Goal: Task Accomplishment & Management: Complete application form

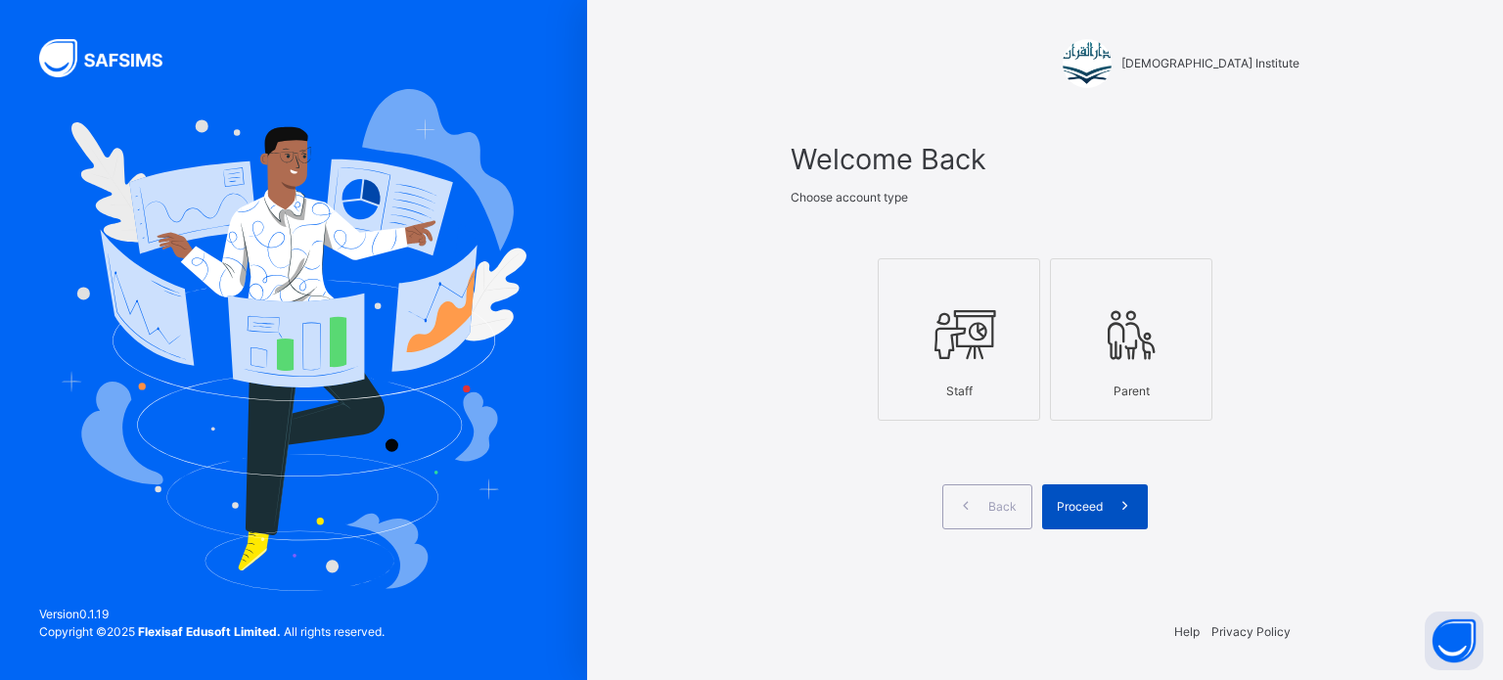
click at [1120, 517] on icon at bounding box center [1125, 506] width 21 height 23
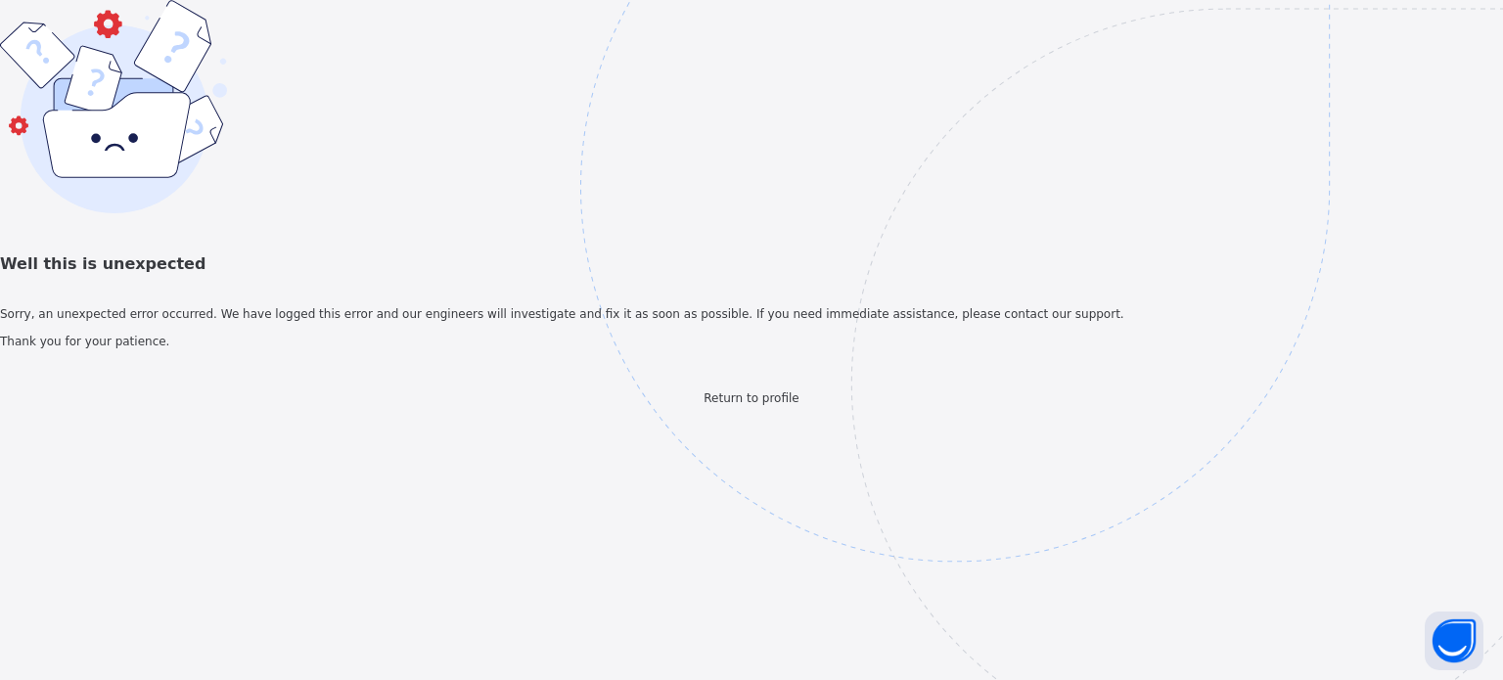
click at [1055, 480] on img at bounding box center [1090, 285] width 1021 height 946
click at [530, 105] on div "Well this is unexpected Sorry, an unexpected error occurred. We have logged thi…" at bounding box center [751, 203] width 1503 height 407
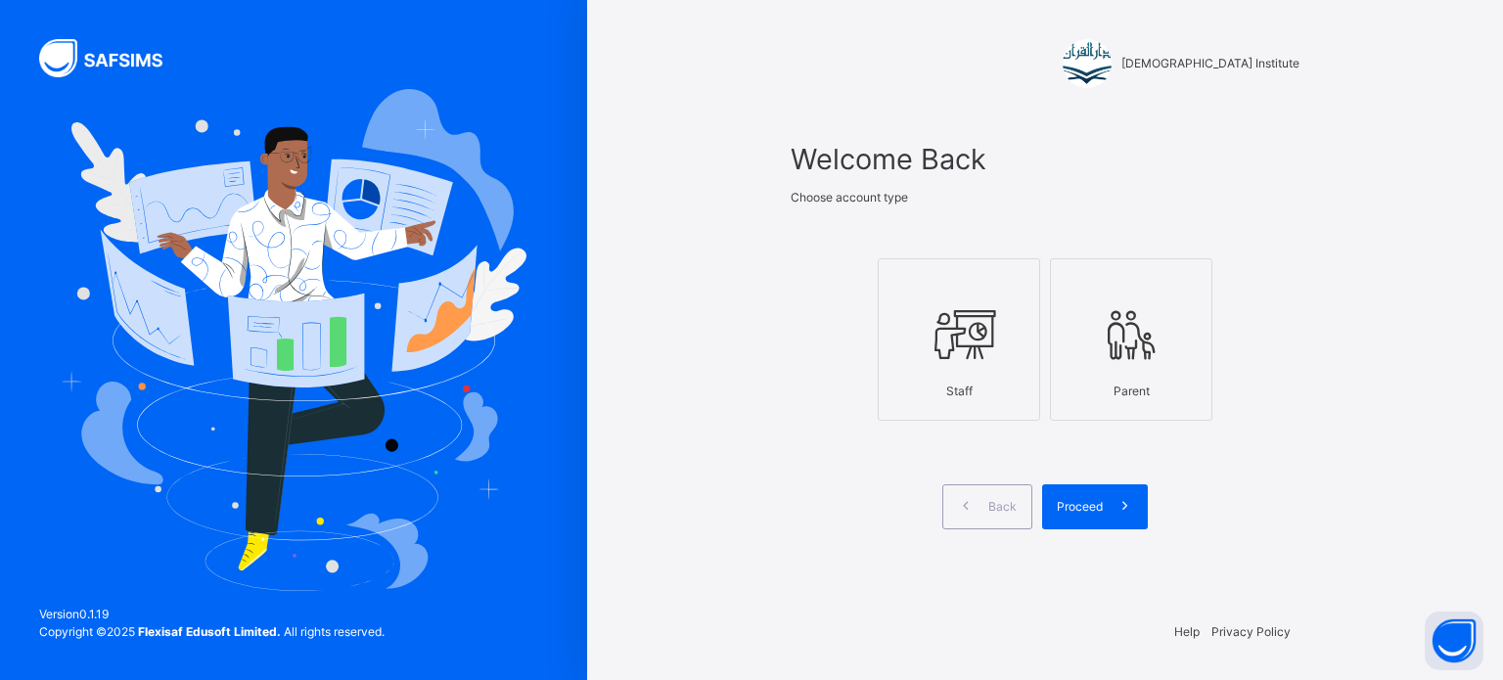
click at [947, 347] on icon at bounding box center [959, 335] width 69 height 73
click at [1077, 525] on div "Proceed" at bounding box center [1095, 506] width 106 height 45
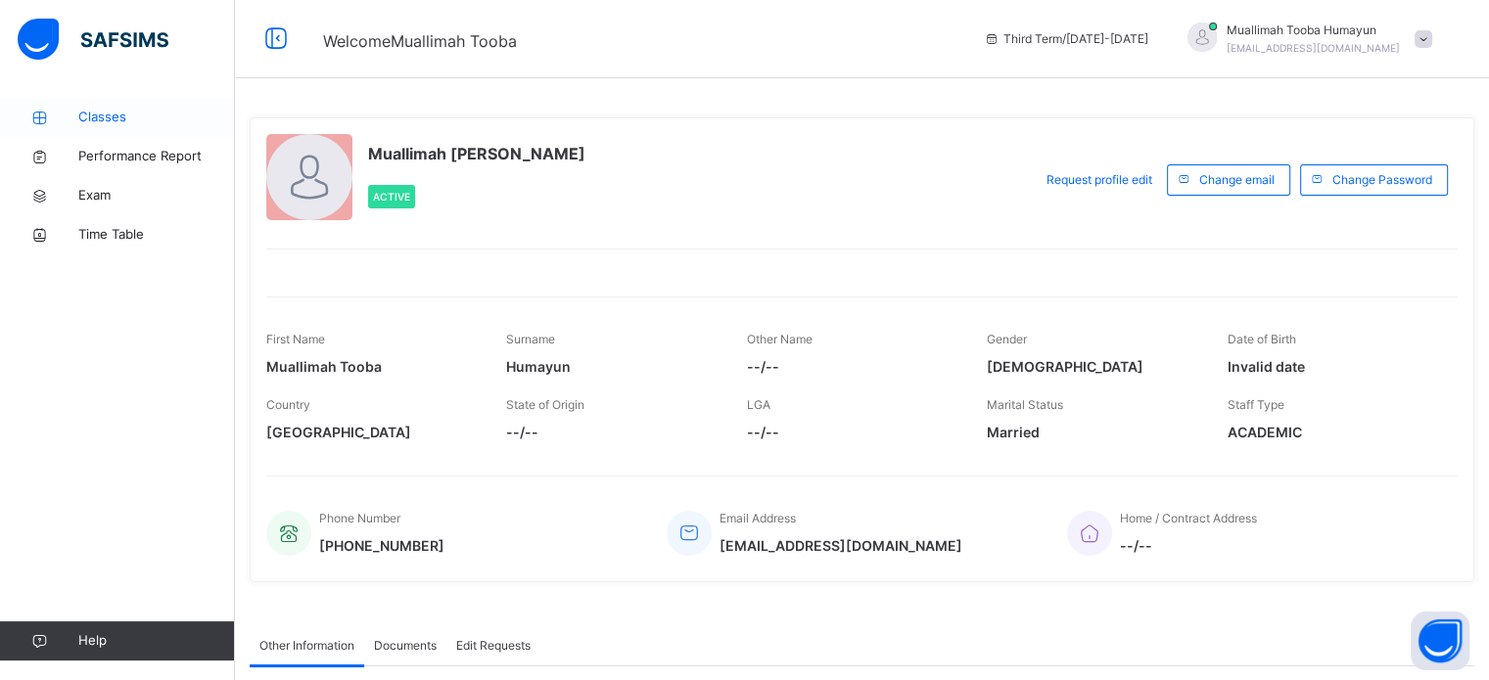
click at [90, 115] on span "Classes" at bounding box center [156, 118] width 157 height 20
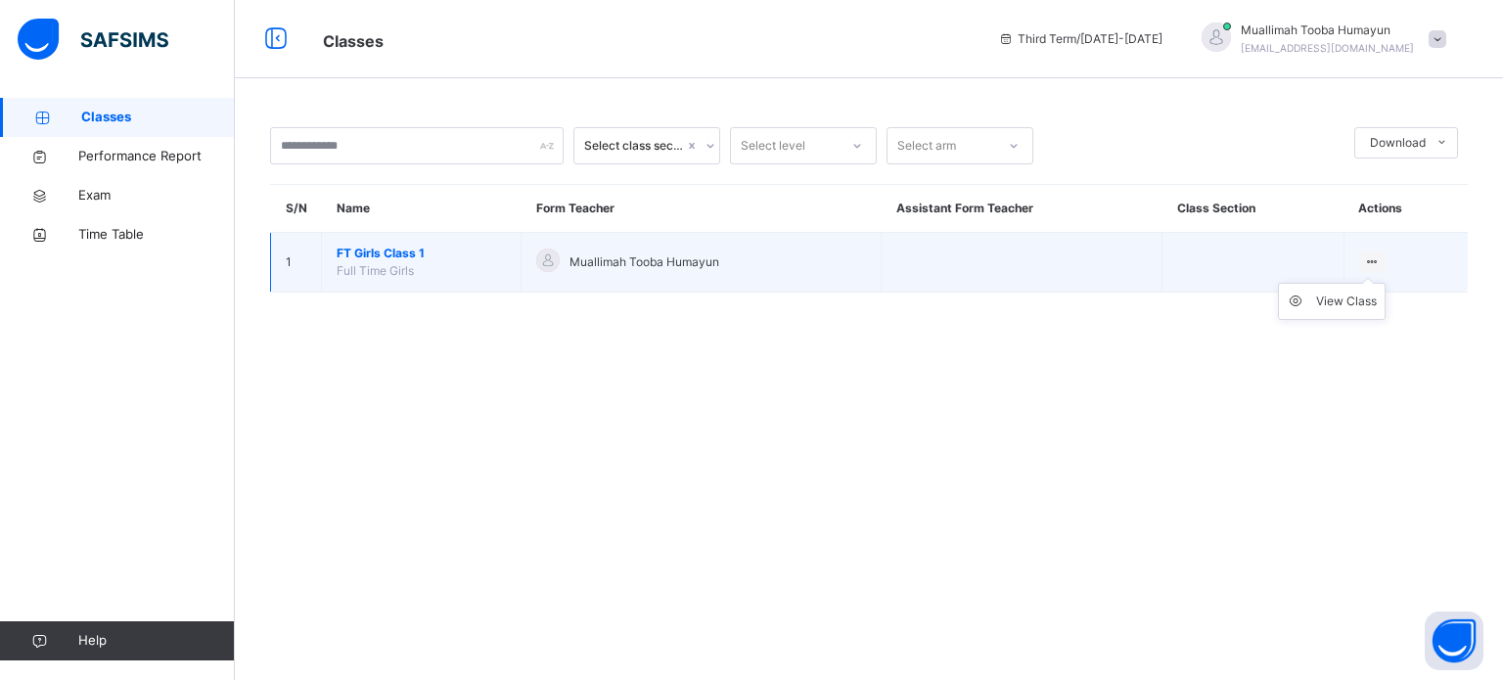
click at [1366, 262] on icon at bounding box center [1372, 261] width 17 height 15
click at [1333, 308] on div "View Class" at bounding box center [1346, 302] width 61 height 20
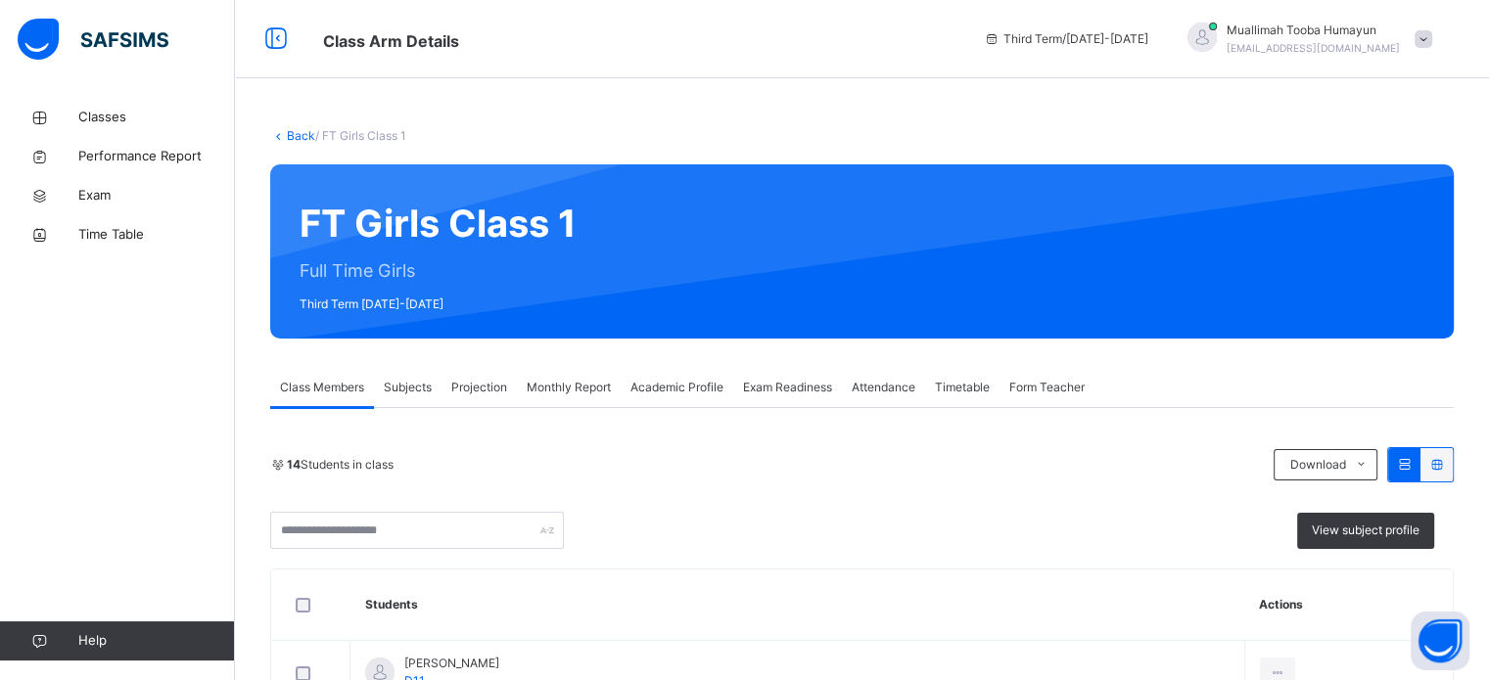
click at [476, 393] on span "Projection" at bounding box center [479, 388] width 56 height 18
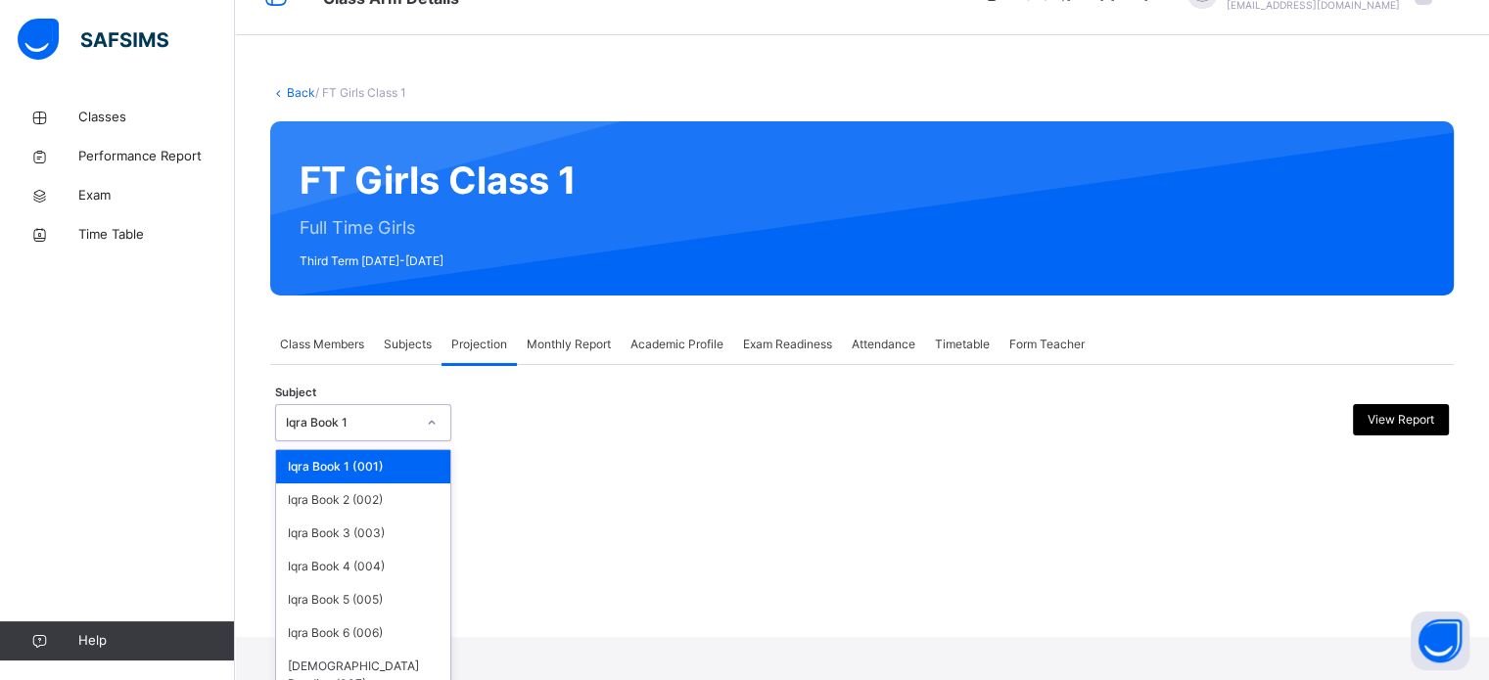
scroll to position [63, 0]
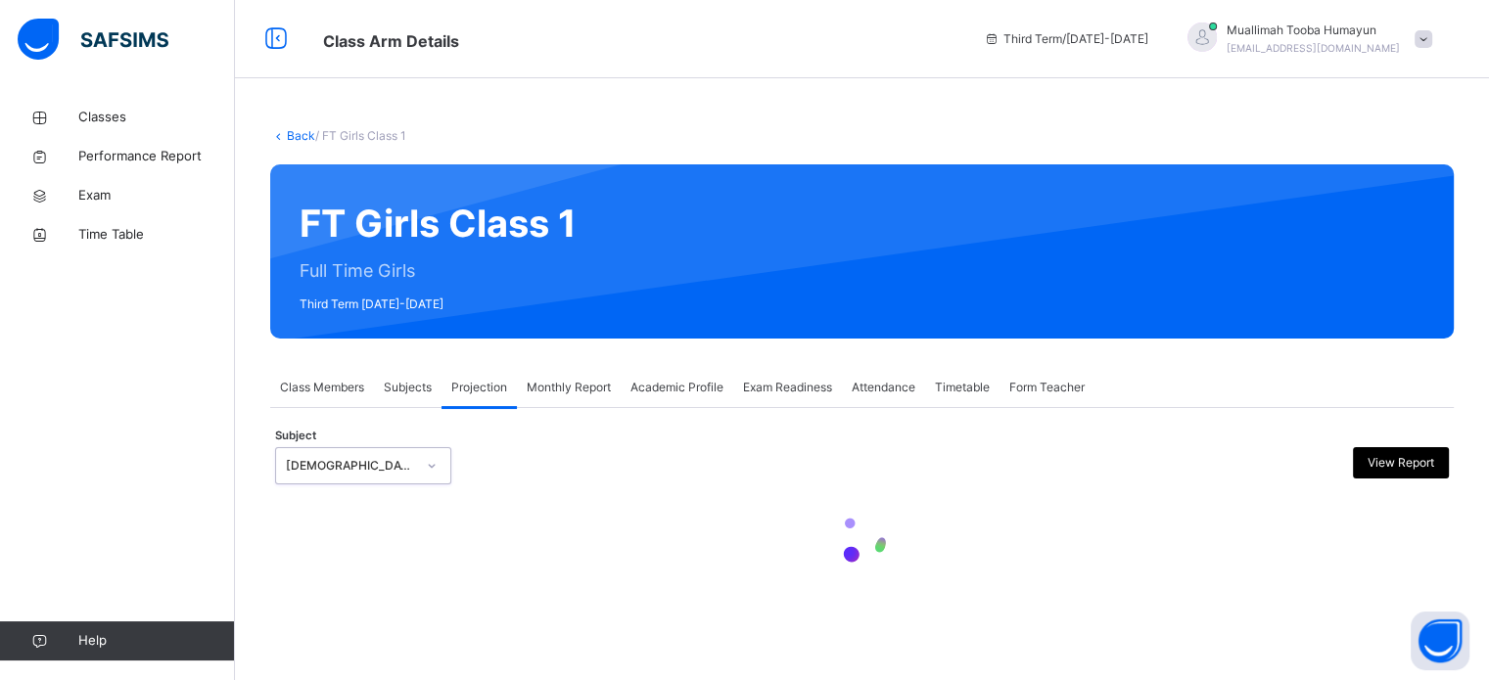
scroll to position [0, 0]
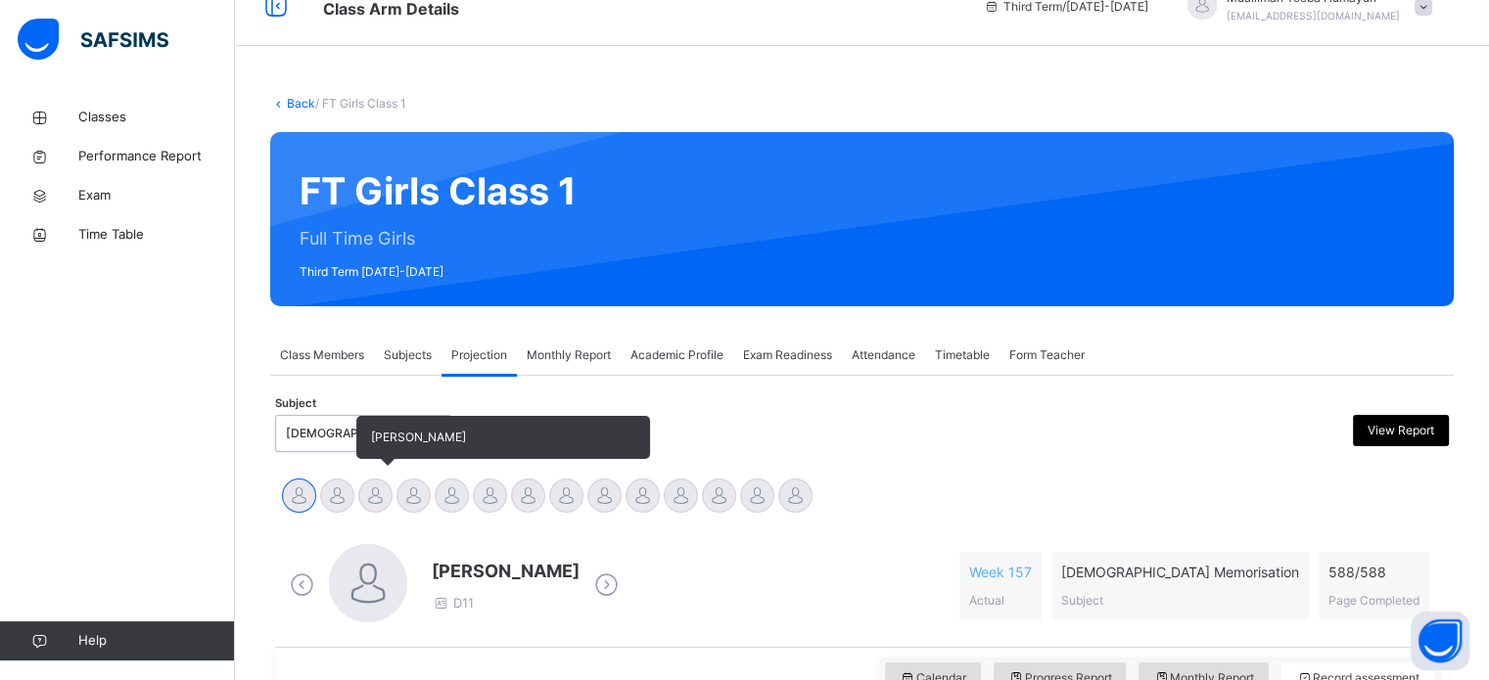
click at [375, 497] on div at bounding box center [375, 496] width 34 height 34
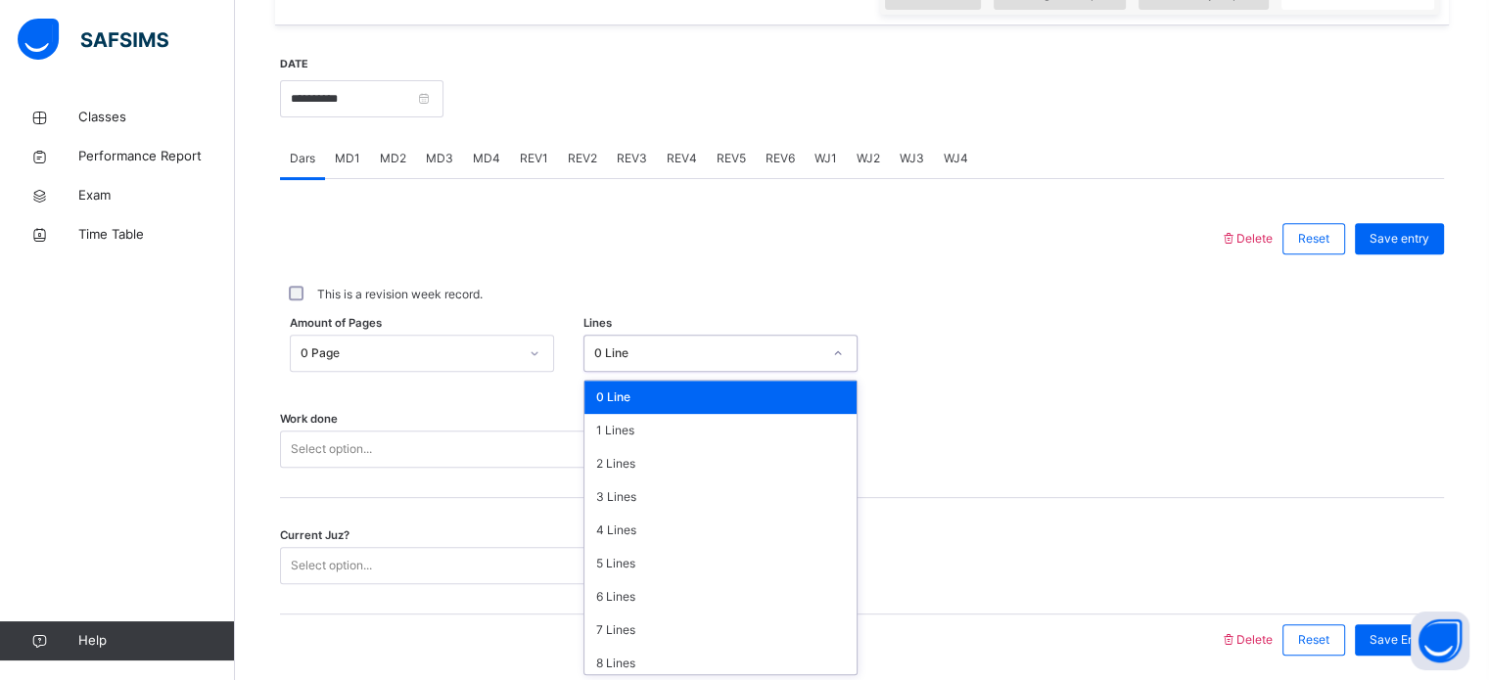
scroll to position [718, 0]
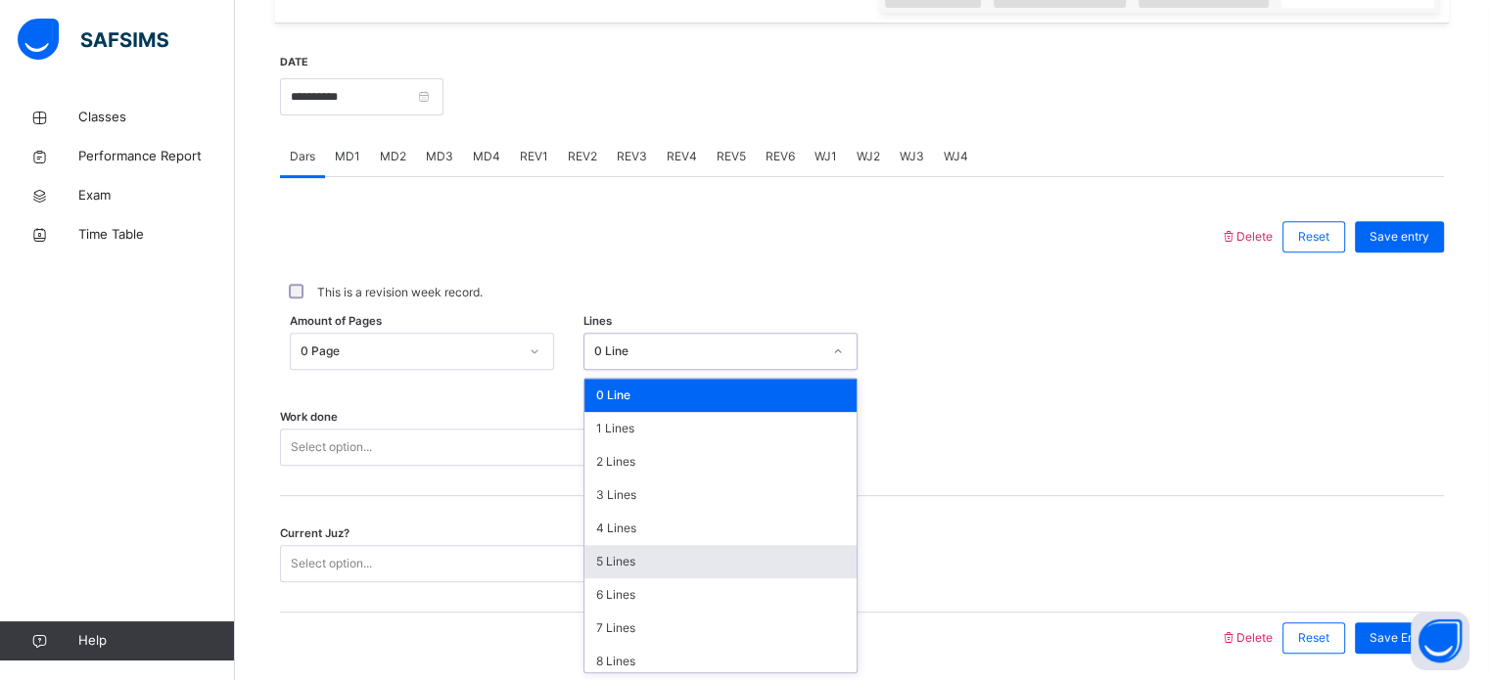
click at [629, 566] on div "5 Lines" at bounding box center [720, 561] width 272 height 33
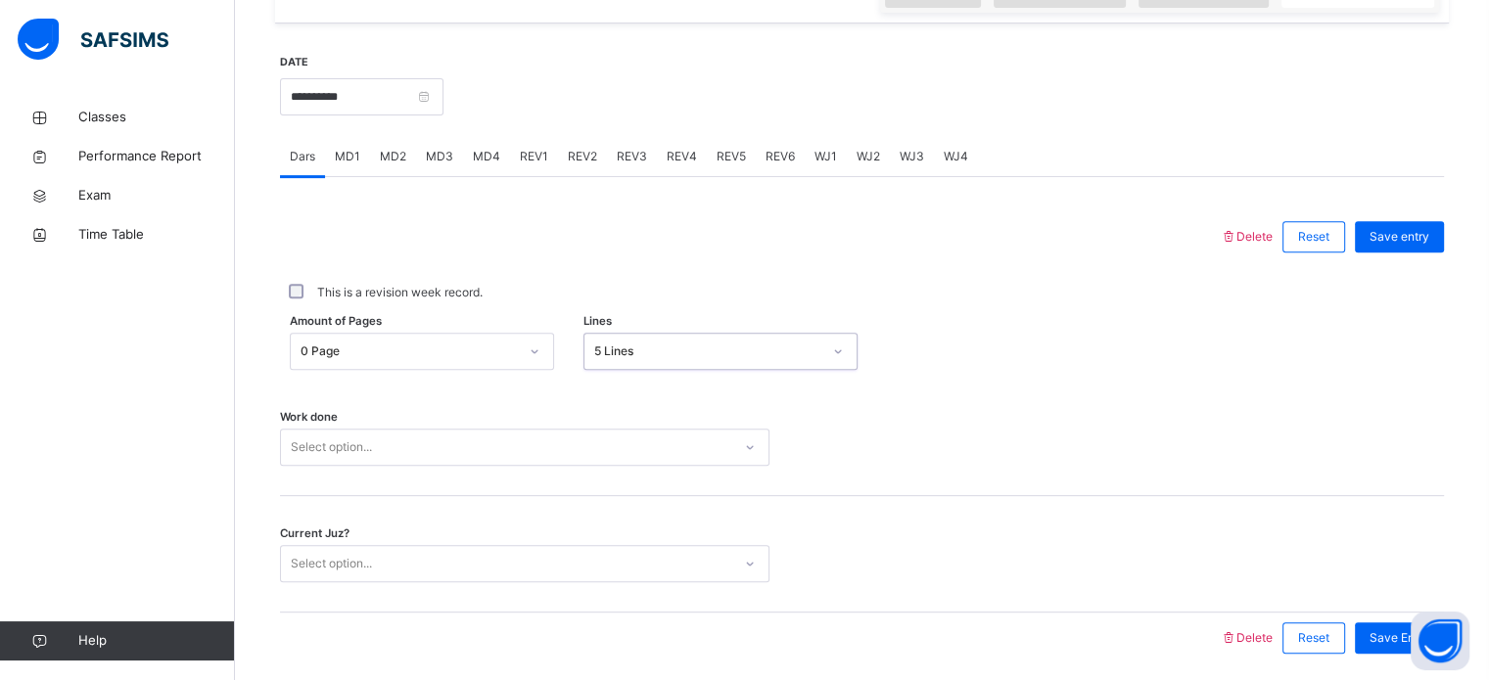
scroll to position [789, 0]
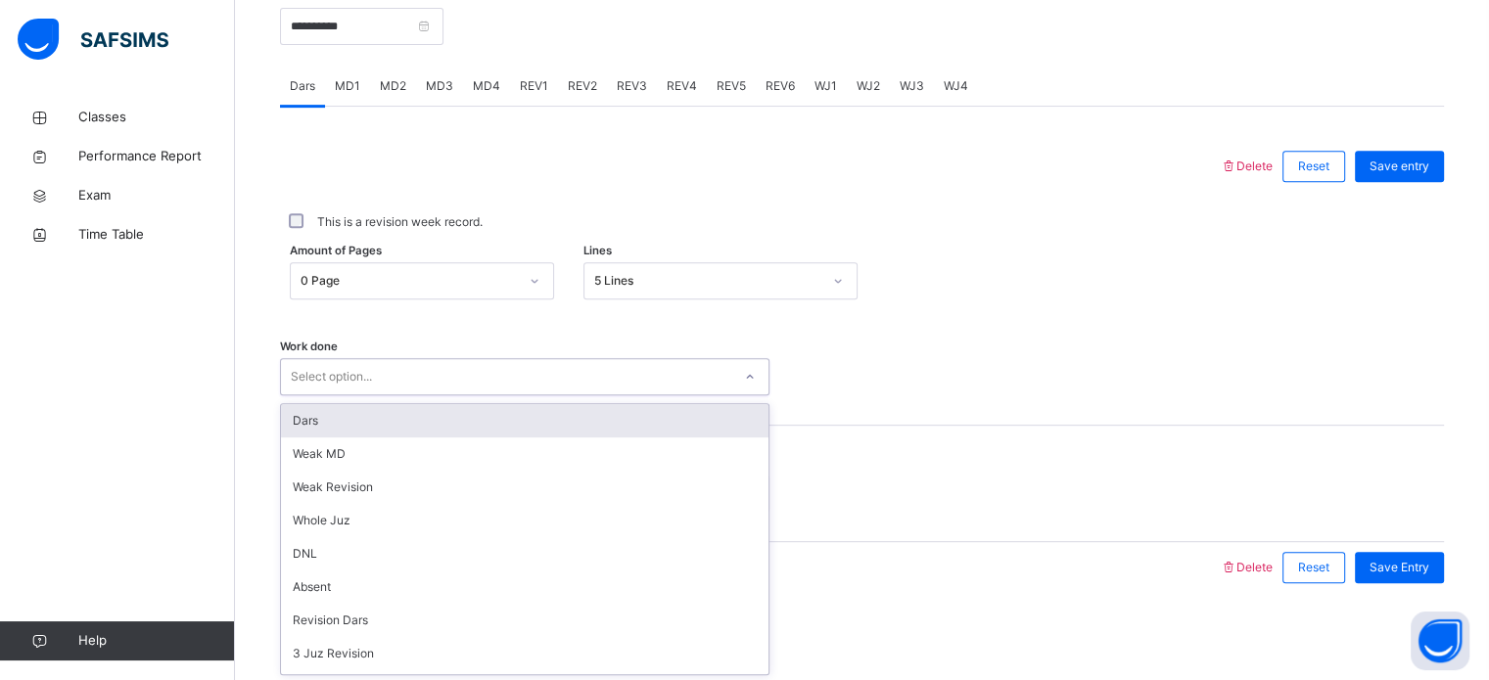
click at [371, 425] on div "Dars" at bounding box center [524, 420] width 487 height 33
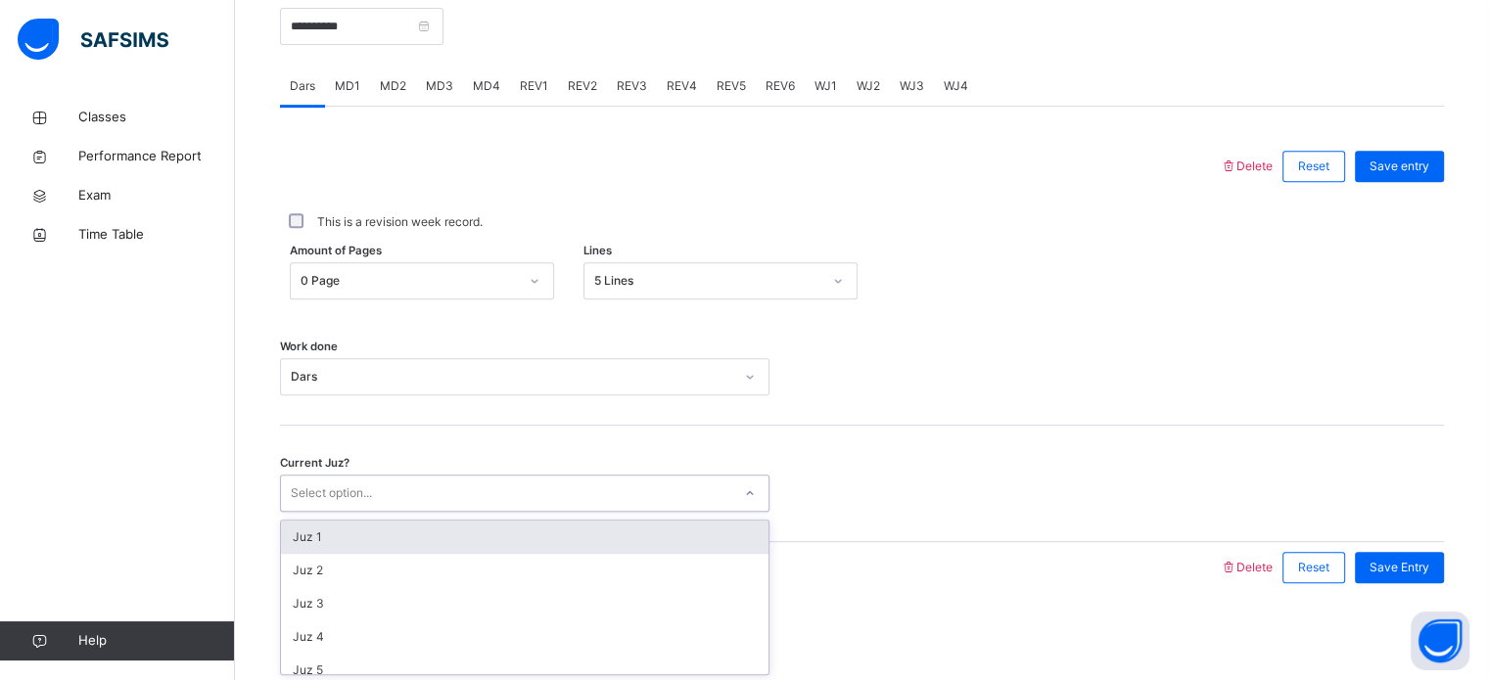
scroll to position [845, 0]
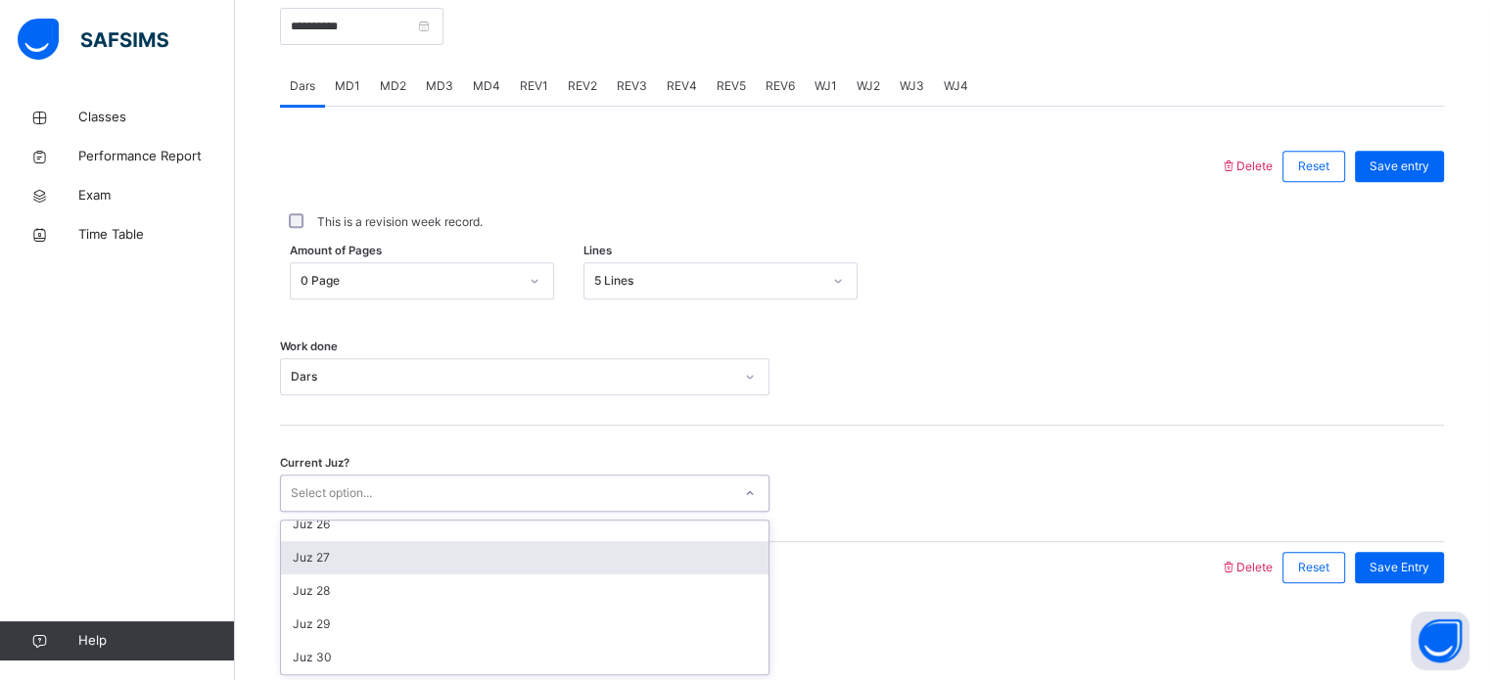
click at [322, 560] on div "Juz 27" at bounding box center [524, 557] width 487 height 33
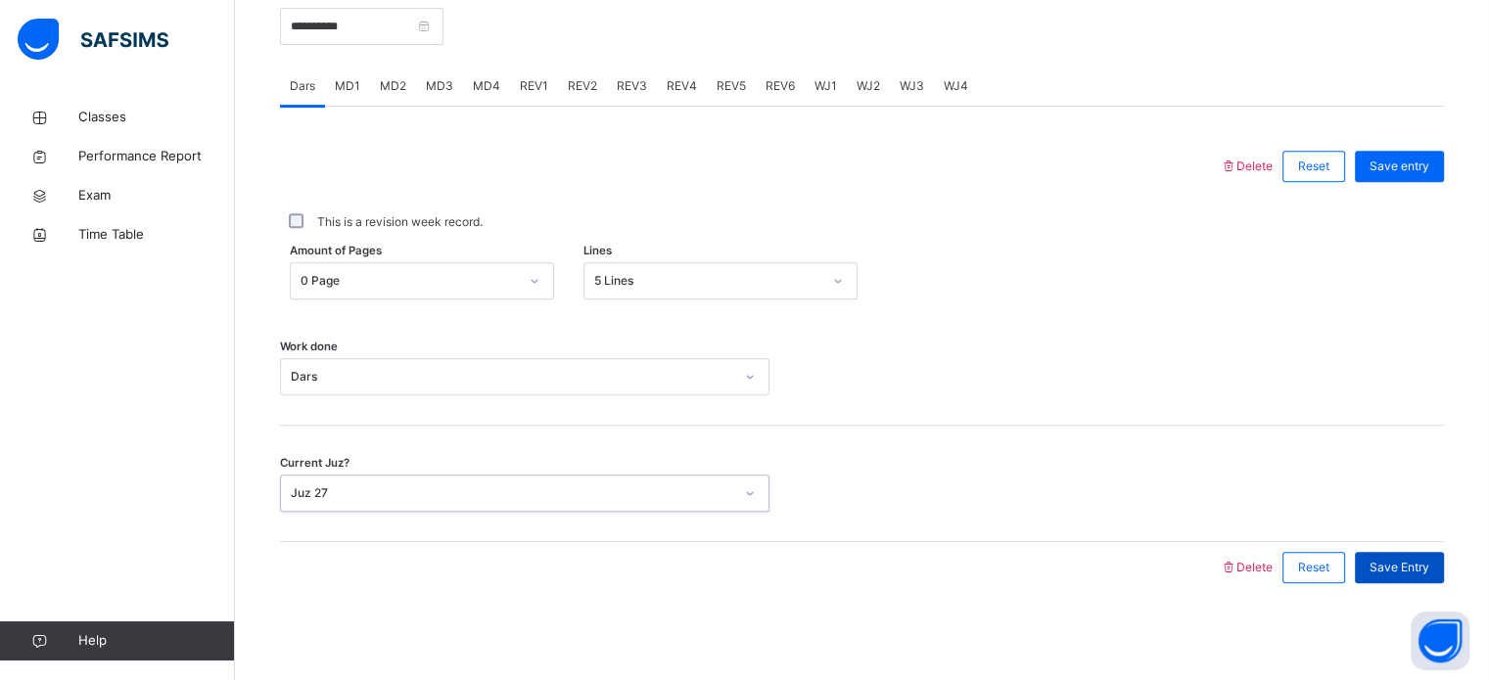
click at [1429, 570] on span "Save Entry" at bounding box center [1399, 568] width 60 height 18
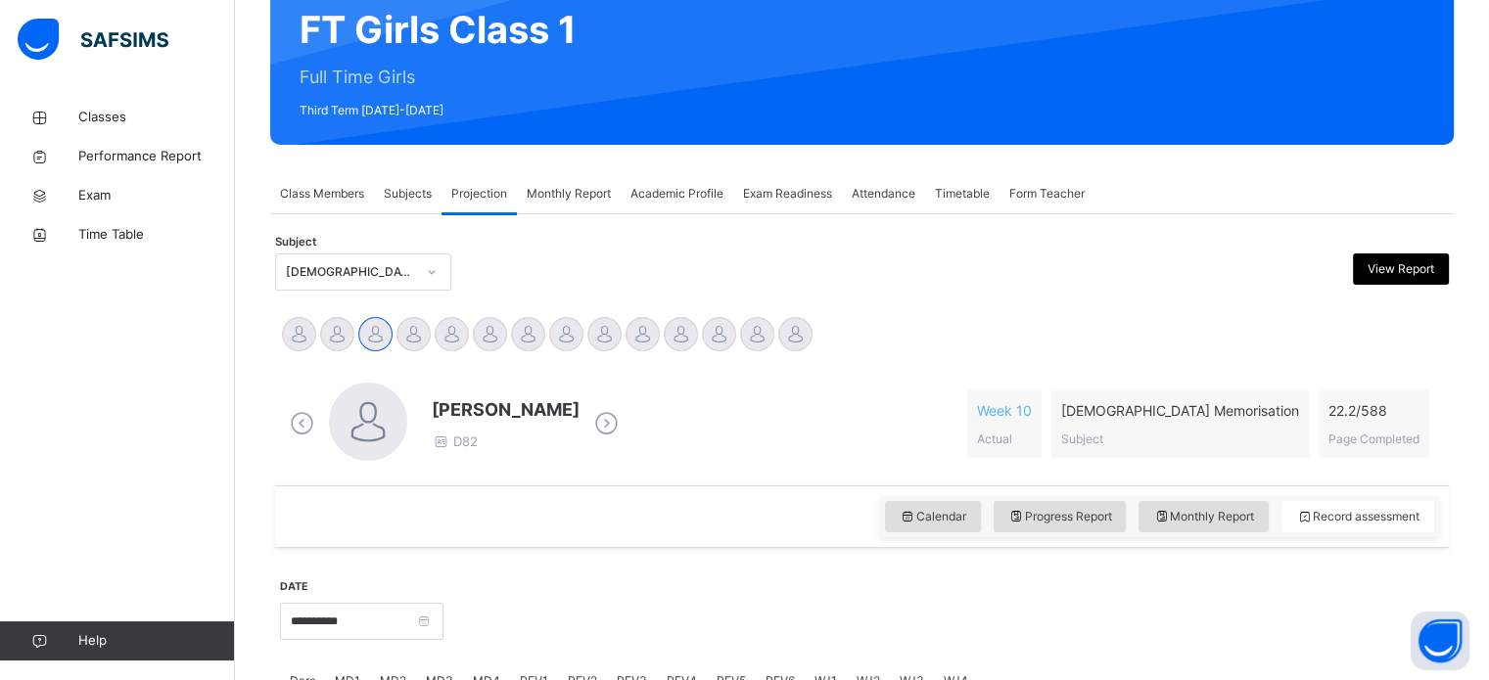
scroll to position [200, 0]
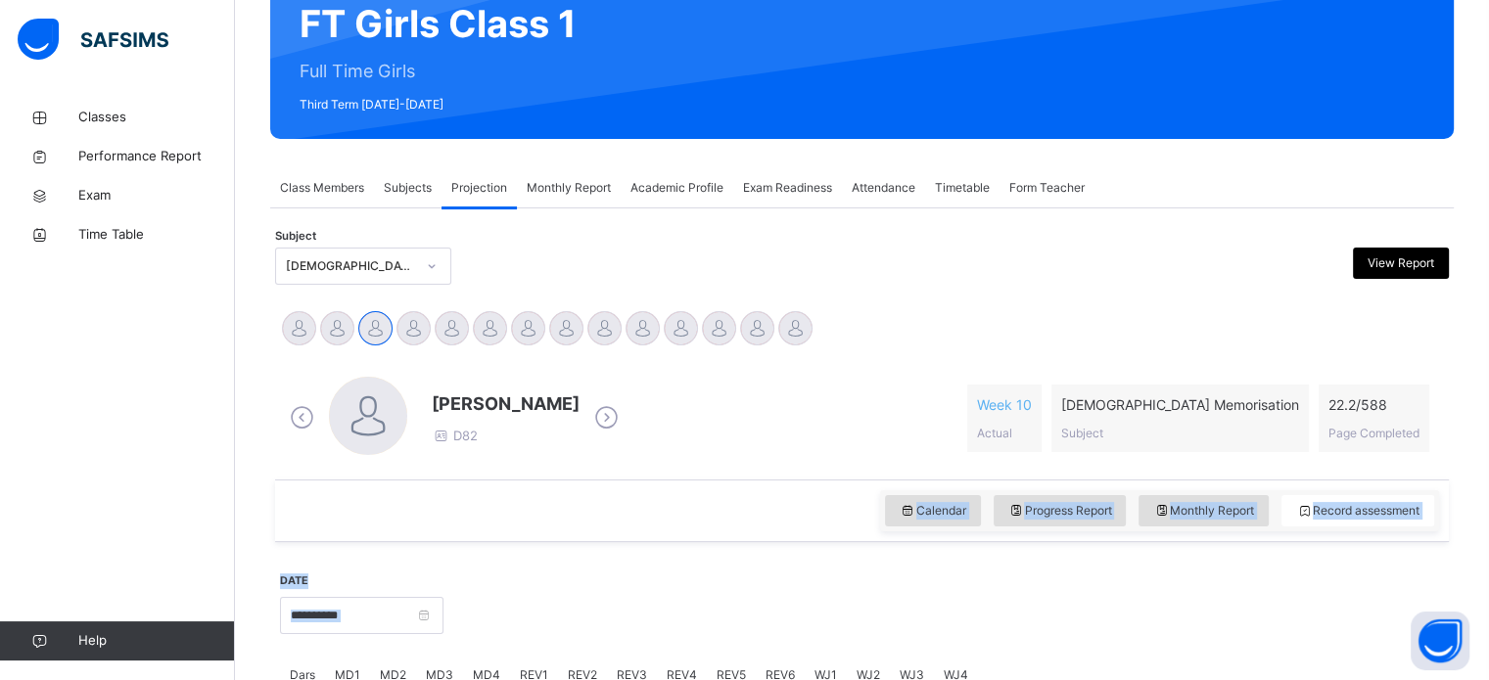
click at [566, 534] on div "Calendar Progress Report Monthly Report Record assessment" at bounding box center [861, 511] width 1173 height 63
click at [935, 362] on div "[PERSON_NAME] D82 Week 10 Actual [DEMOGRAPHIC_DATA] Memorisation Subject 22.2 /…" at bounding box center [862, 418] width 1164 height 113
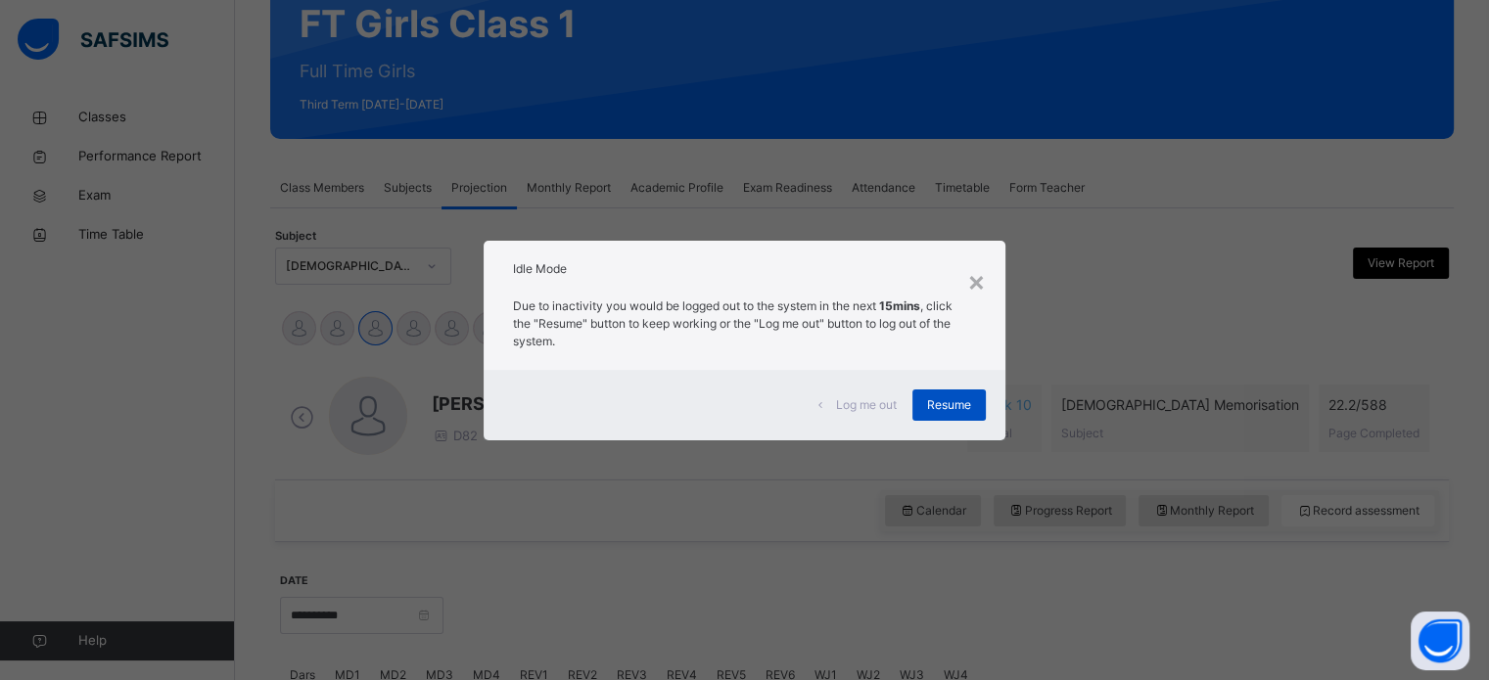
click at [954, 402] on span "Resume" at bounding box center [949, 405] width 44 height 18
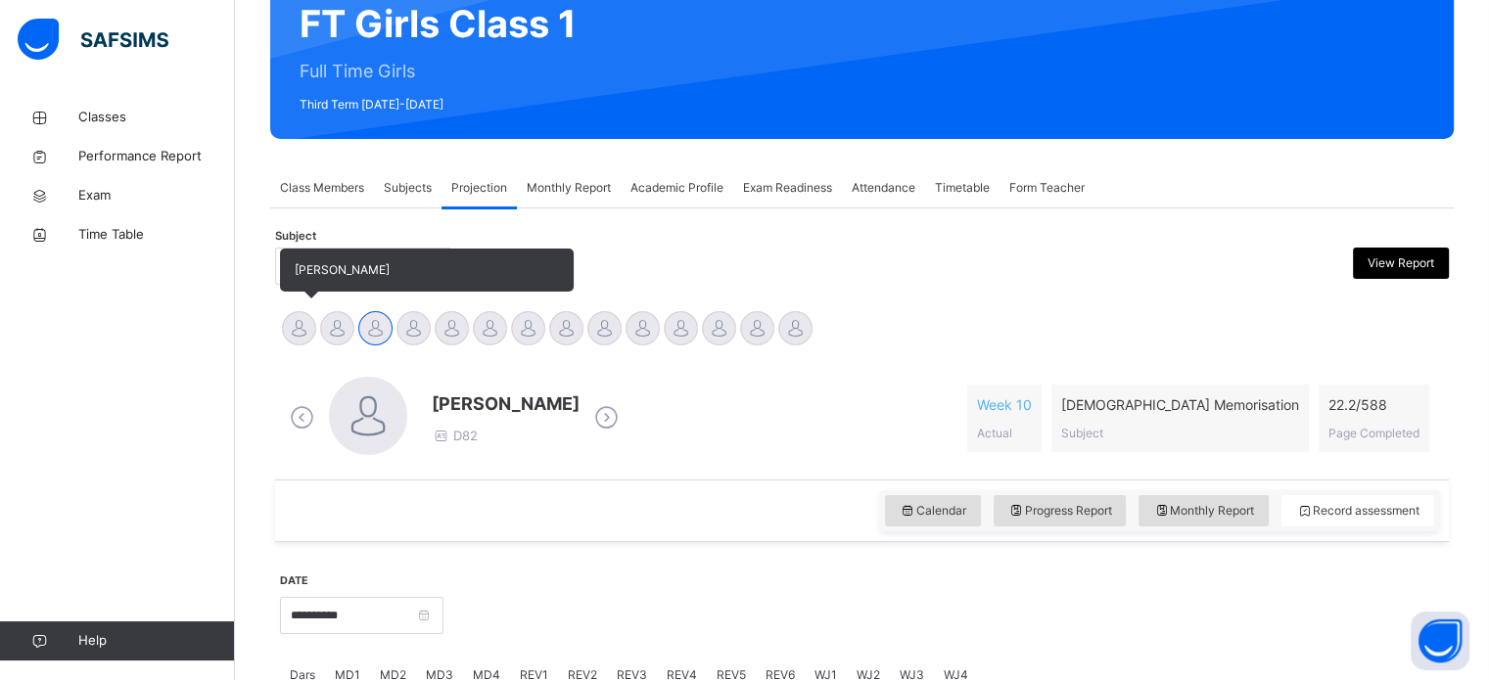
click at [308, 321] on div at bounding box center [299, 328] width 34 height 34
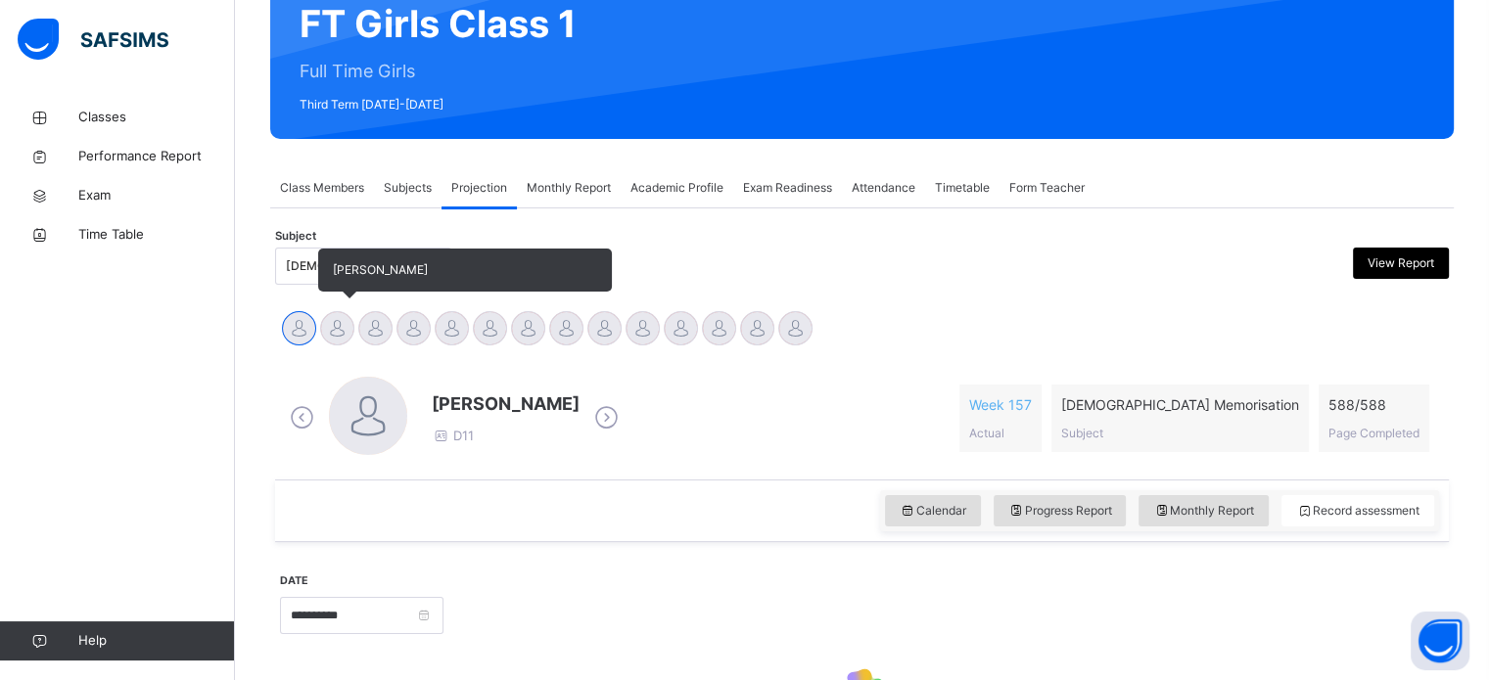
click at [335, 329] on div at bounding box center [337, 328] width 34 height 34
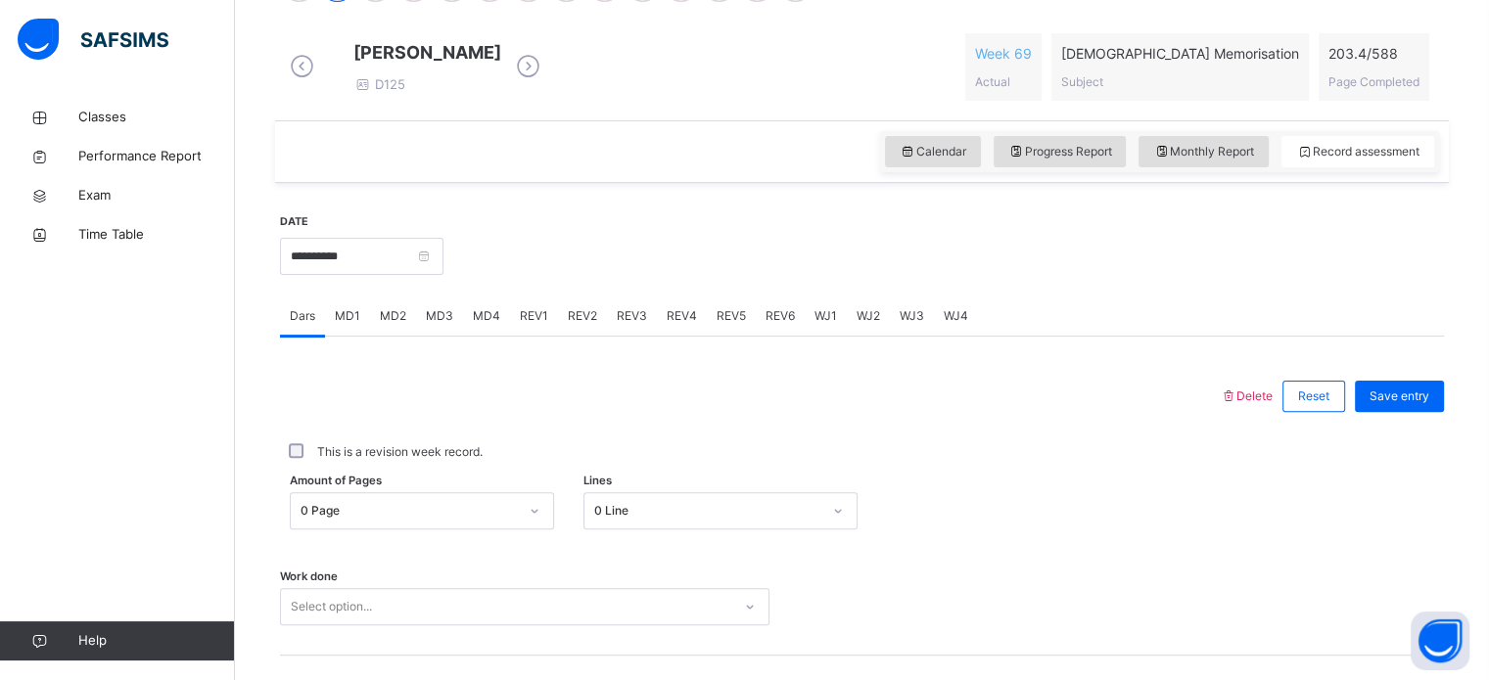
scroll to position [545, 0]
click at [630, 334] on div "REV3" at bounding box center [632, 314] width 50 height 39
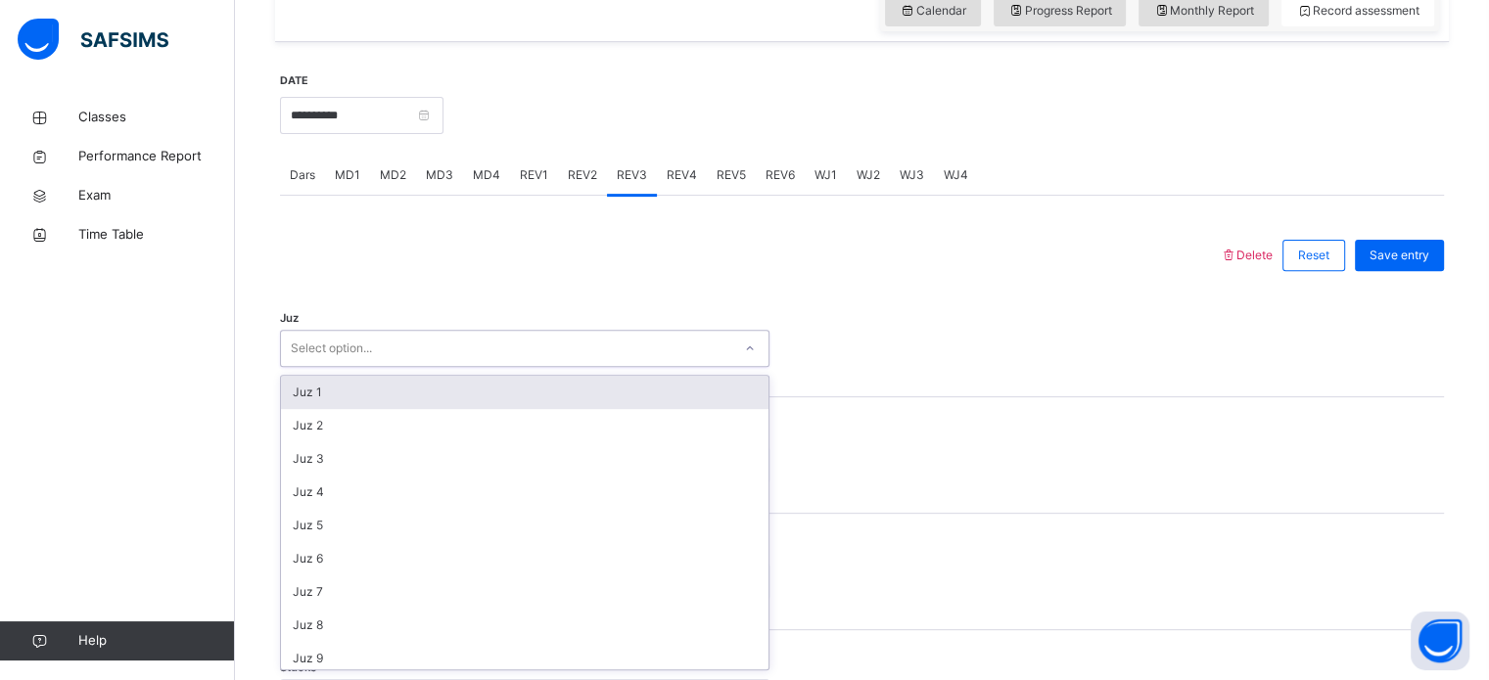
click at [404, 367] on div "option Juz 1 focused, 1 of 30. 30 results available. Use Up and Down to choose …" at bounding box center [524, 348] width 489 height 37
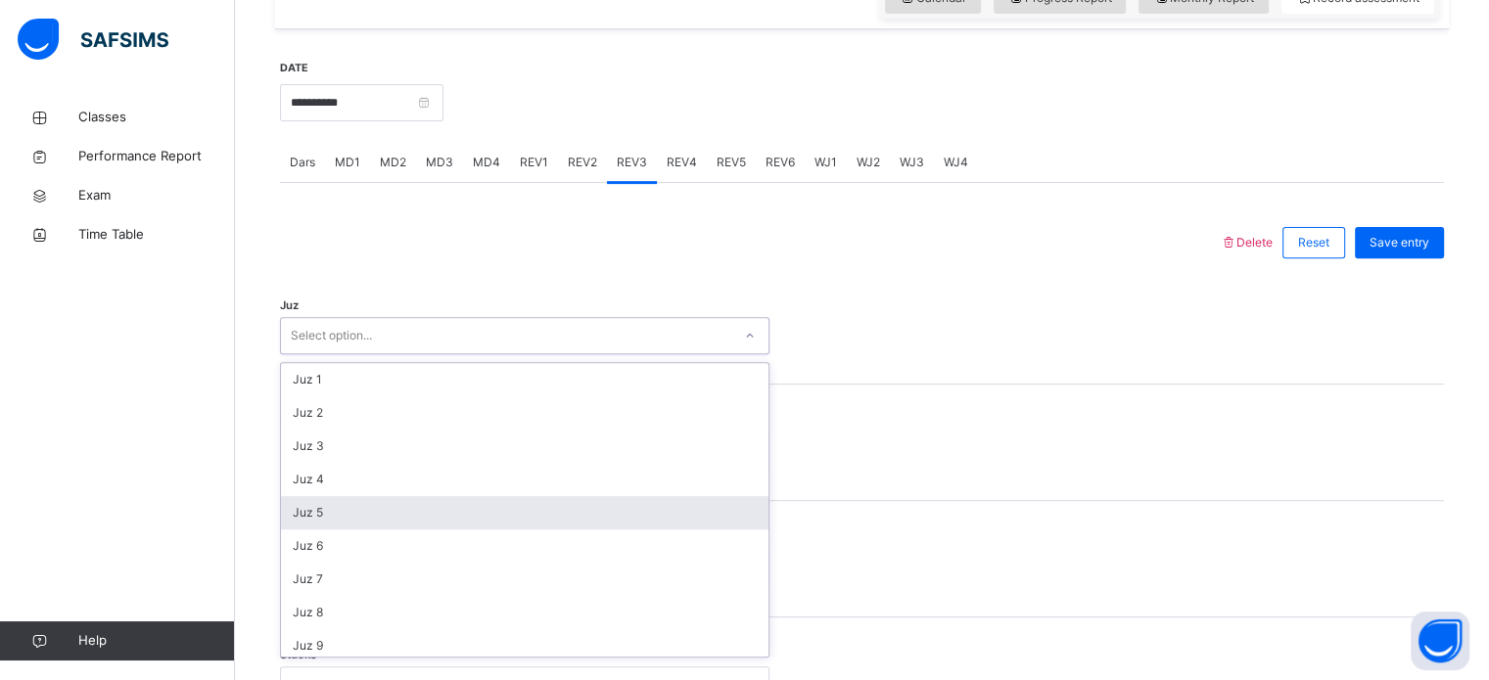
click at [333, 525] on div "Juz 5" at bounding box center [524, 512] width 487 height 33
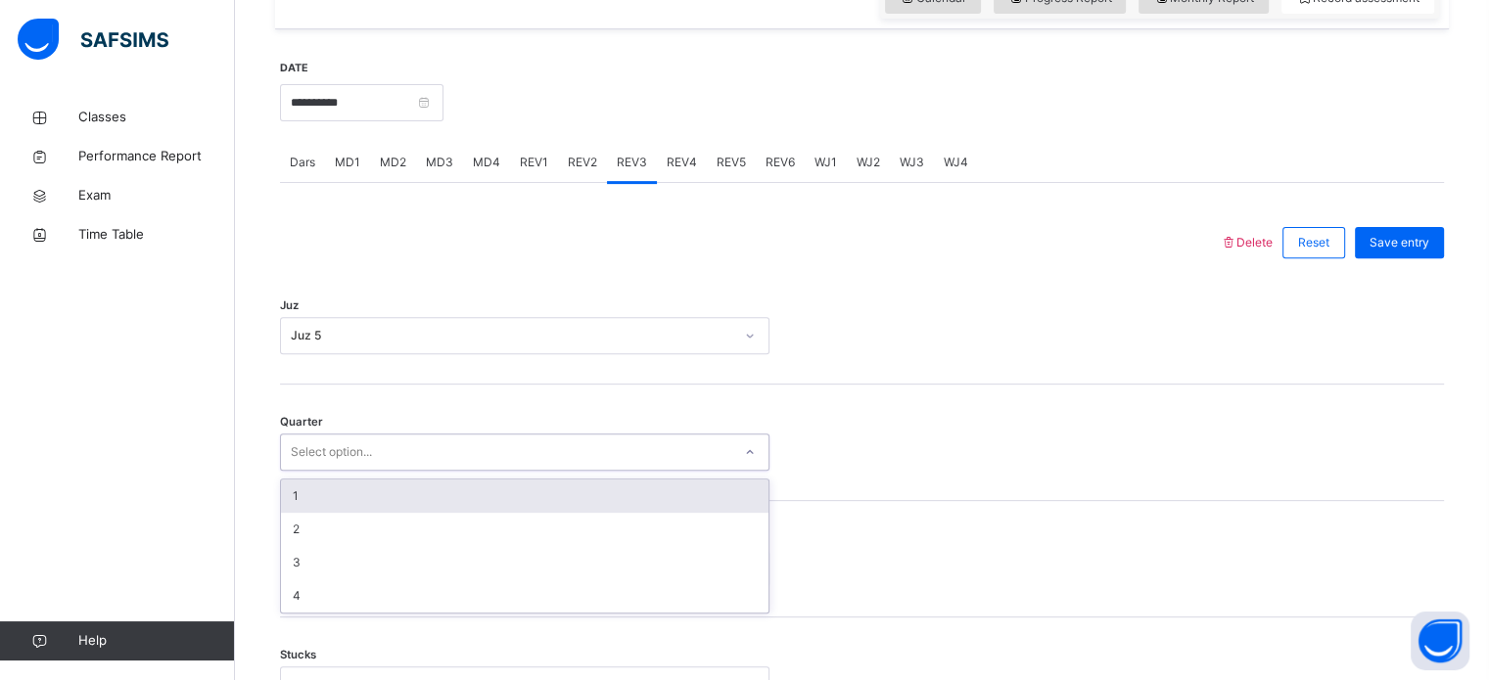
click at [324, 457] on div "Select option..." at bounding box center [331, 452] width 81 height 37
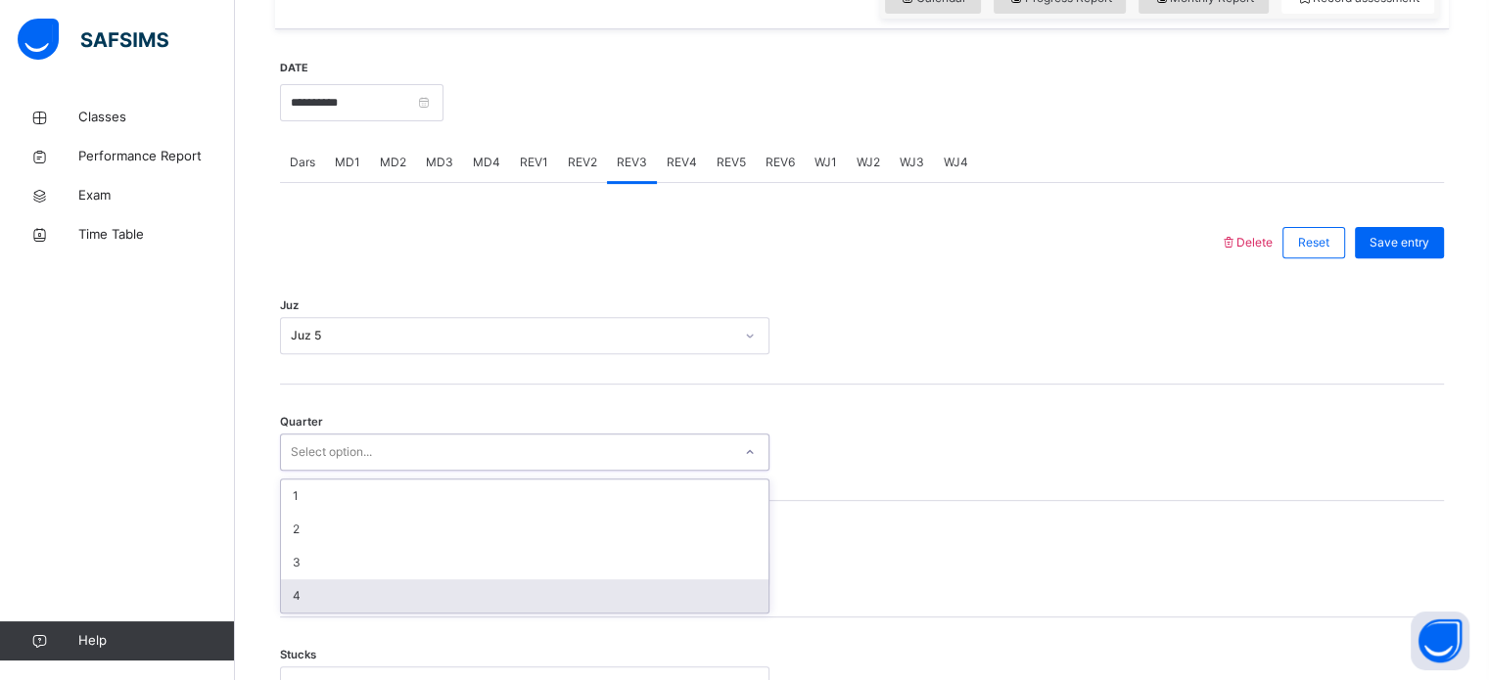
click at [322, 605] on div "4" at bounding box center [524, 595] width 487 height 33
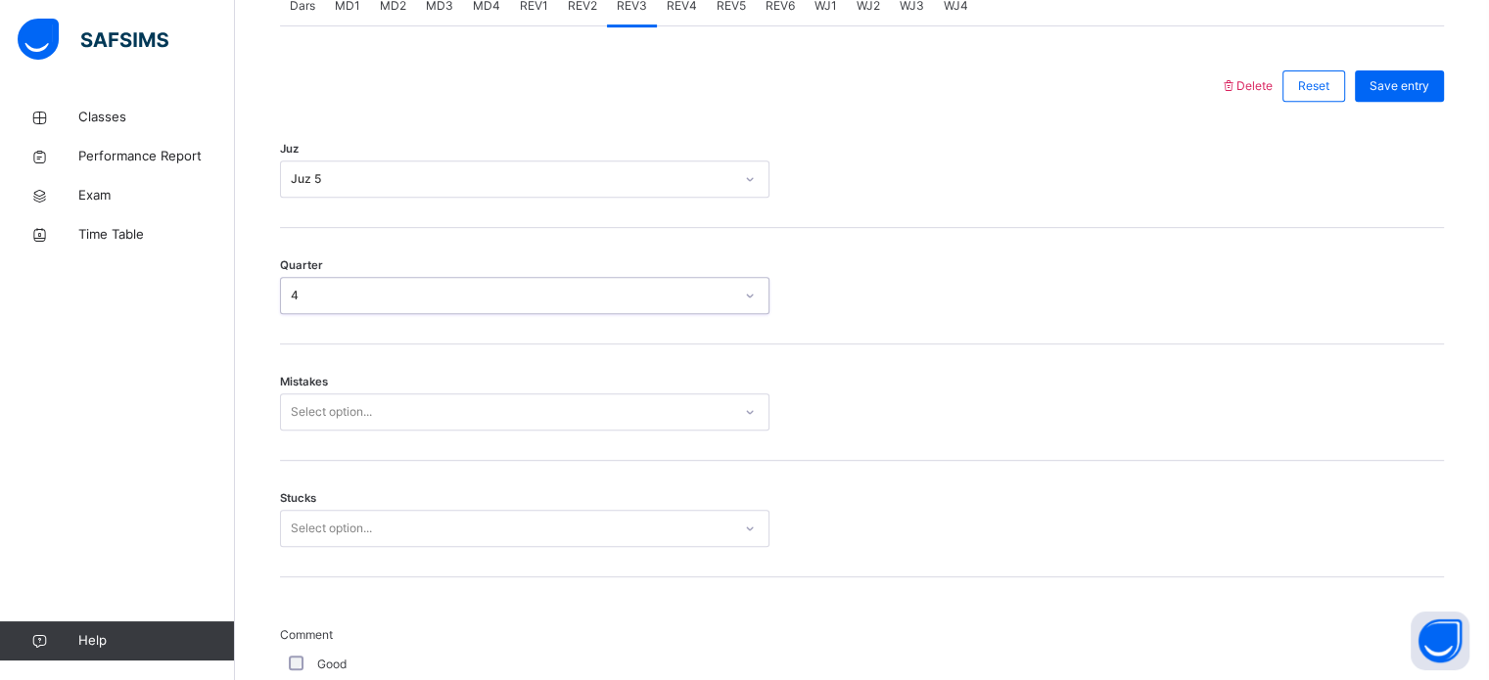
click at [322, 431] on div "Select option..." at bounding box center [524, 411] width 489 height 37
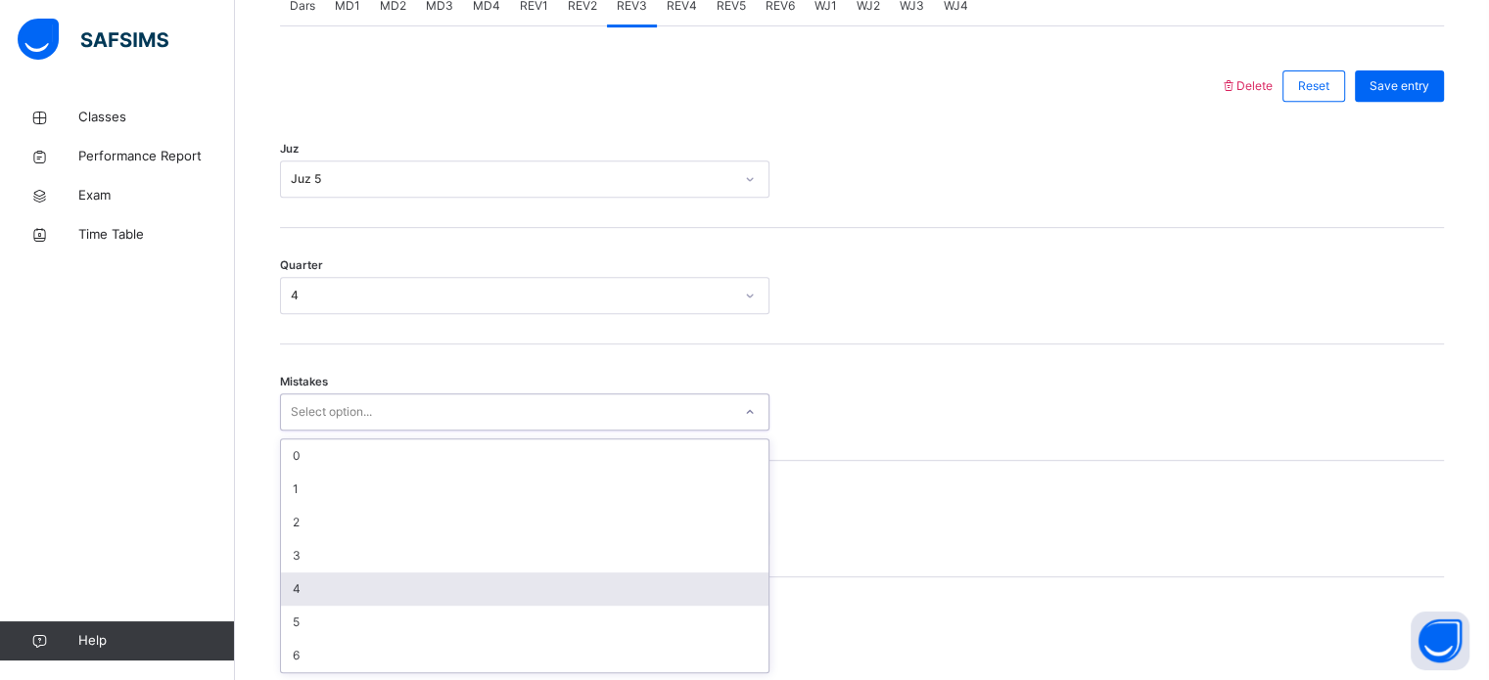
scroll to position [869, 0]
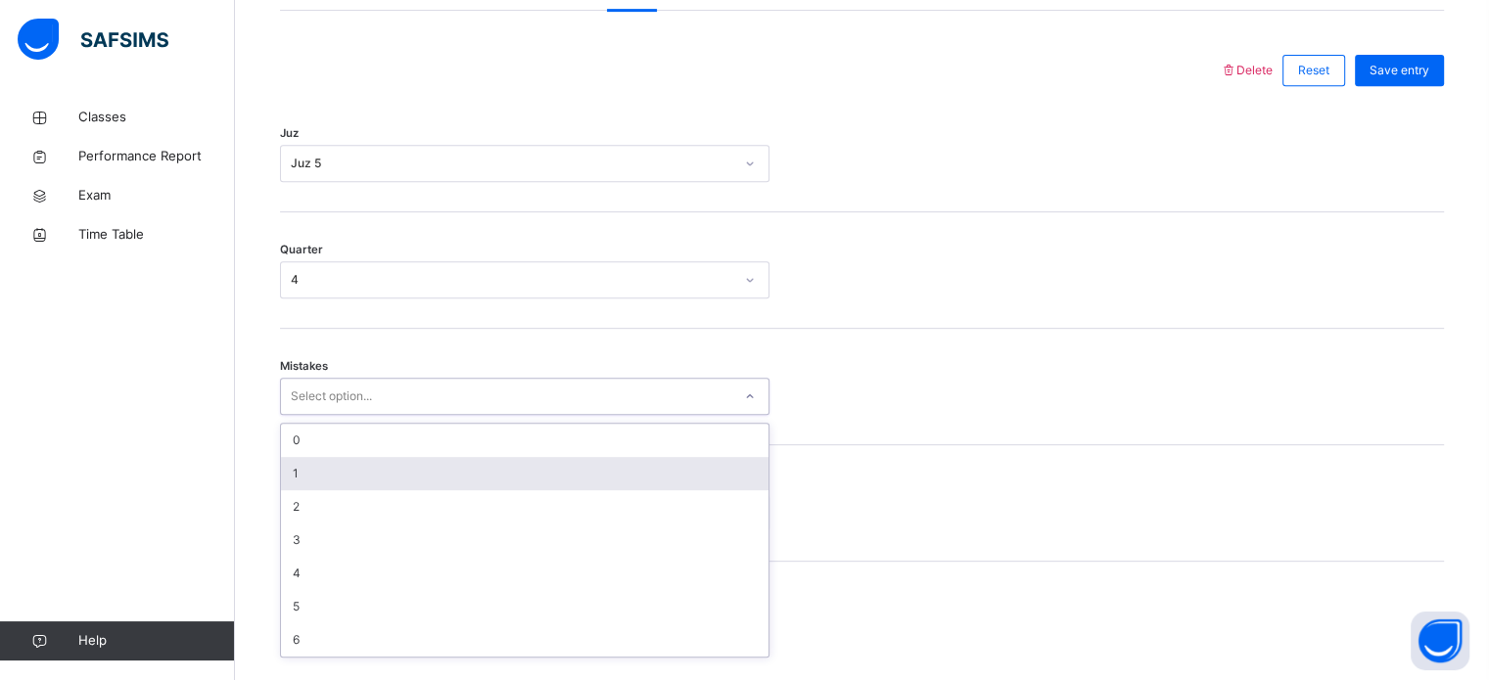
click at [314, 474] on div "1" at bounding box center [524, 473] width 487 height 33
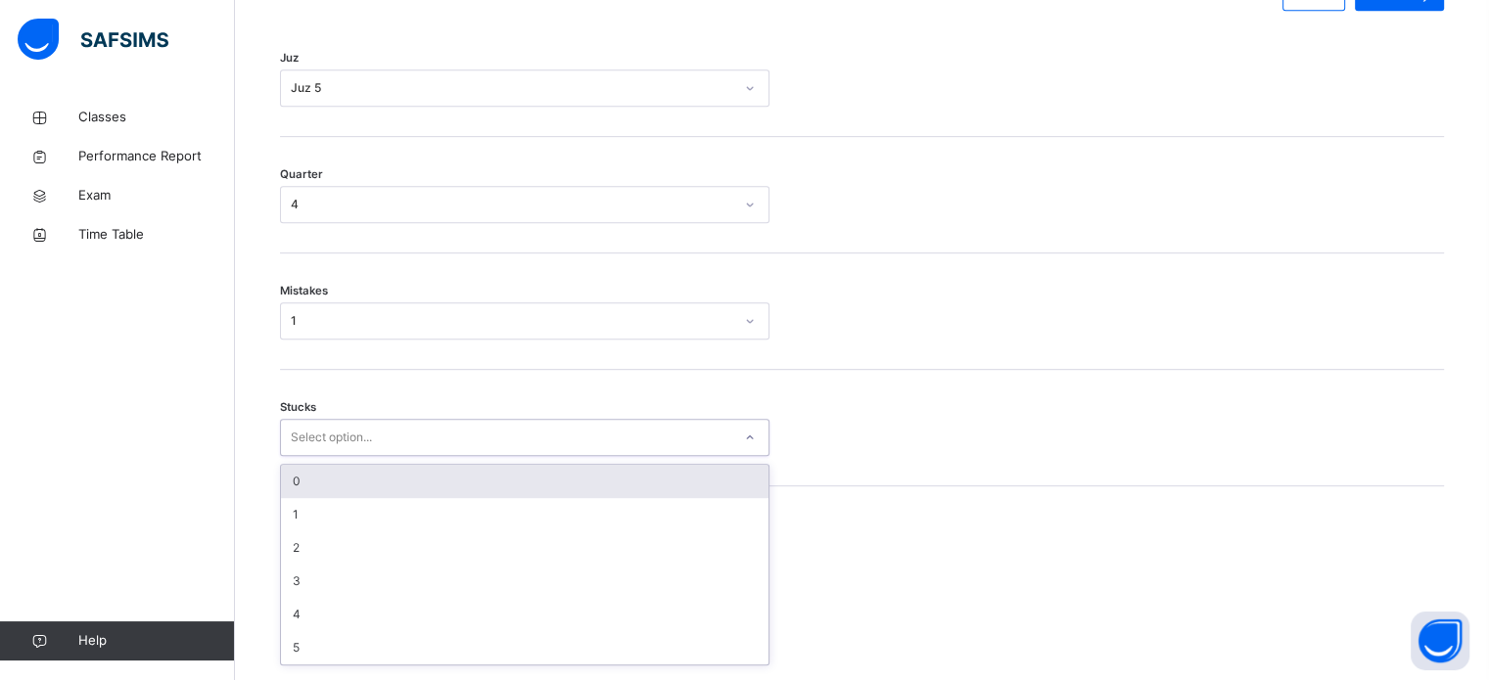
click at [345, 456] on div "option 0 focused, 1 of 6. 6 results available. Use Up and Down to choose option…" at bounding box center [524, 437] width 489 height 37
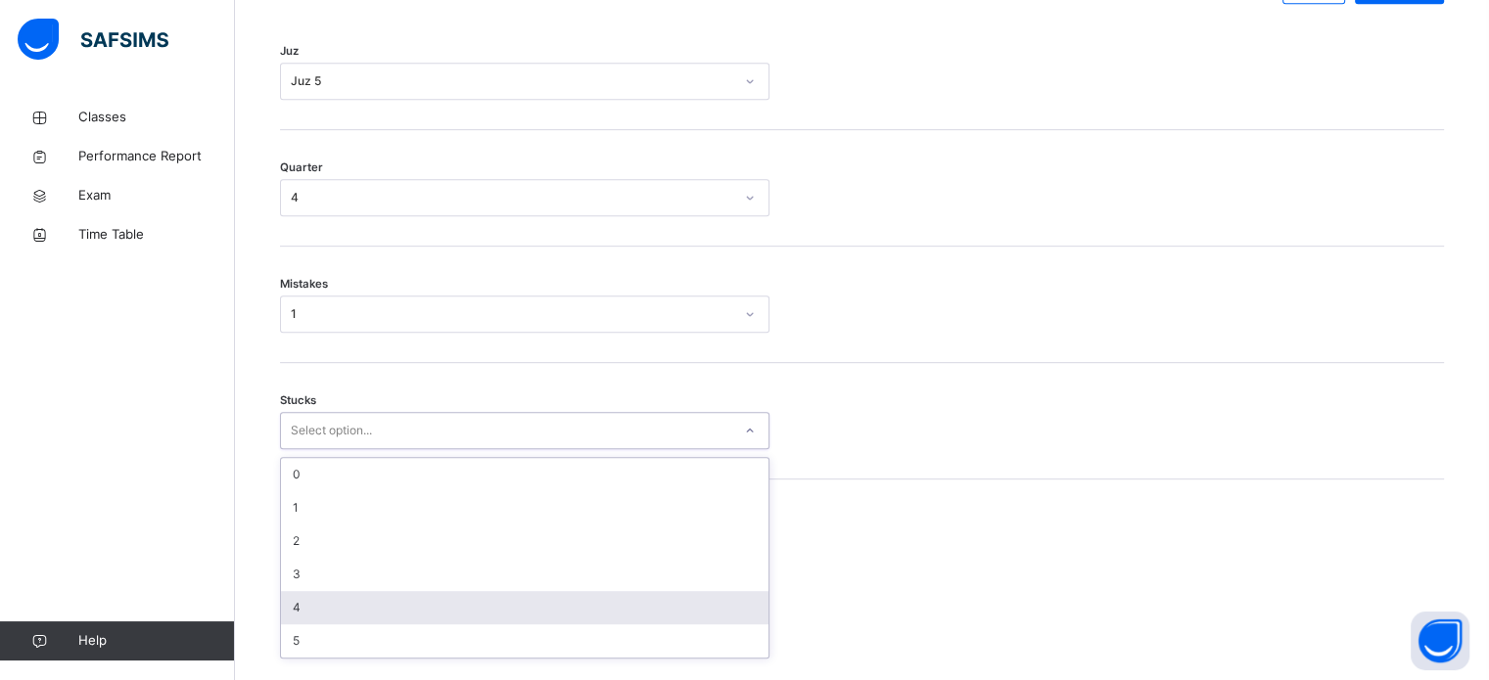
click at [340, 605] on div "4" at bounding box center [524, 607] width 487 height 33
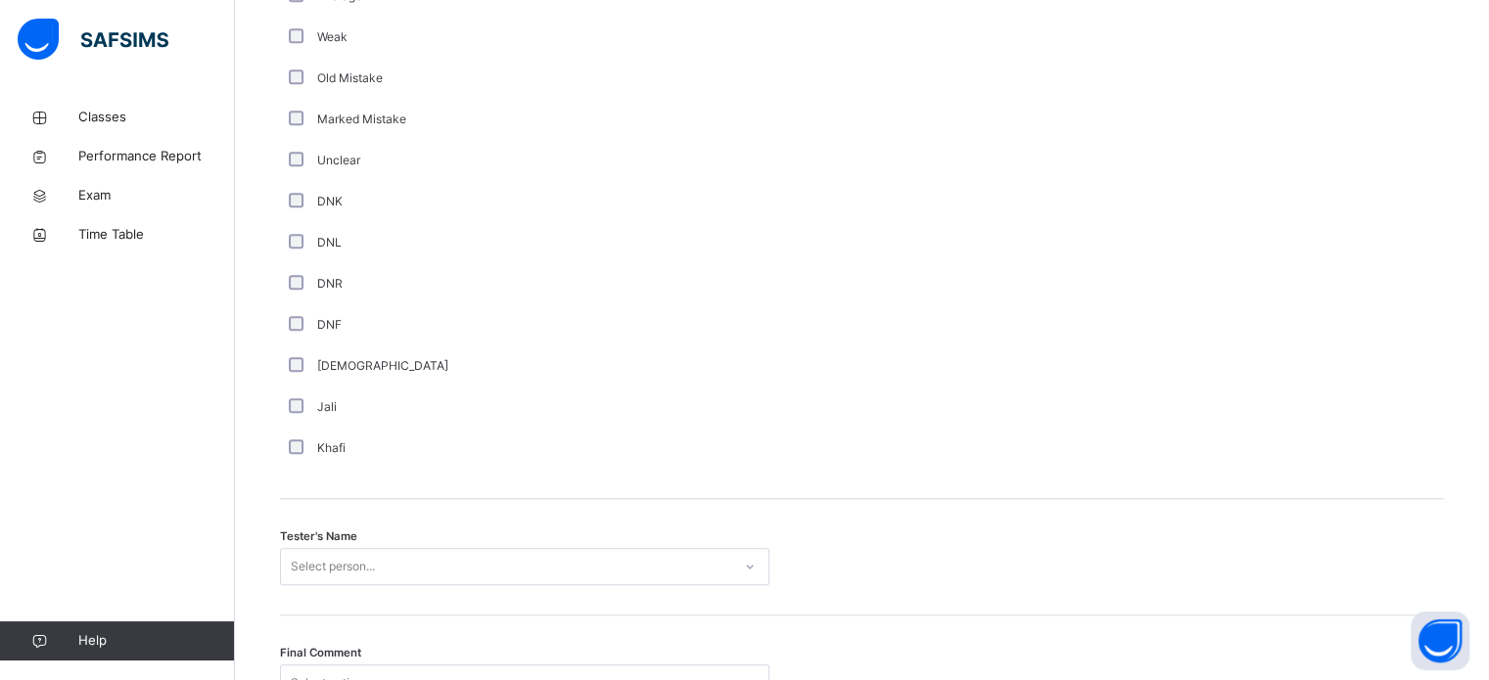
scroll to position [1768, 0]
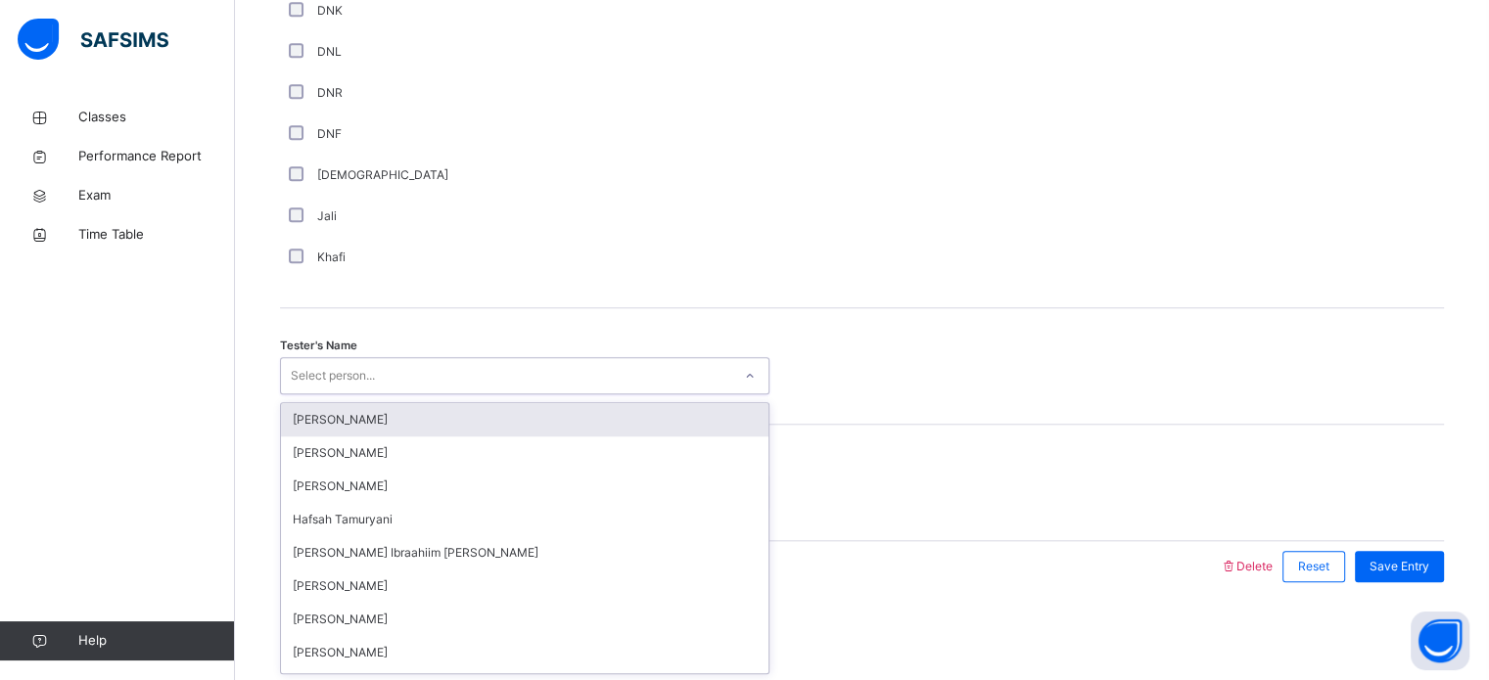
click at [404, 375] on div "Select person..." at bounding box center [506, 376] width 450 height 30
type input "***"
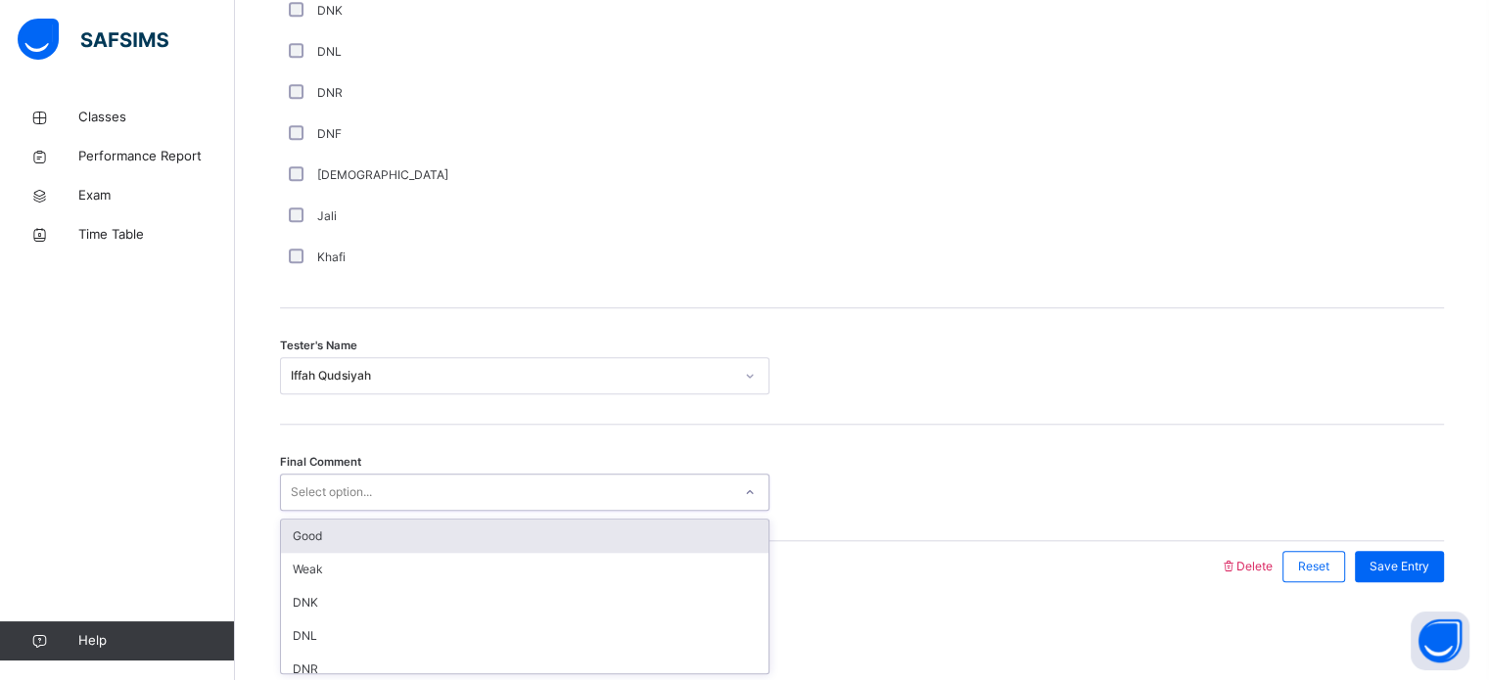
click at [412, 483] on div "Select option..." at bounding box center [506, 493] width 450 height 30
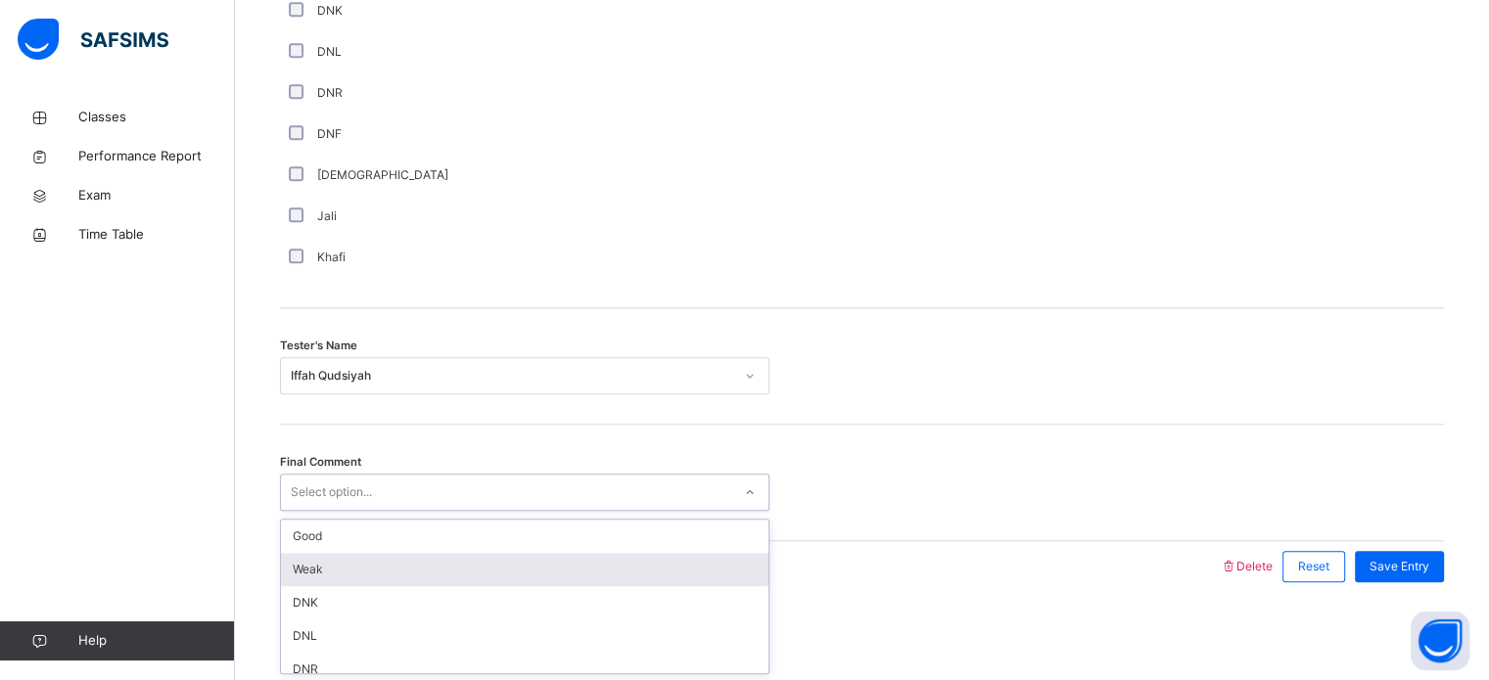
click at [333, 575] on div "Weak" at bounding box center [524, 569] width 487 height 33
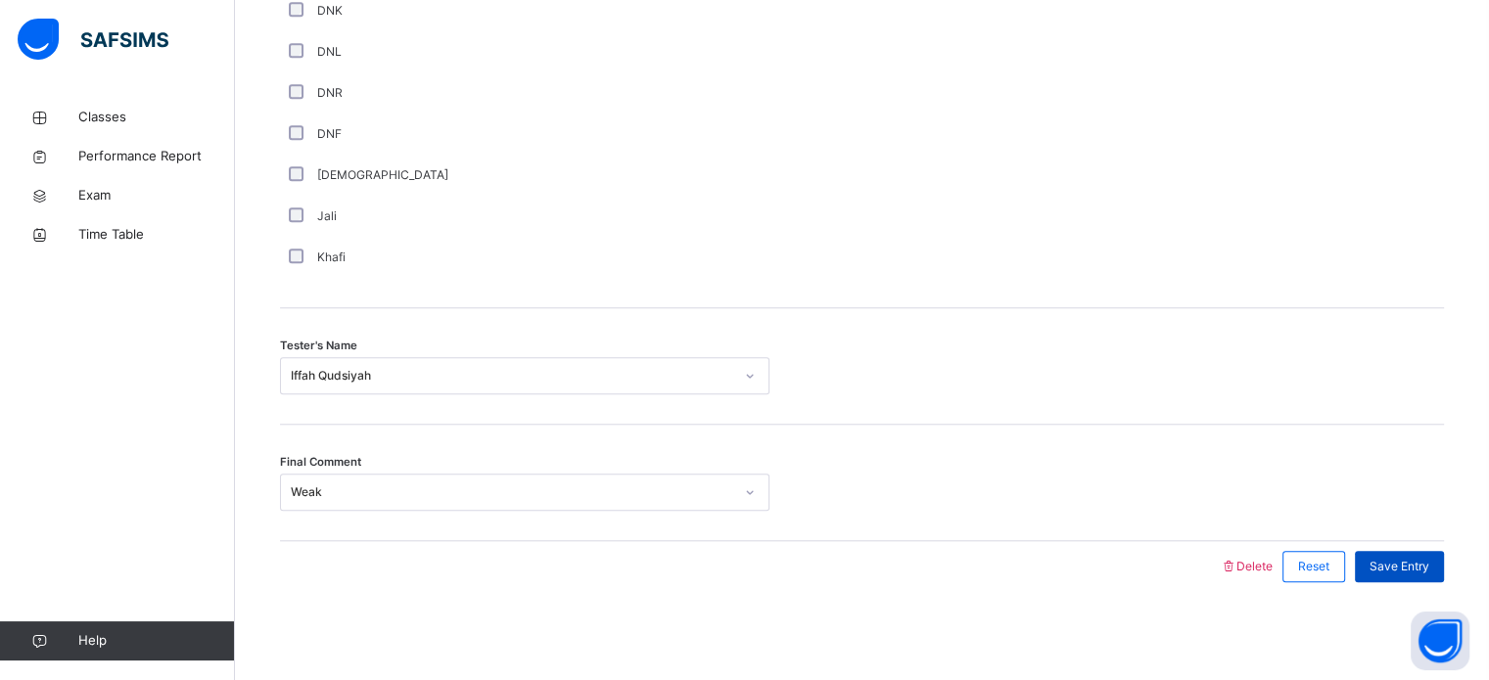
click at [1429, 569] on span "Save Entry" at bounding box center [1399, 567] width 60 height 18
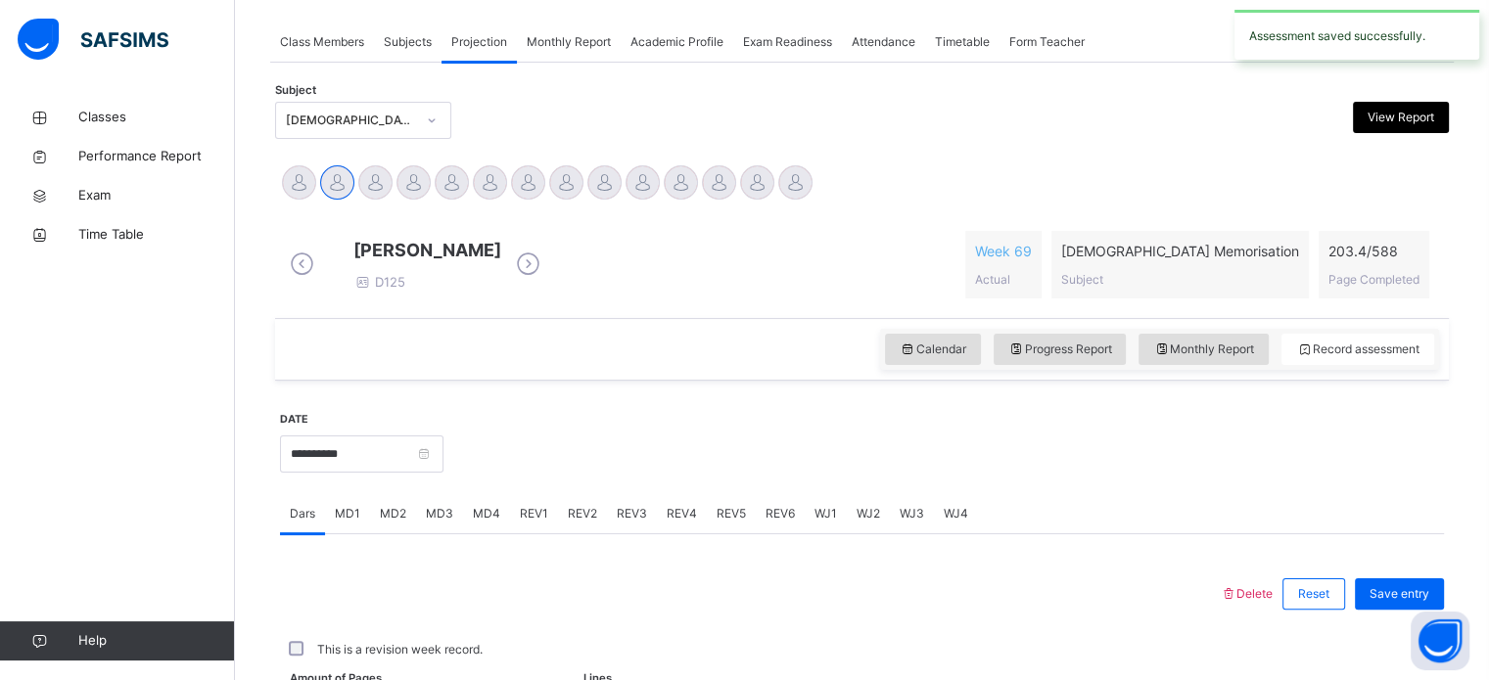
scroll to position [789, 0]
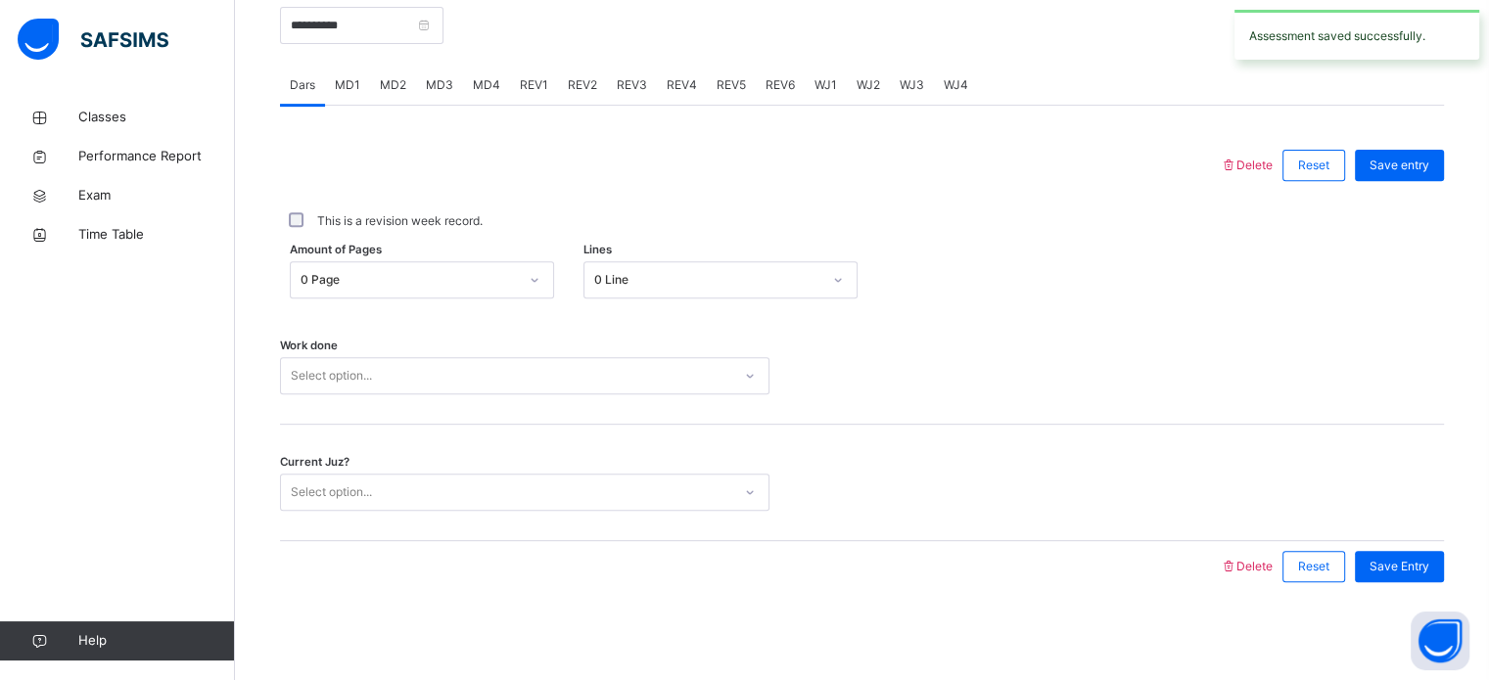
click at [669, 78] on span "REV4" at bounding box center [682, 85] width 30 height 18
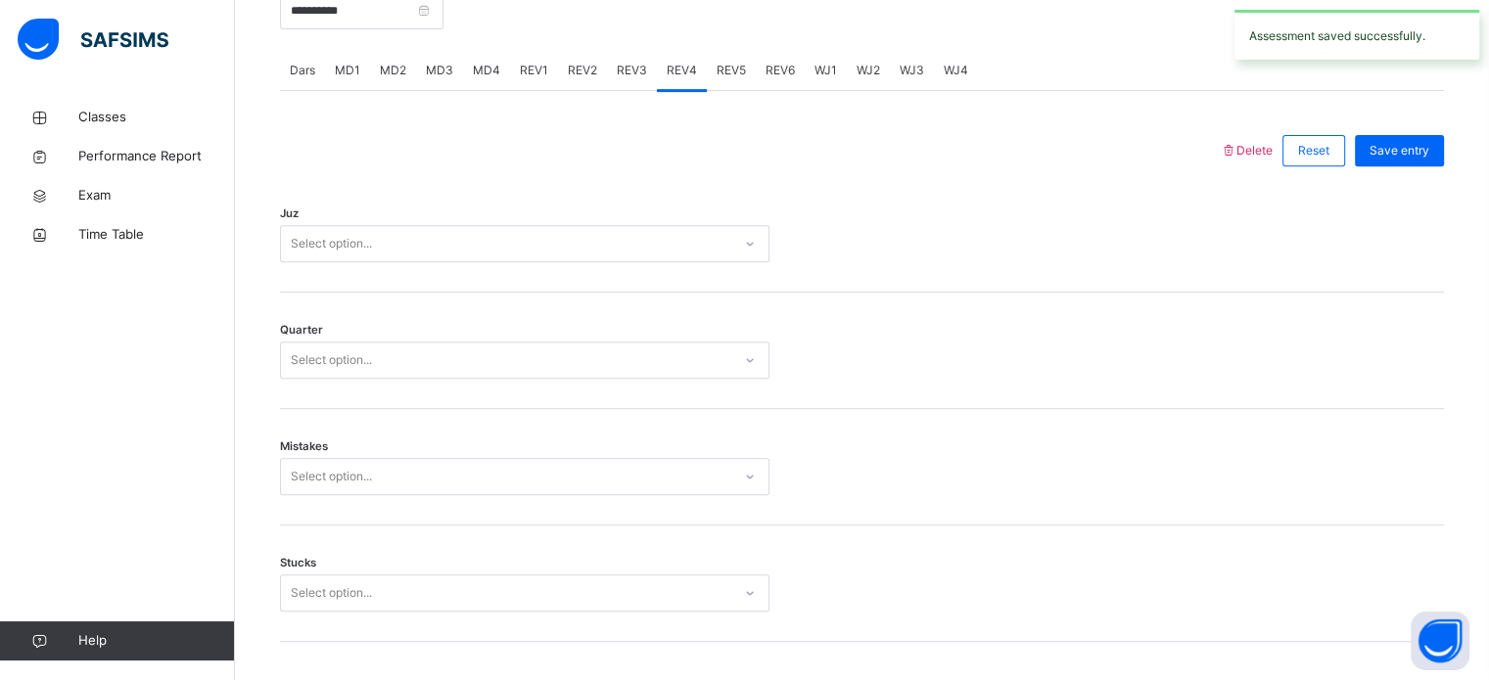
scroll to position [1768, 0]
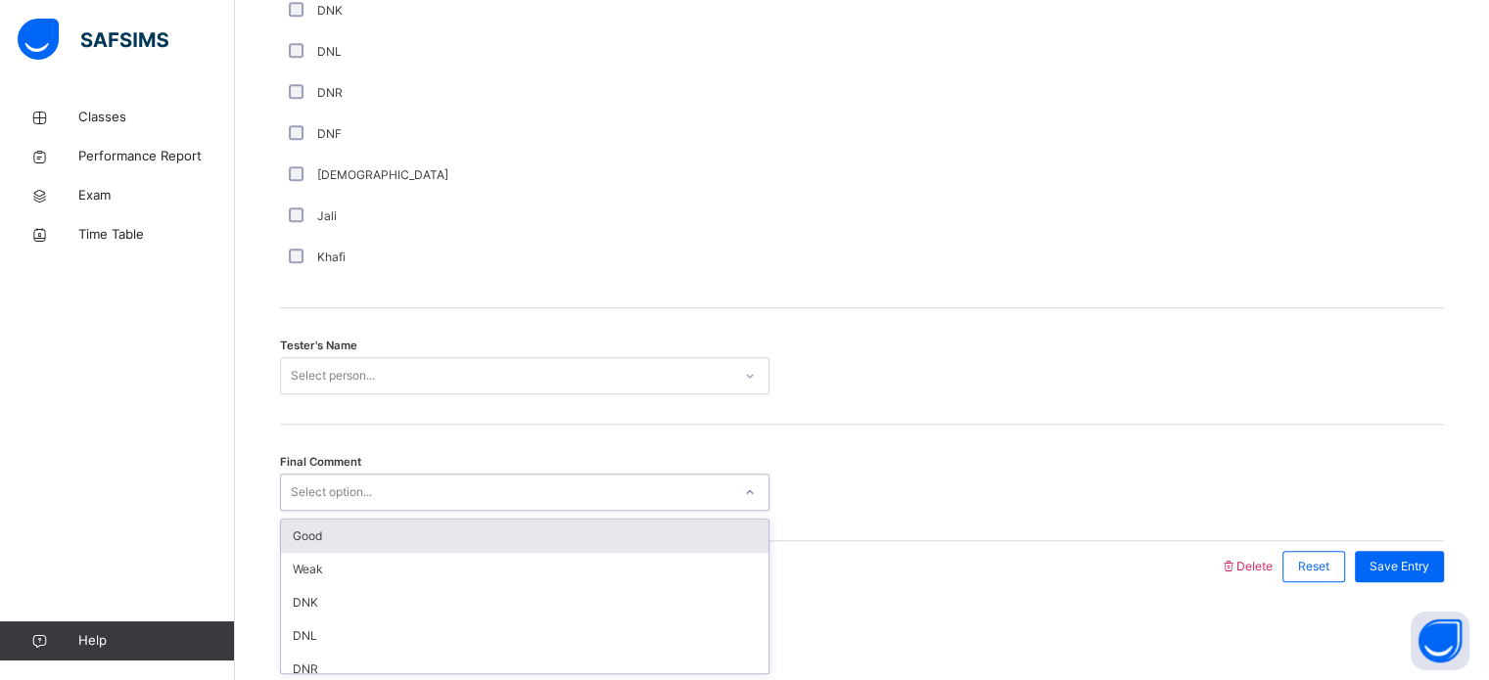
click at [438, 481] on div "Select option..." at bounding box center [506, 493] width 450 height 30
click at [380, 535] on div "Good" at bounding box center [524, 536] width 487 height 33
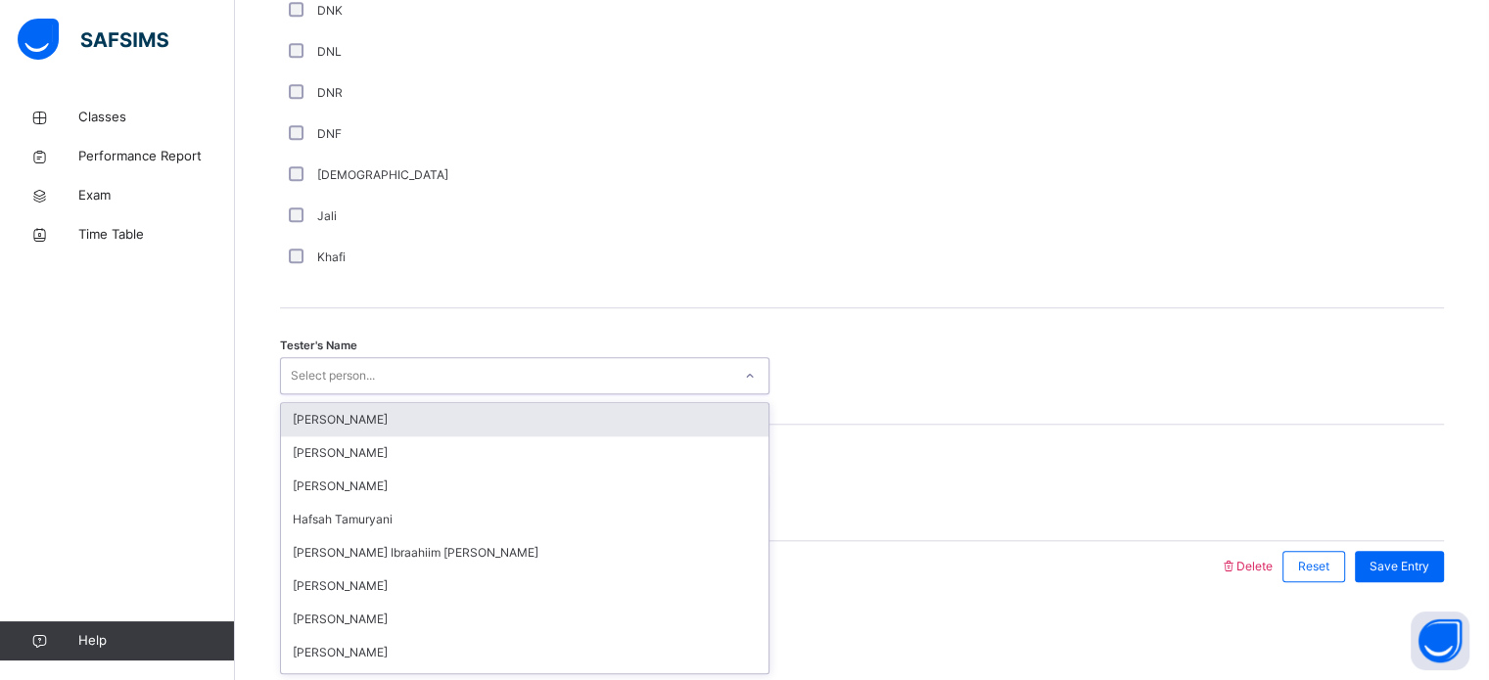
click at [359, 371] on div "Select person..." at bounding box center [333, 375] width 84 height 37
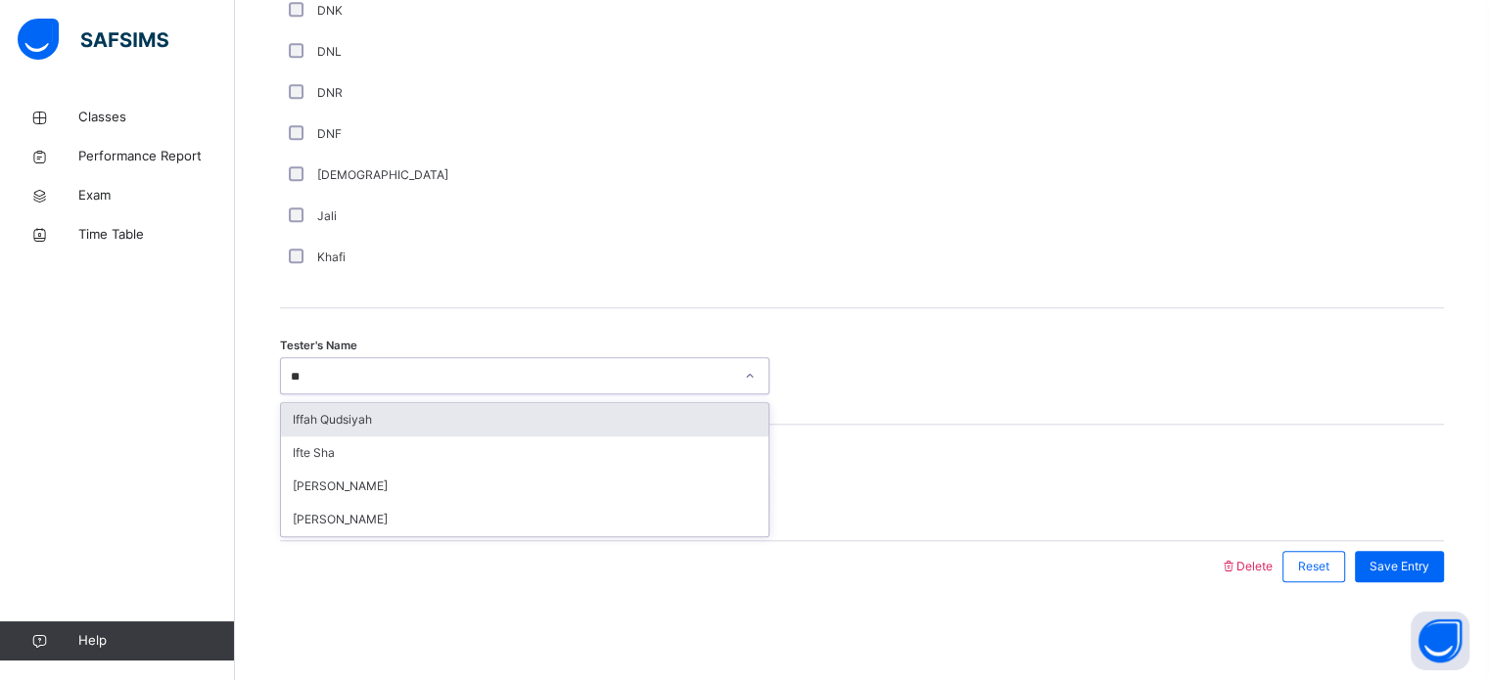
type input "***"
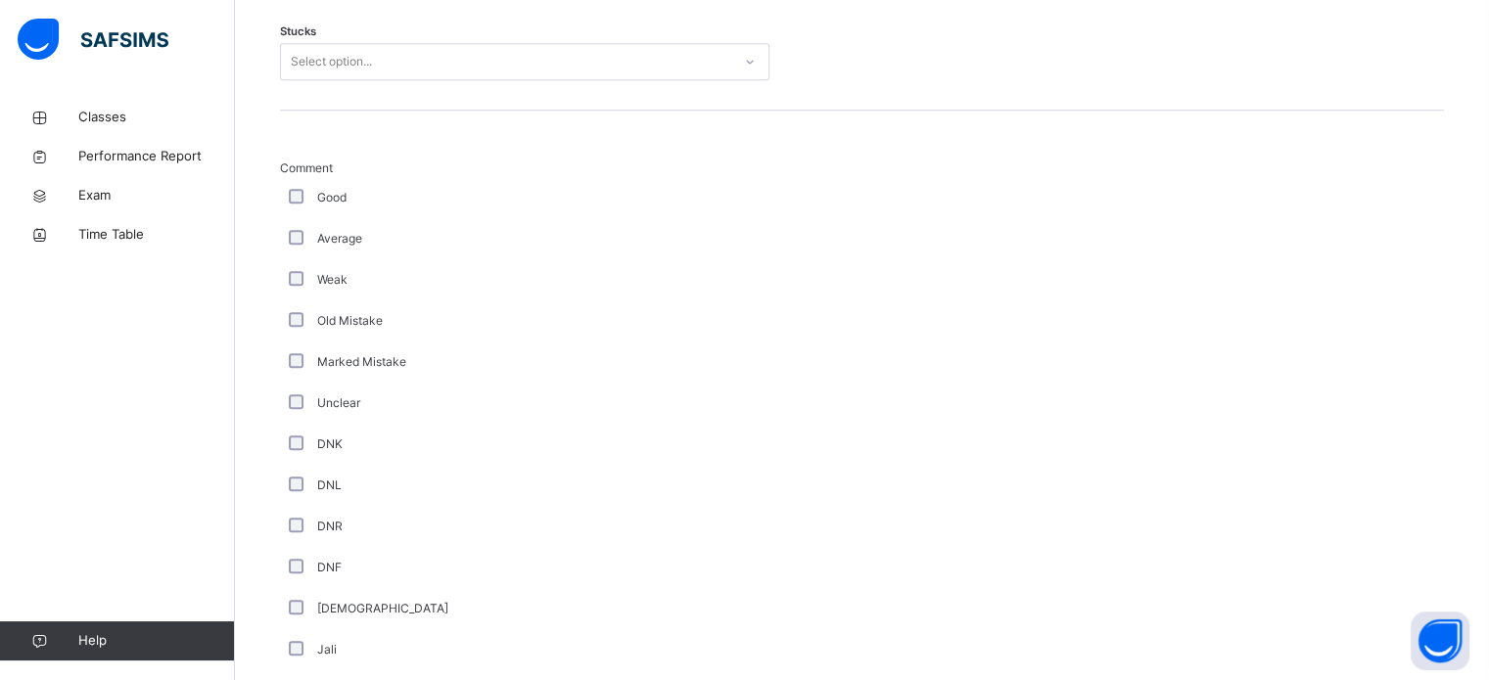
scroll to position [1312, 0]
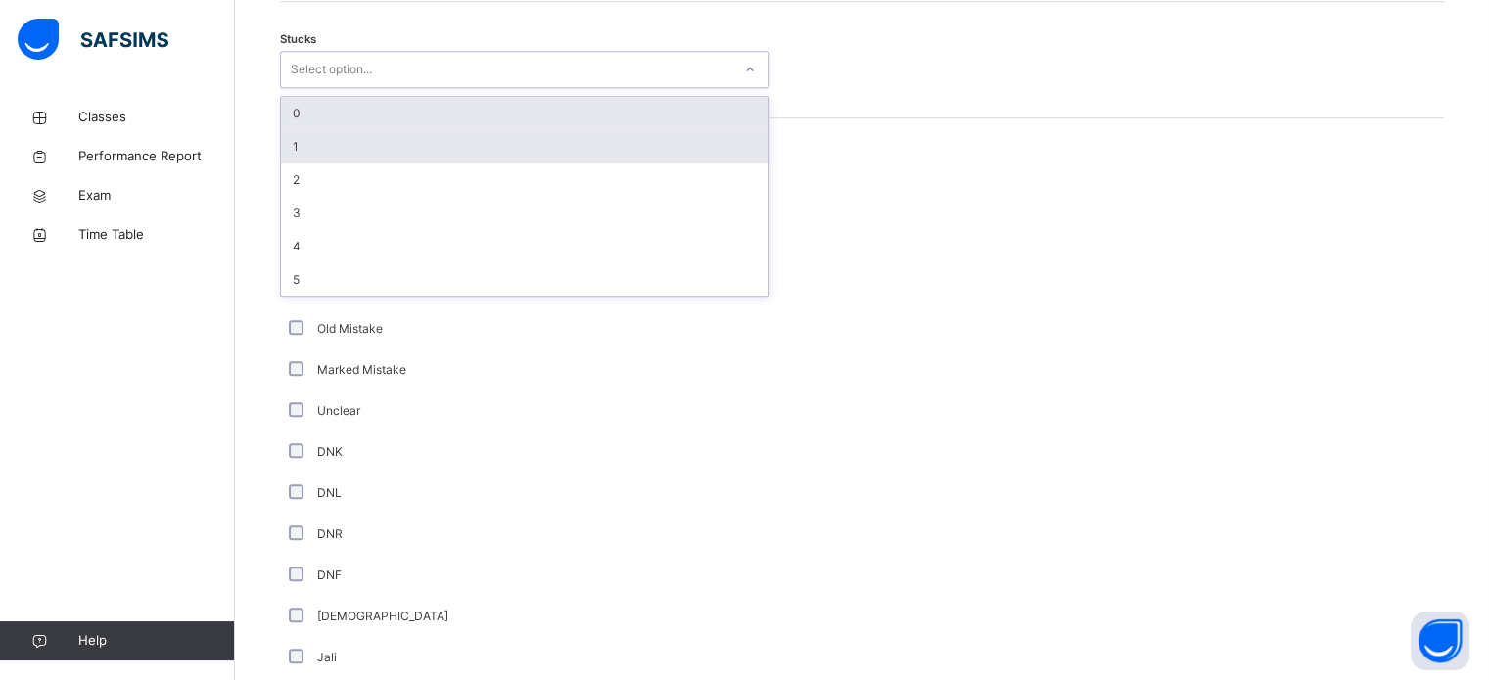
drag, startPoint x: 371, startPoint y: 72, endPoint x: 312, endPoint y: 152, distance: 98.7
click at [312, 88] on div "option 0 focused, 1 of 6. 6 results available. Use Up and Down to choose option…" at bounding box center [524, 69] width 489 height 37
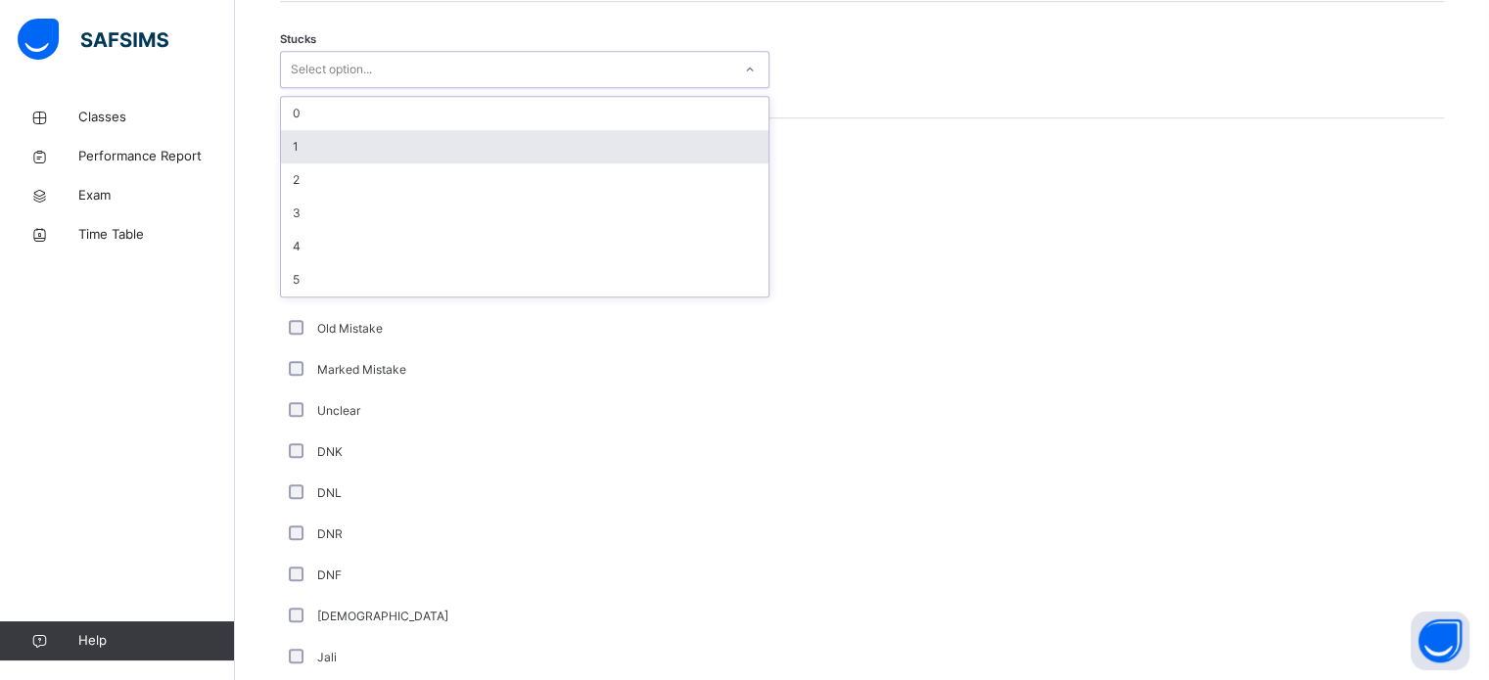
click at [312, 152] on div "1" at bounding box center [524, 146] width 487 height 33
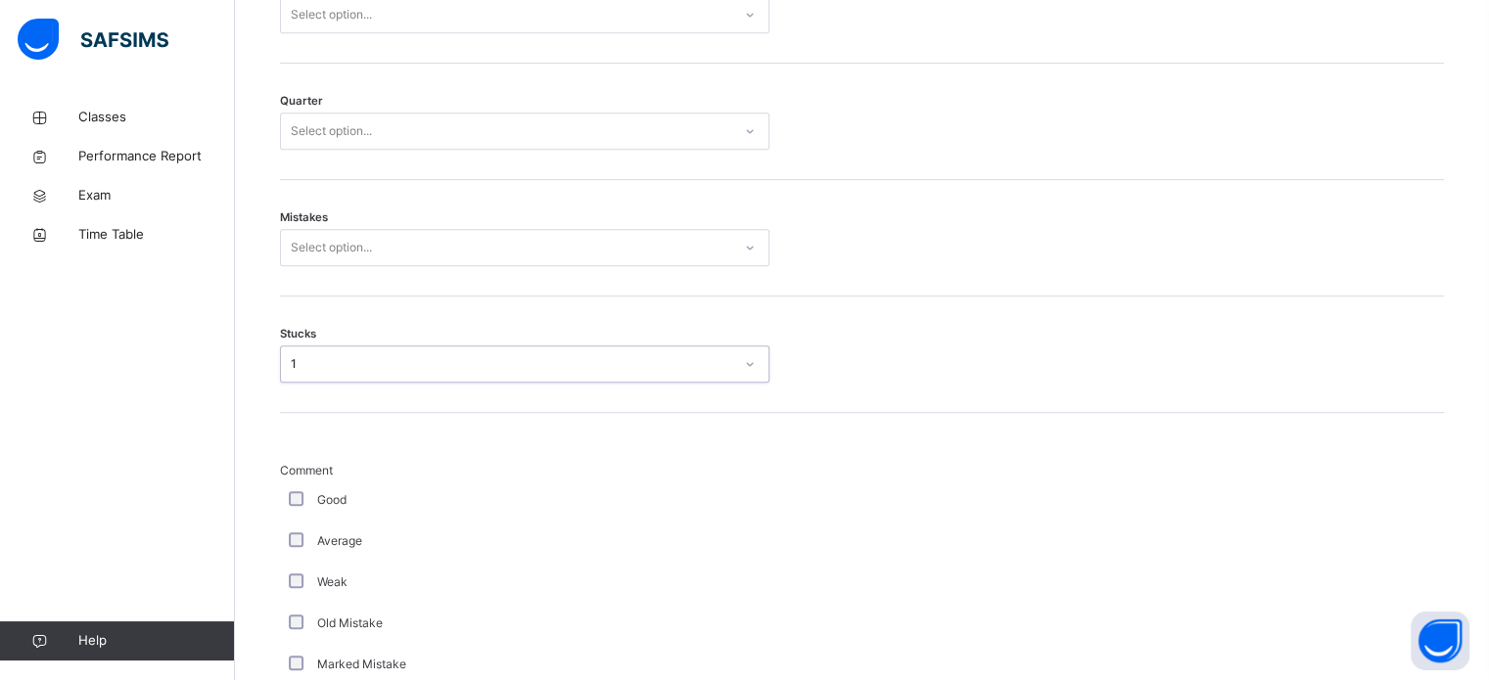
scroll to position [1011, 0]
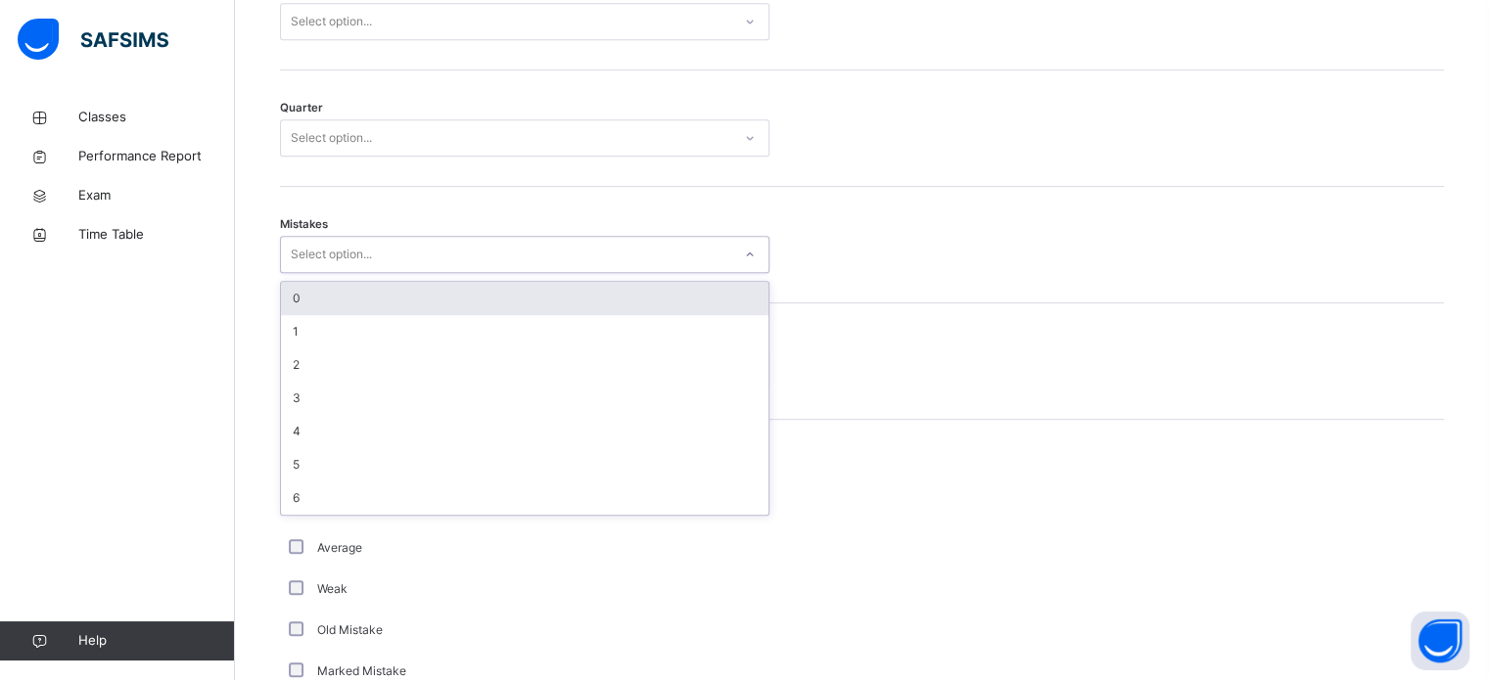
drag, startPoint x: 325, startPoint y: 271, endPoint x: 330, endPoint y: 318, distance: 47.2
click at [330, 273] on div "option 0 focused, 1 of 7. 7 results available. Use Up and Down to choose option…" at bounding box center [524, 254] width 489 height 37
drag, startPoint x: 330, startPoint y: 318, endPoint x: 328, endPoint y: 152, distance: 166.4
click at [328, 152] on div "Delete Reset Save entry Juz Select option... Quarter Select option... Mistakes …" at bounding box center [862, 619] width 1164 height 1432
click at [313, 302] on div "0" at bounding box center [524, 298] width 487 height 33
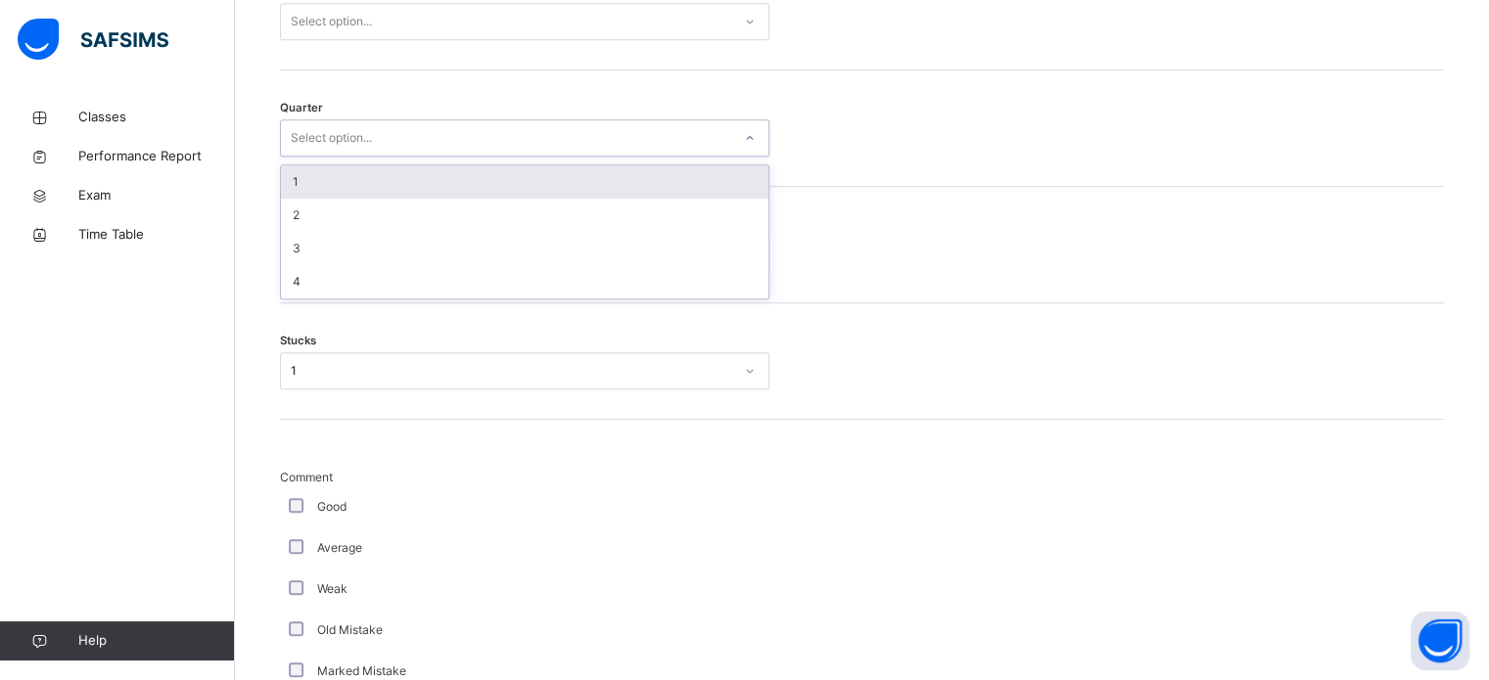
click at [348, 150] on div "Select option..." at bounding box center [331, 137] width 81 height 37
click at [312, 196] on div "1" at bounding box center [524, 181] width 487 height 33
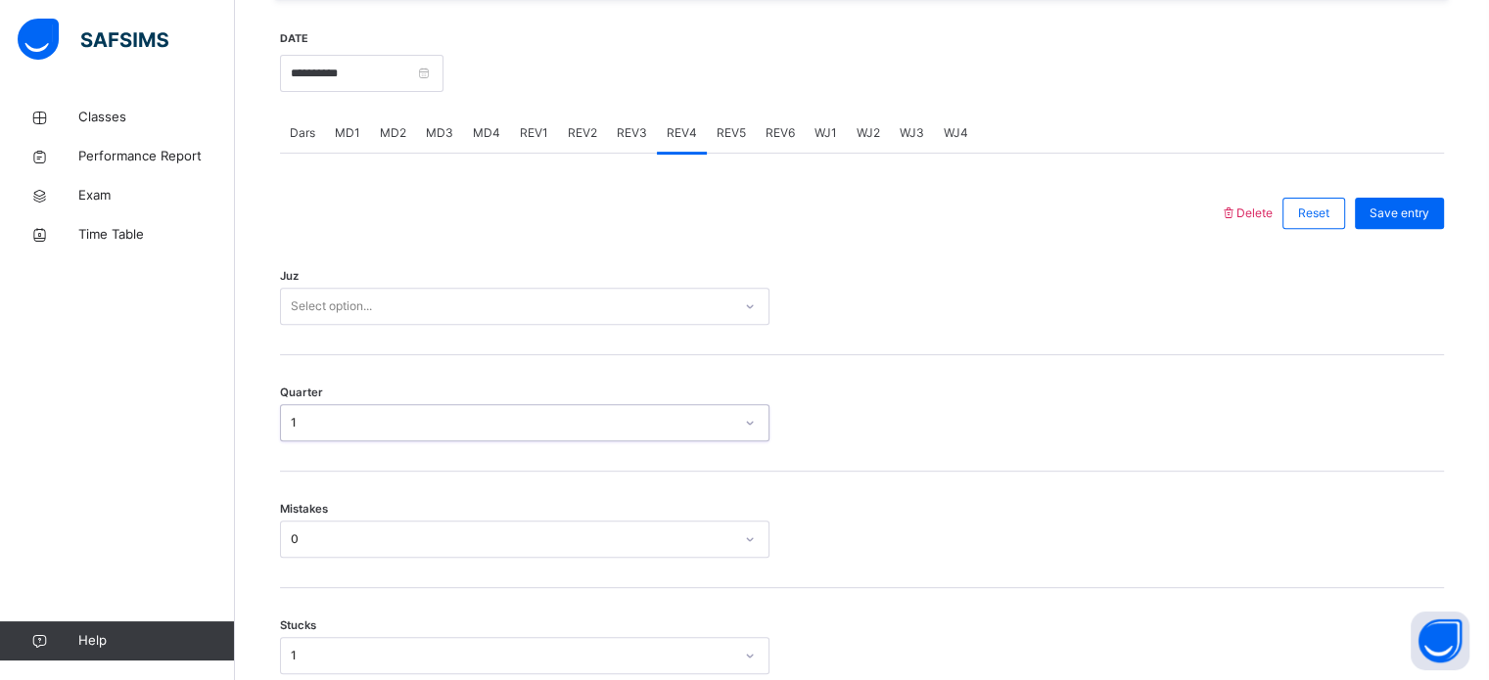
scroll to position [725, 0]
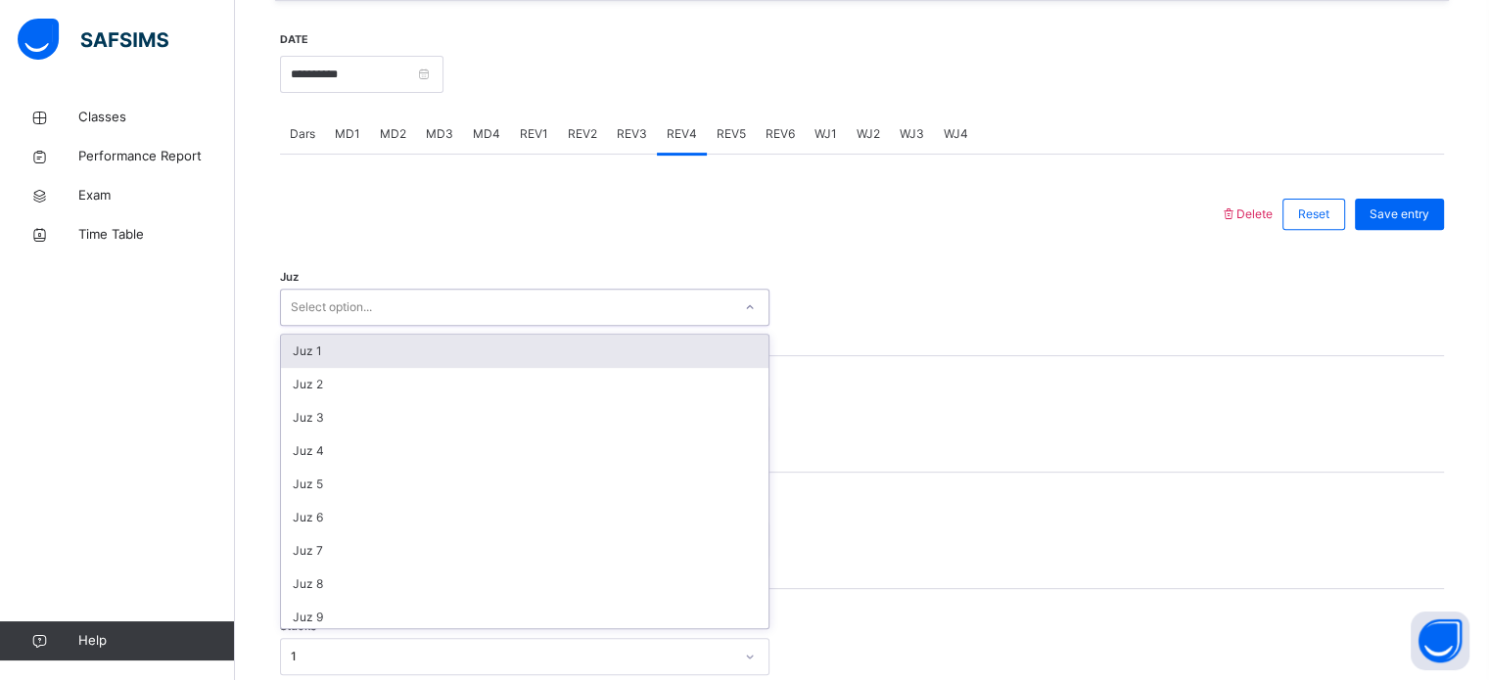
click at [470, 304] on div "Select option..." at bounding box center [524, 307] width 489 height 37
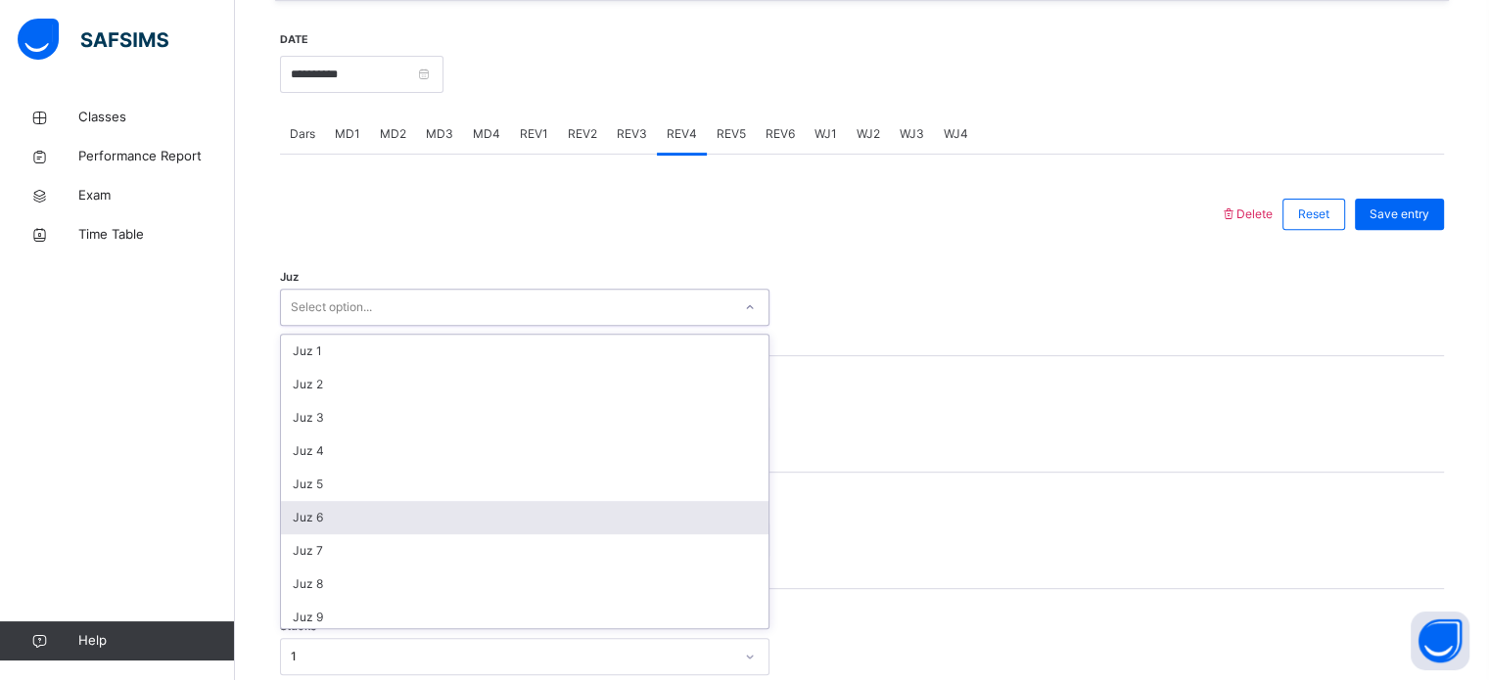
click at [342, 520] on div "Juz 6" at bounding box center [524, 517] width 487 height 33
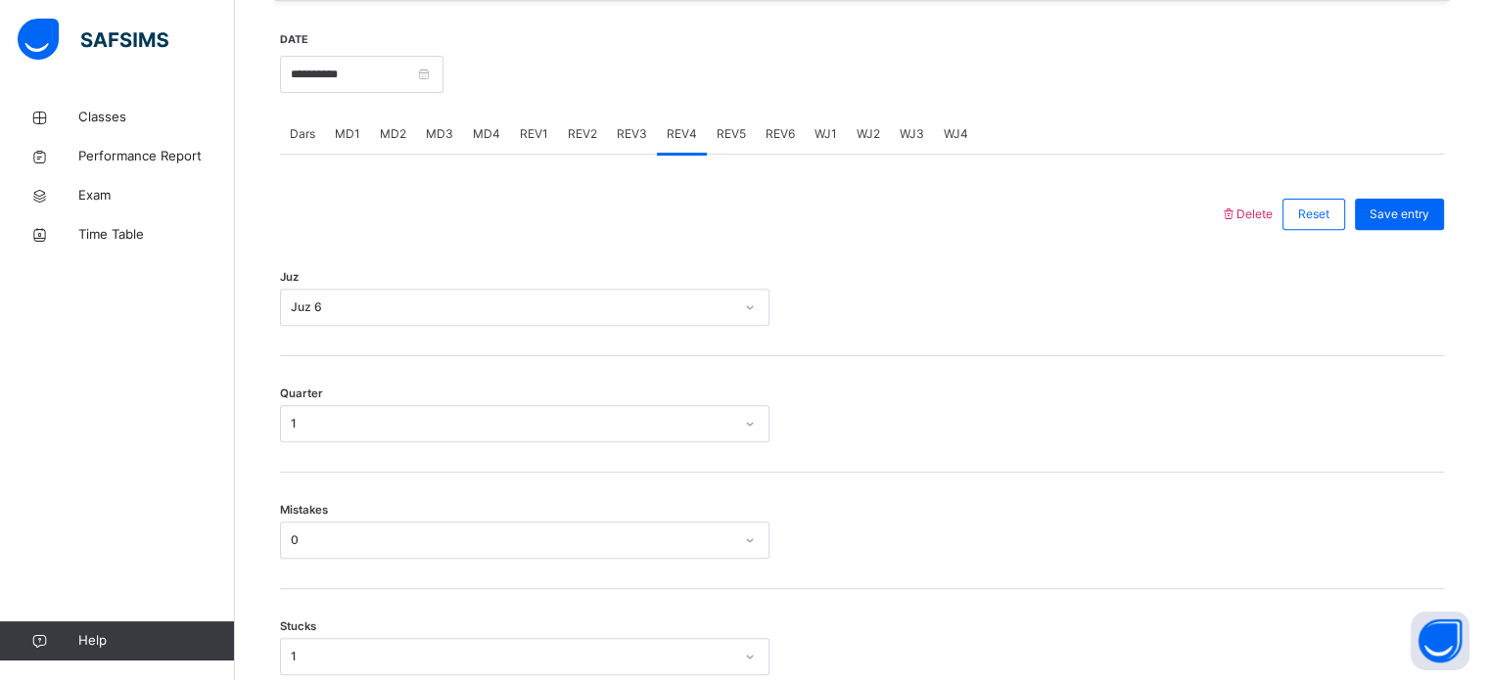
click at [1419, 212] on div "Save entry" at bounding box center [1394, 214] width 99 height 51
click at [1429, 223] on span "Save entry" at bounding box center [1399, 215] width 60 height 18
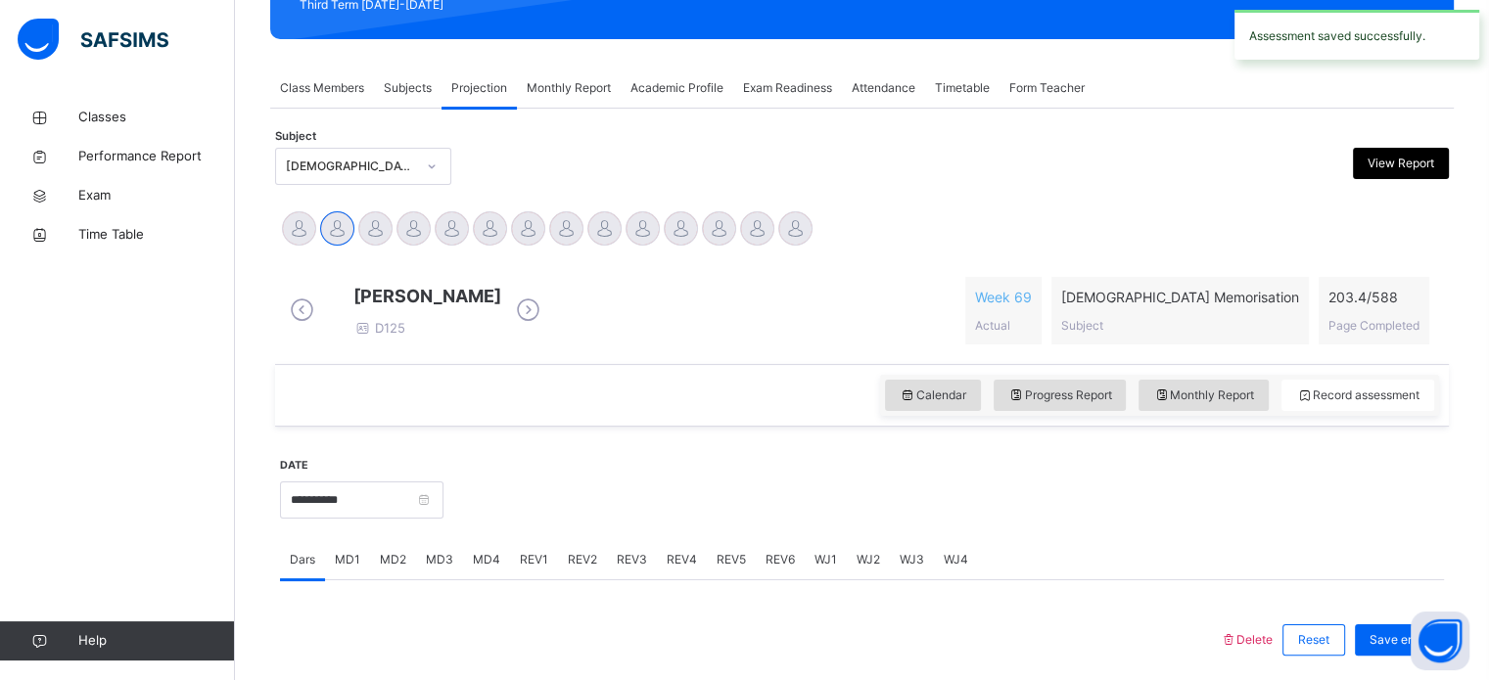
scroll to position [0, 0]
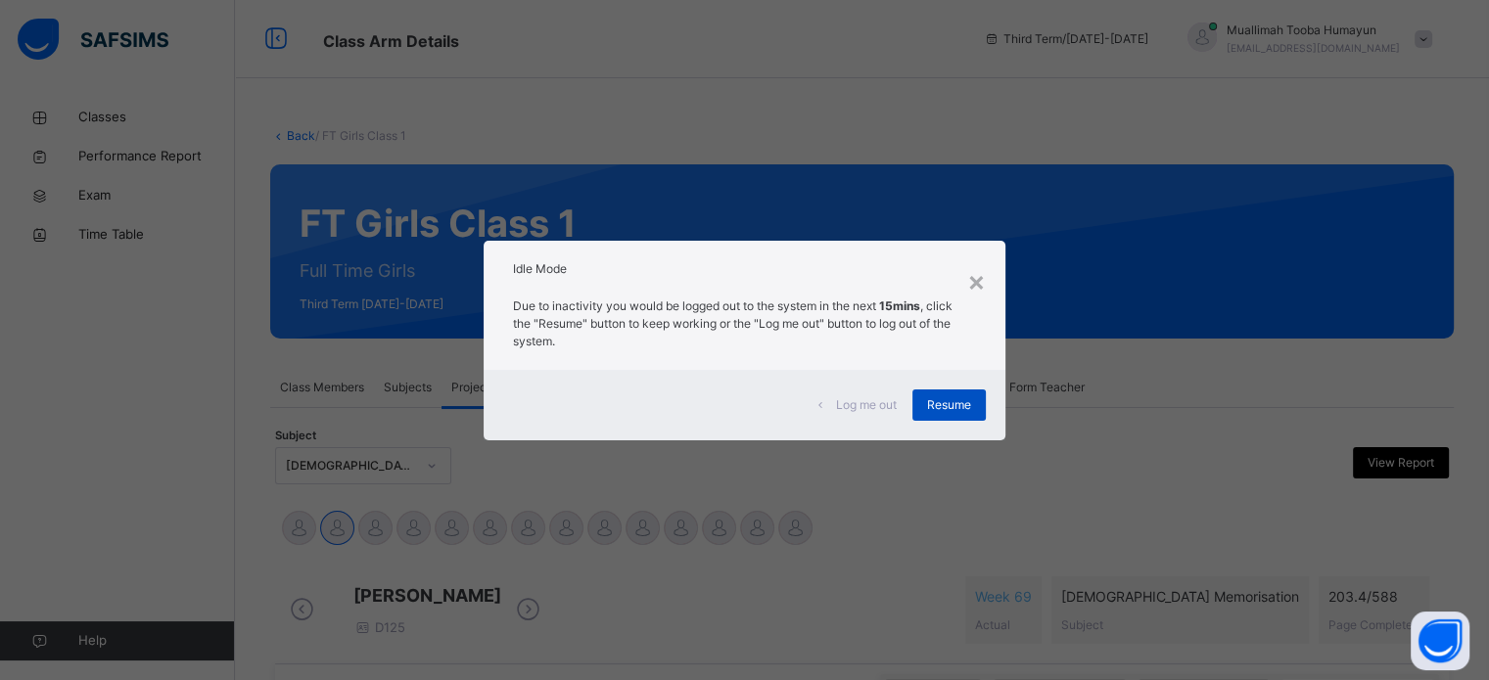
click at [977, 409] on div "Resume" at bounding box center [948, 405] width 73 height 31
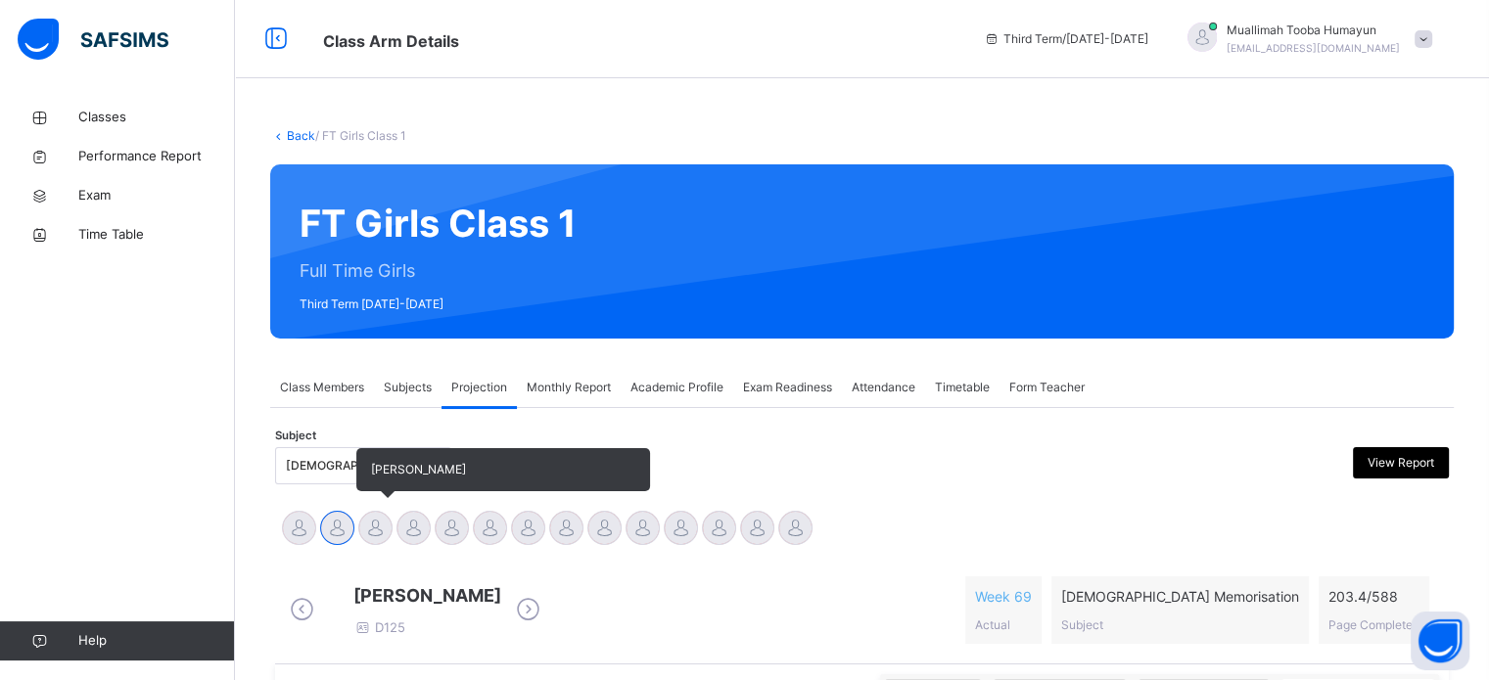
click at [383, 538] on div at bounding box center [375, 528] width 34 height 34
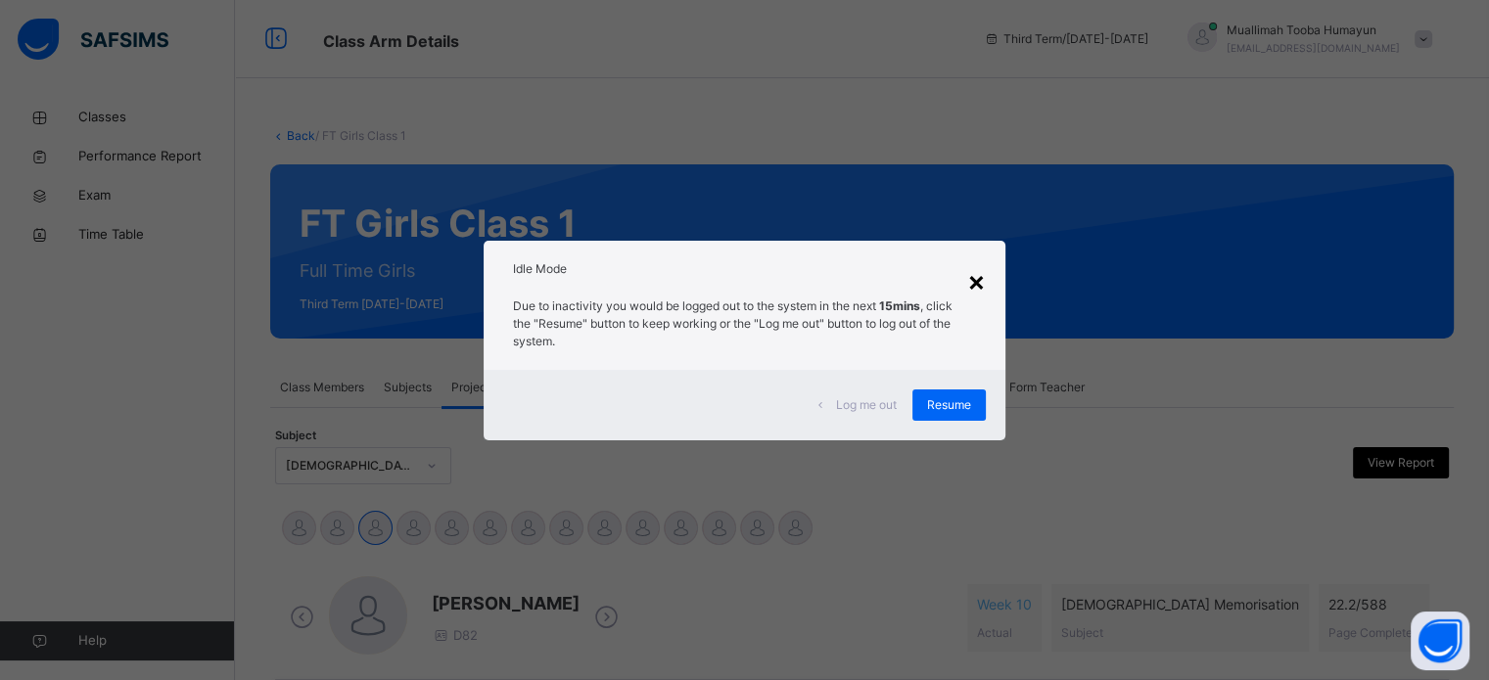
click at [985, 283] on div "×" at bounding box center [976, 280] width 19 height 41
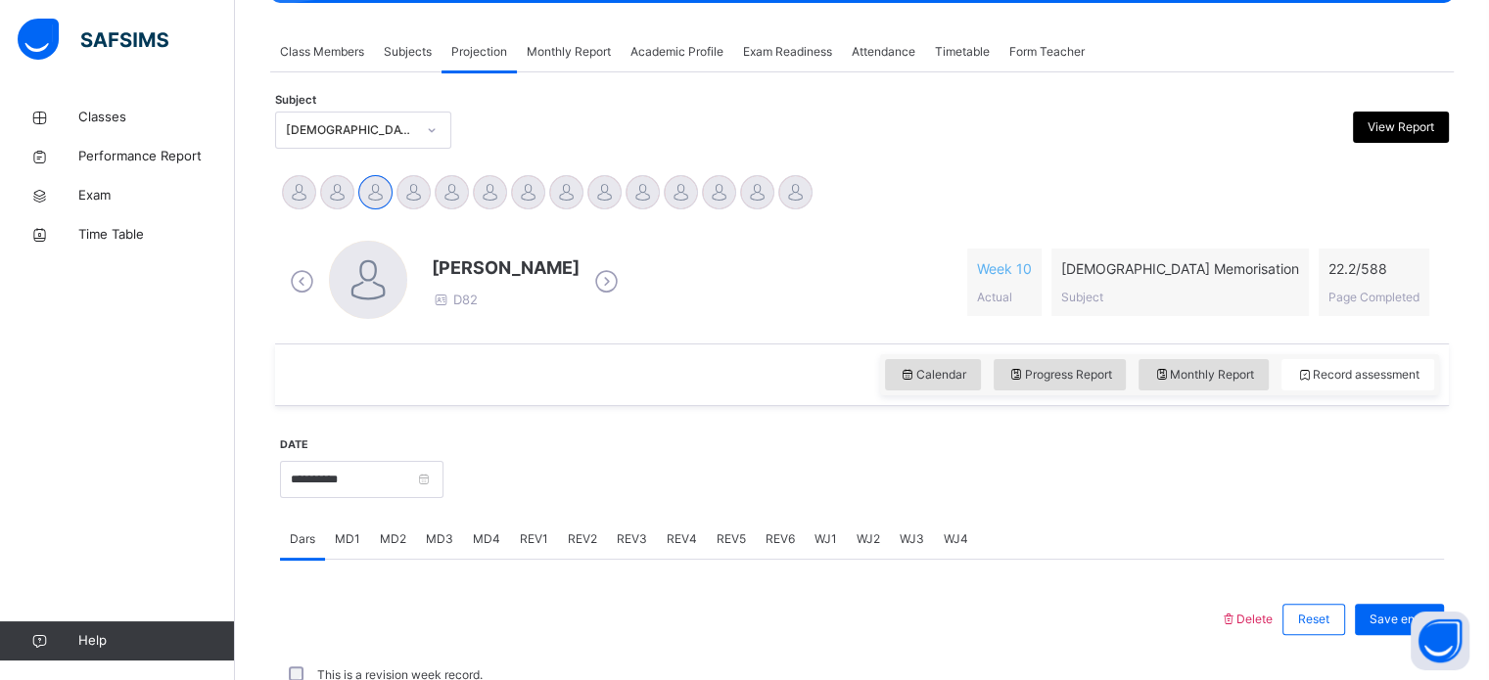
scroll to position [337, 0]
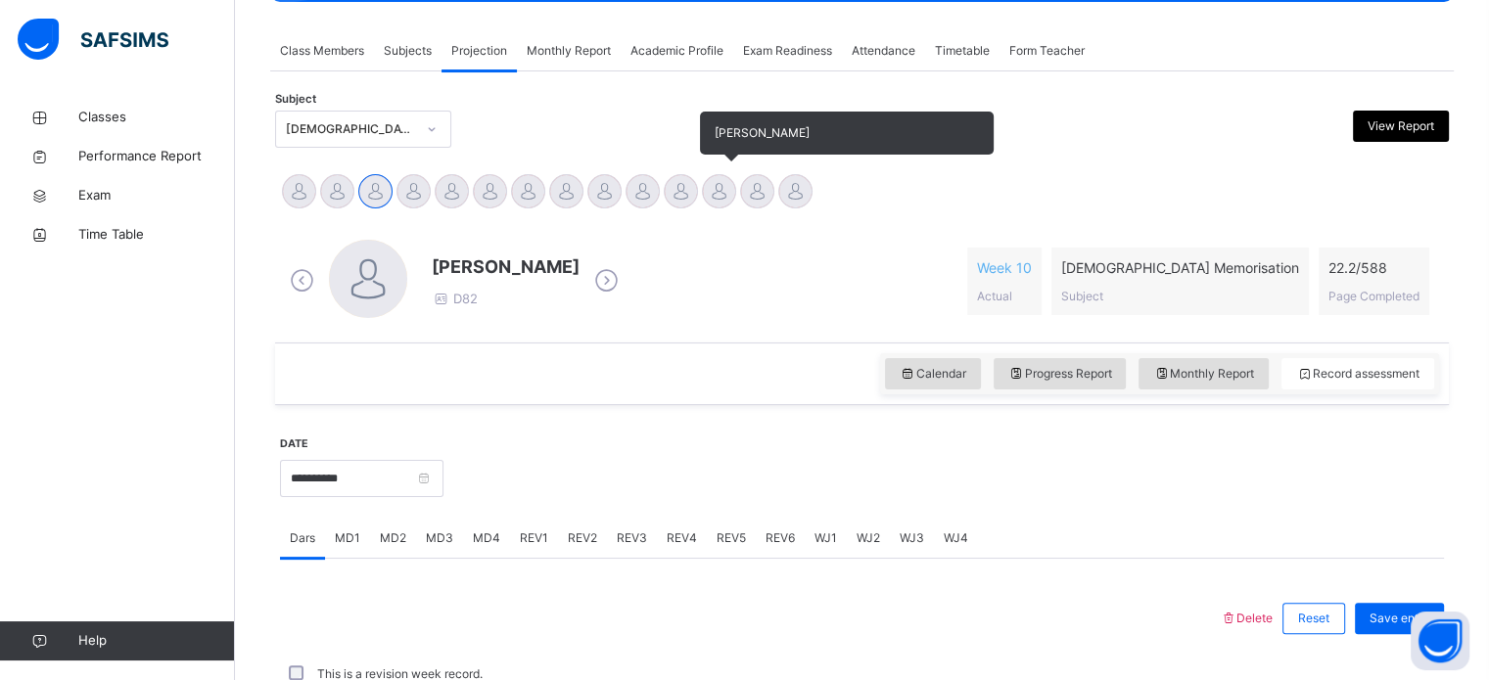
click at [713, 187] on div at bounding box center [719, 191] width 34 height 34
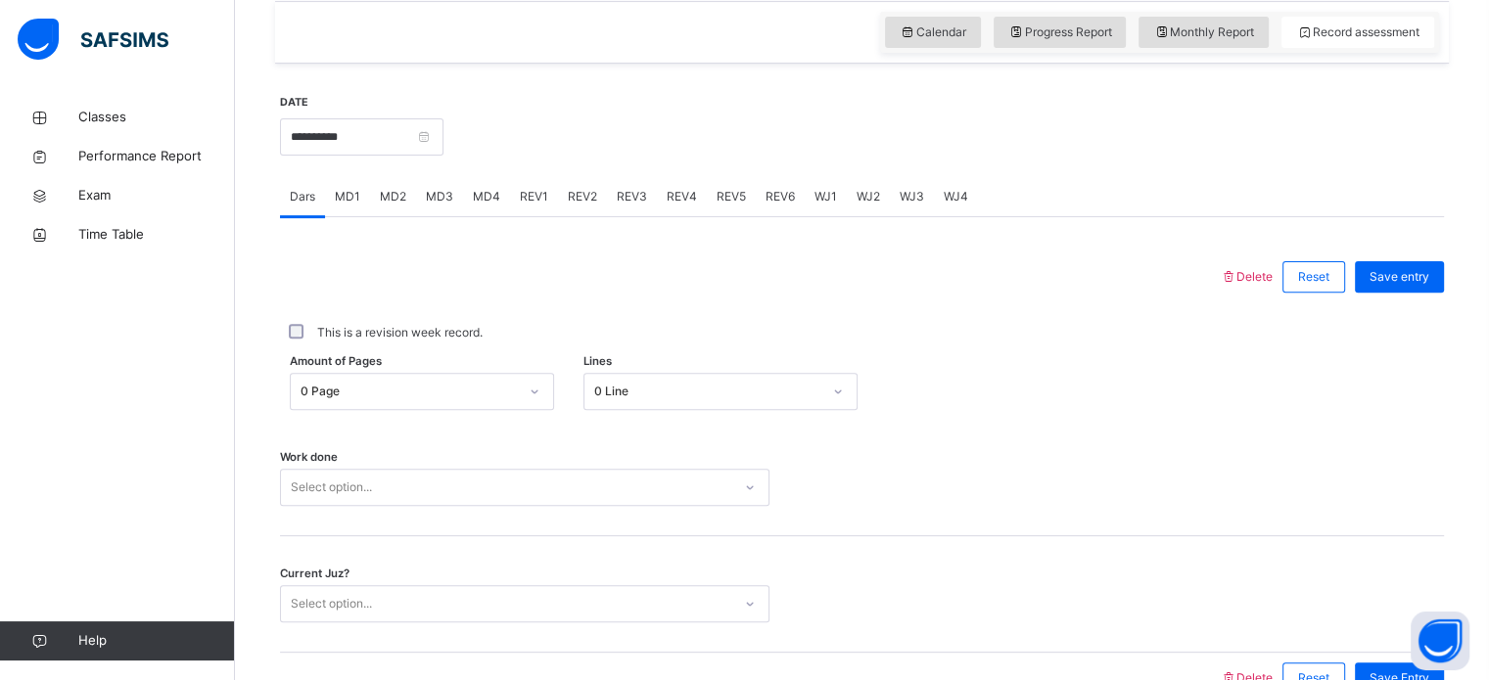
scroll to position [717, 0]
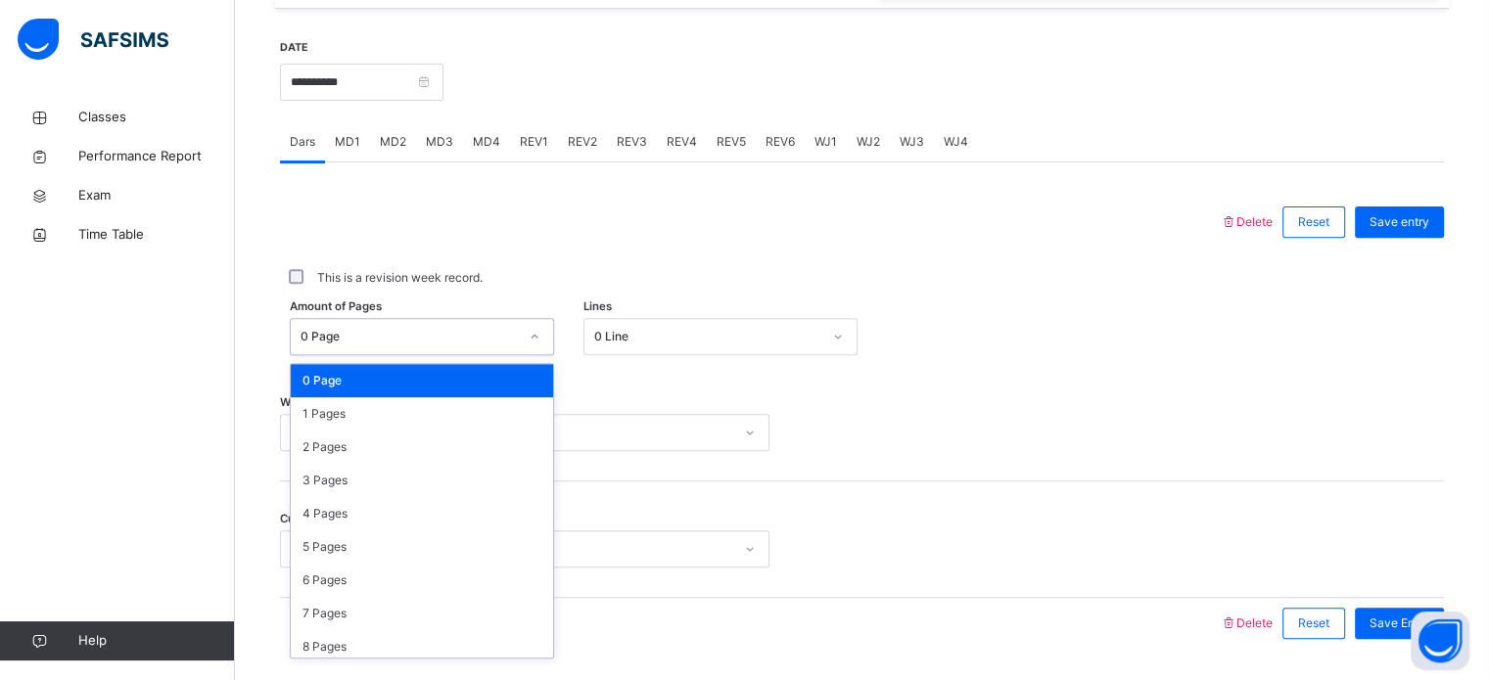
click at [393, 352] on div "0 Page" at bounding box center [403, 337] width 225 height 30
click at [398, 418] on div "1 Pages" at bounding box center [422, 413] width 262 height 33
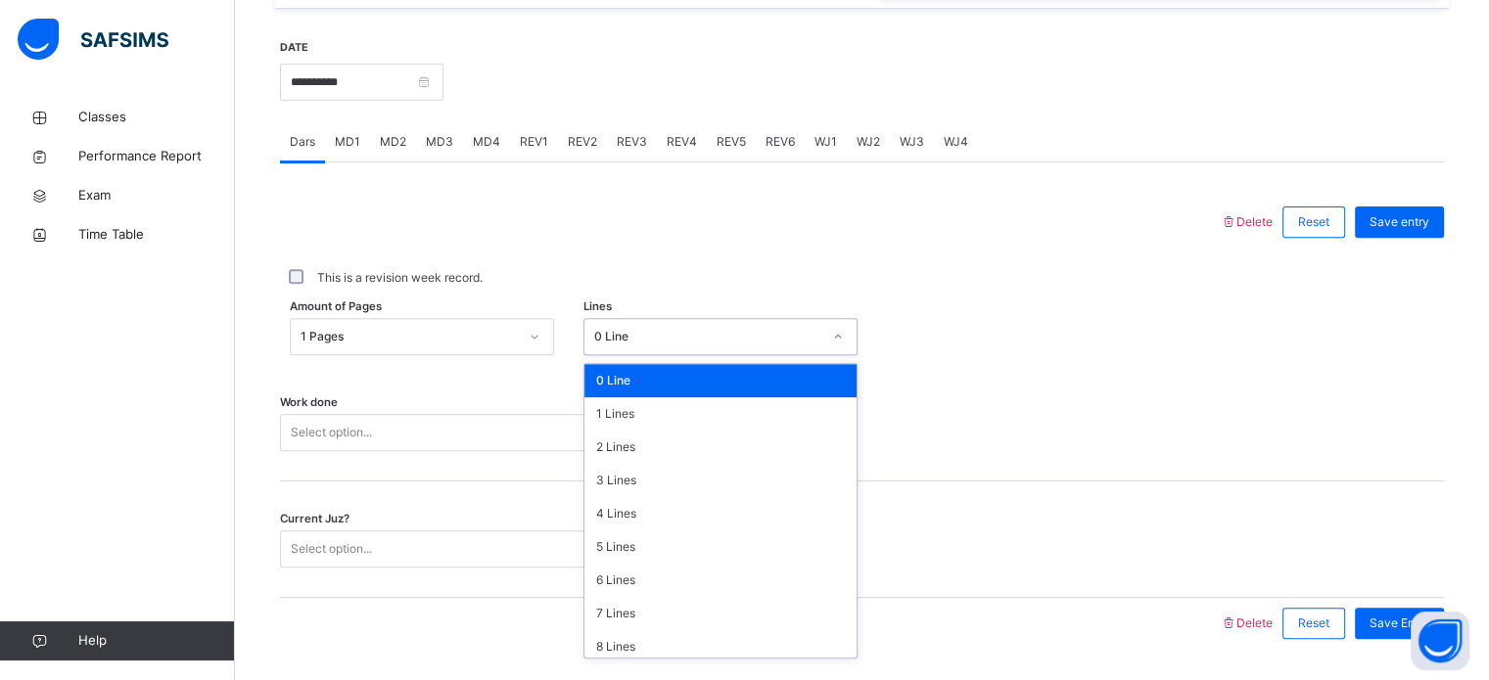
click at [644, 355] on div "0 Line" at bounding box center [720, 336] width 274 height 37
click at [615, 489] on div "3 Lines" at bounding box center [720, 480] width 272 height 33
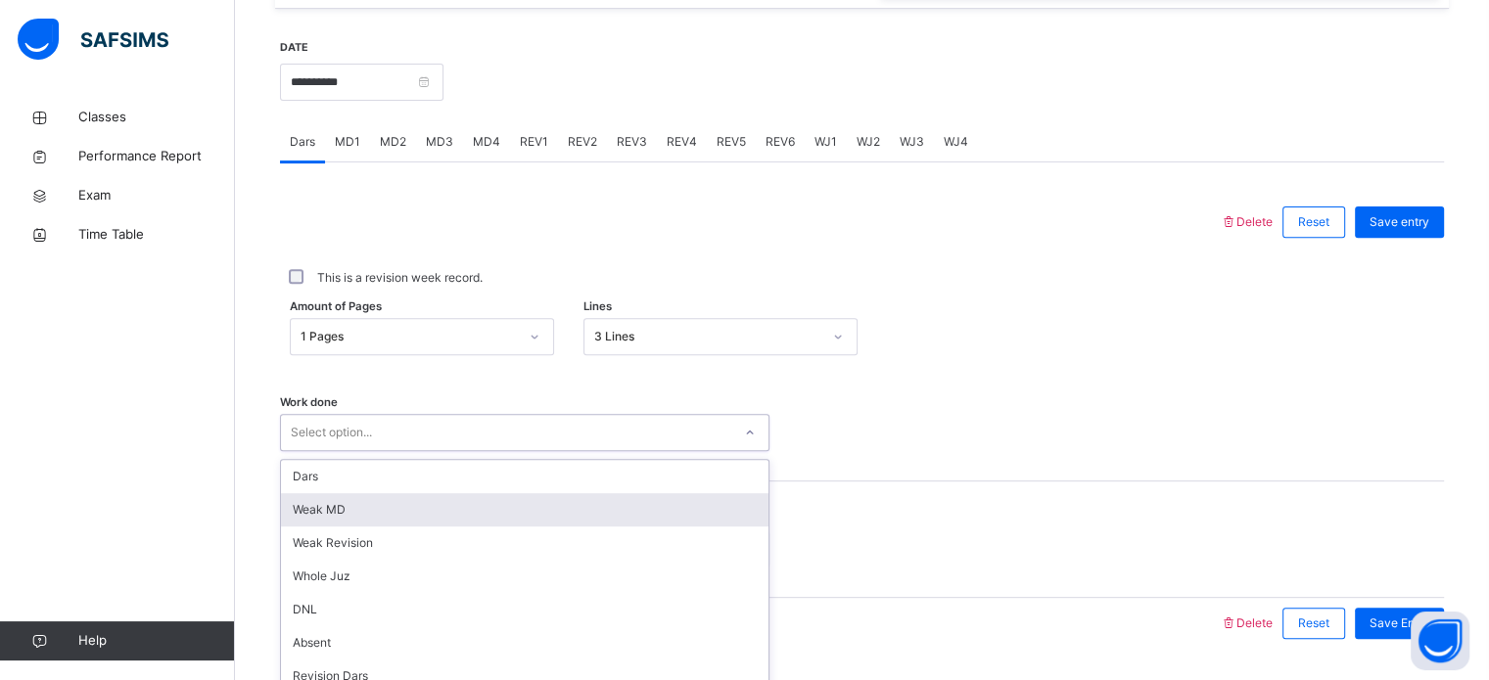
scroll to position [789, 0]
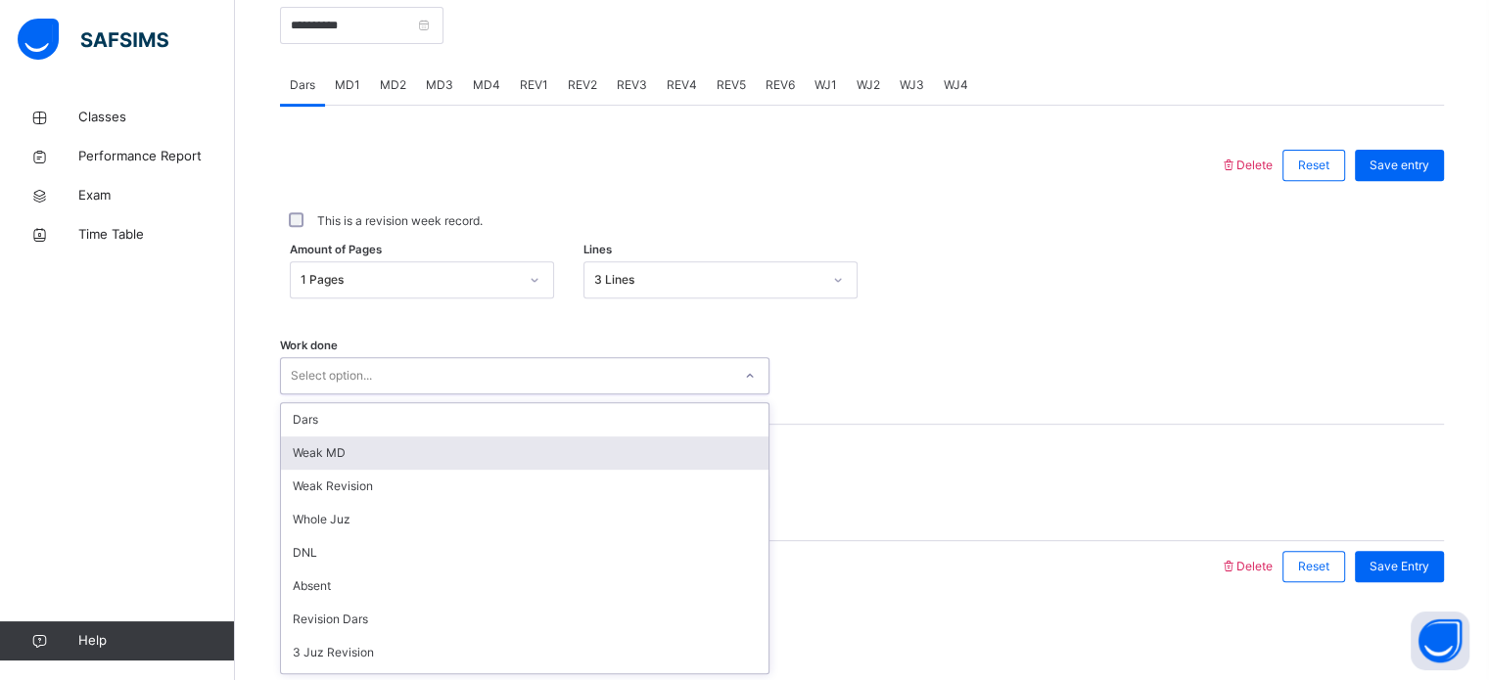
click at [598, 394] on div "option [PERSON_NAME] MD focused, 2 of 14. 14 results available. Use Up and Down…" at bounding box center [524, 375] width 489 height 37
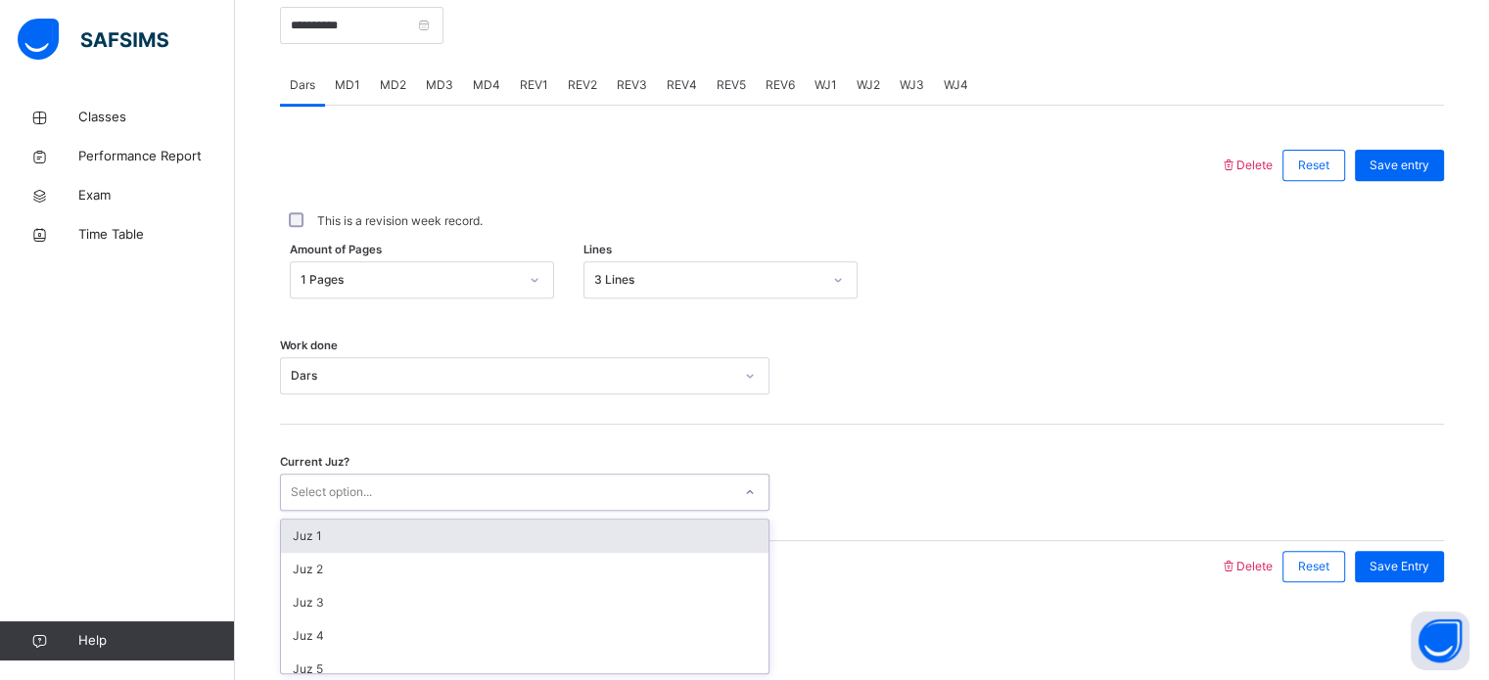
click at [625, 493] on div "Select option..." at bounding box center [506, 493] width 450 height 30
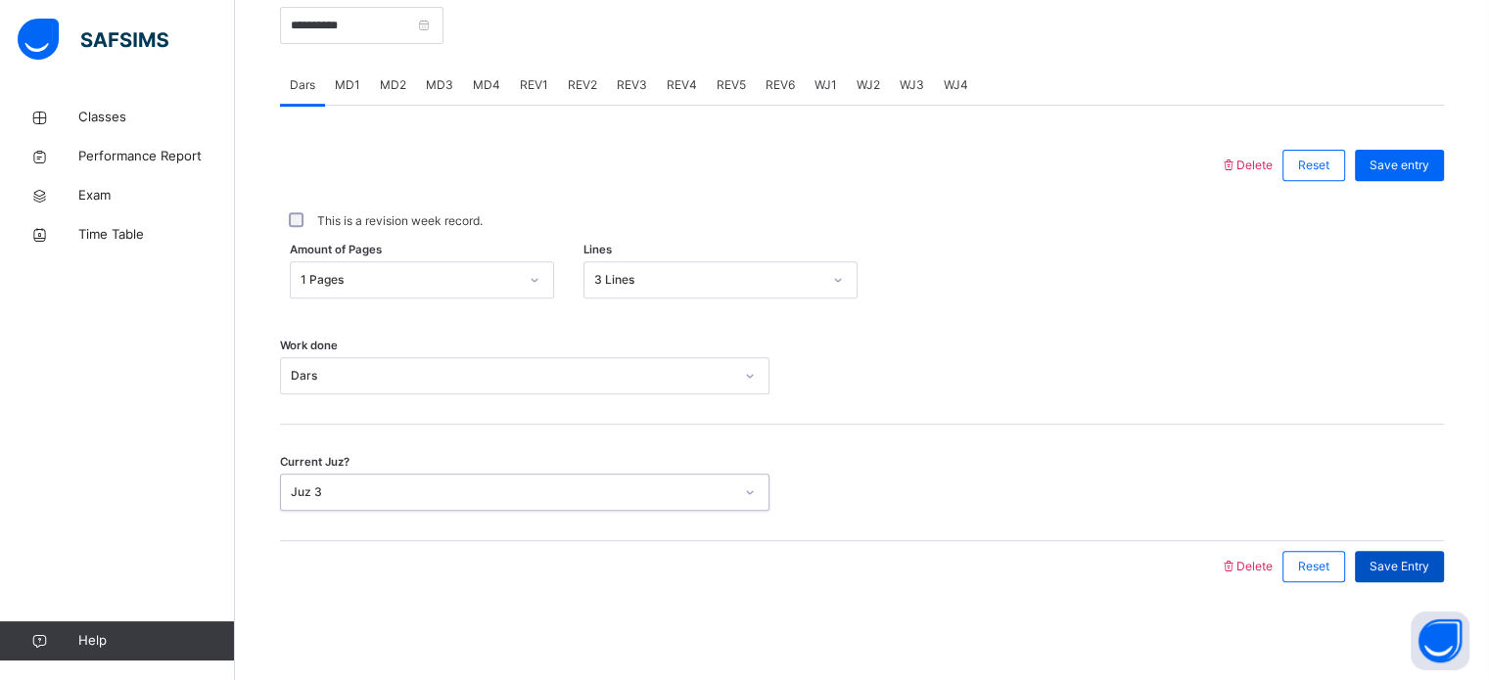
click at [1421, 576] on div "Save Entry" at bounding box center [1399, 566] width 89 height 31
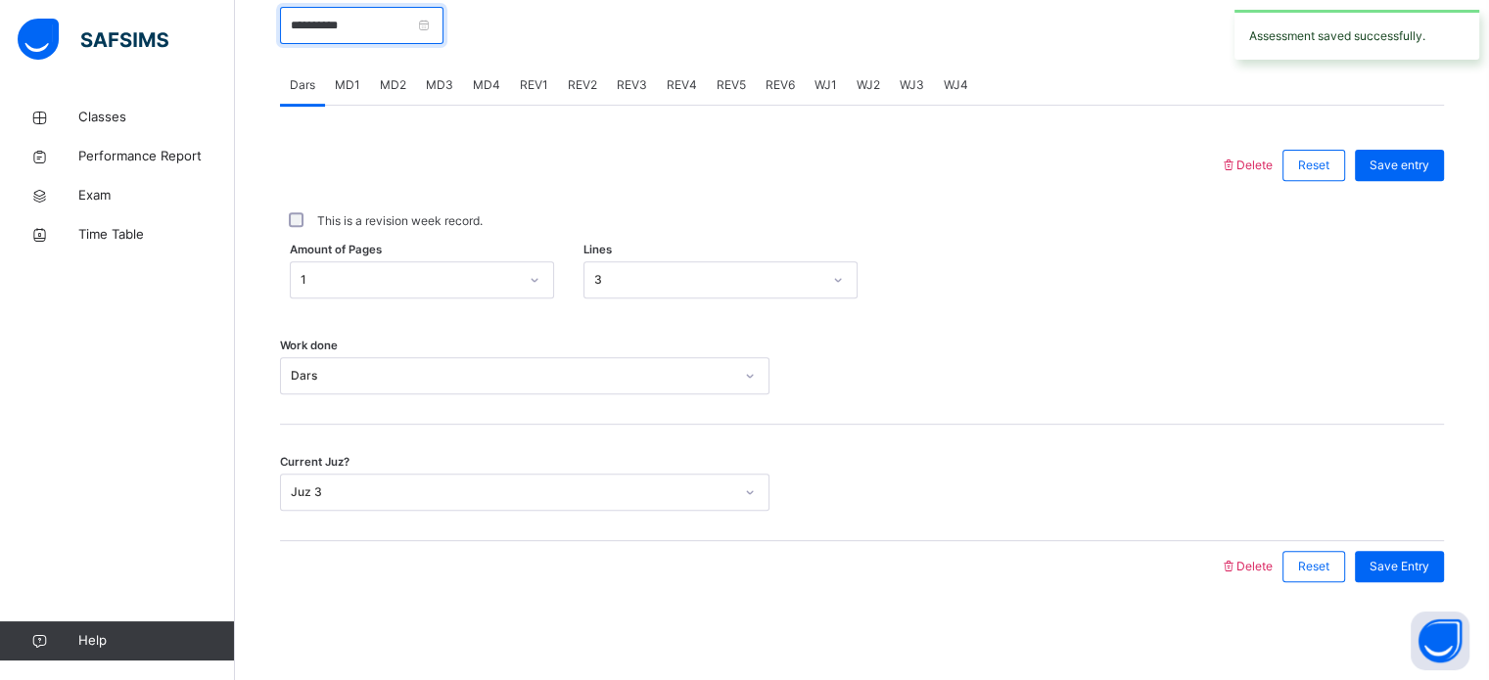
click at [443, 22] on input "**********" at bounding box center [361, 25] width 163 height 37
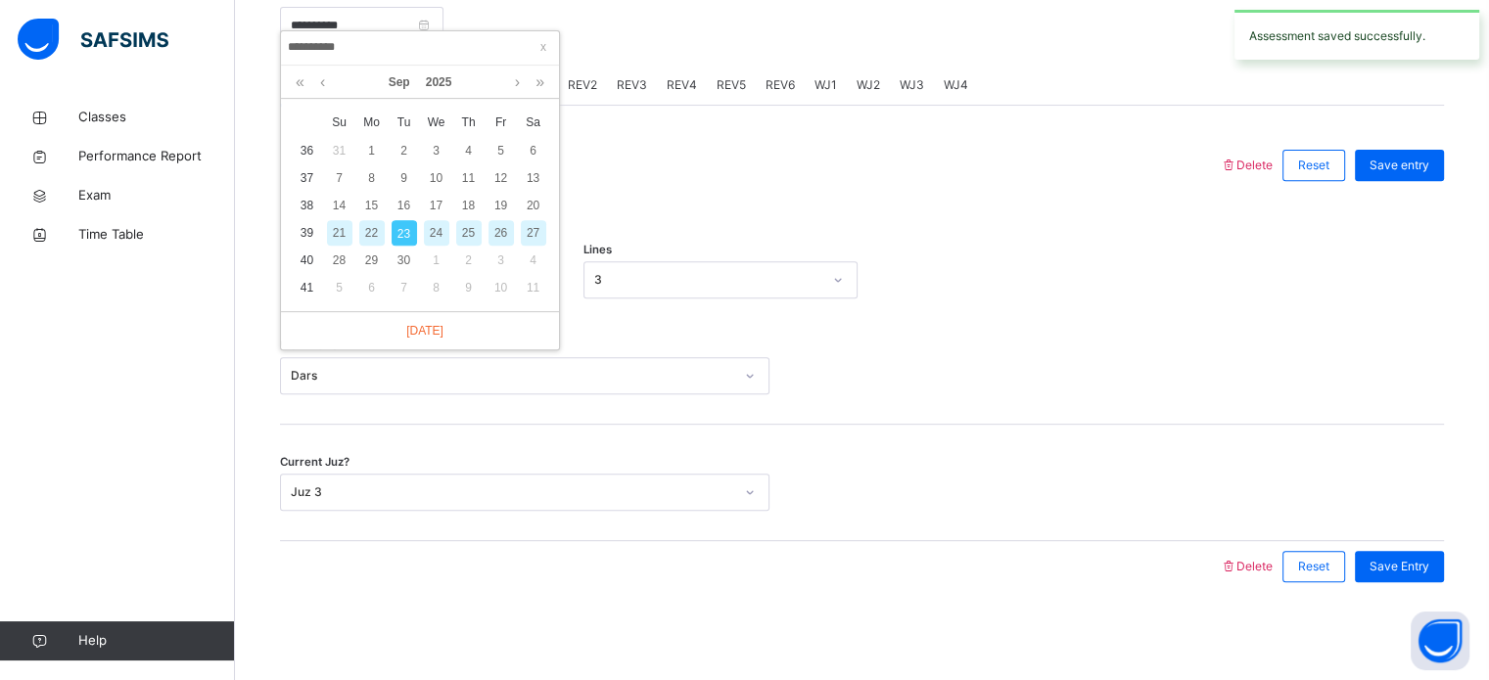
click at [375, 220] on div "22" at bounding box center [371, 232] width 25 height 25
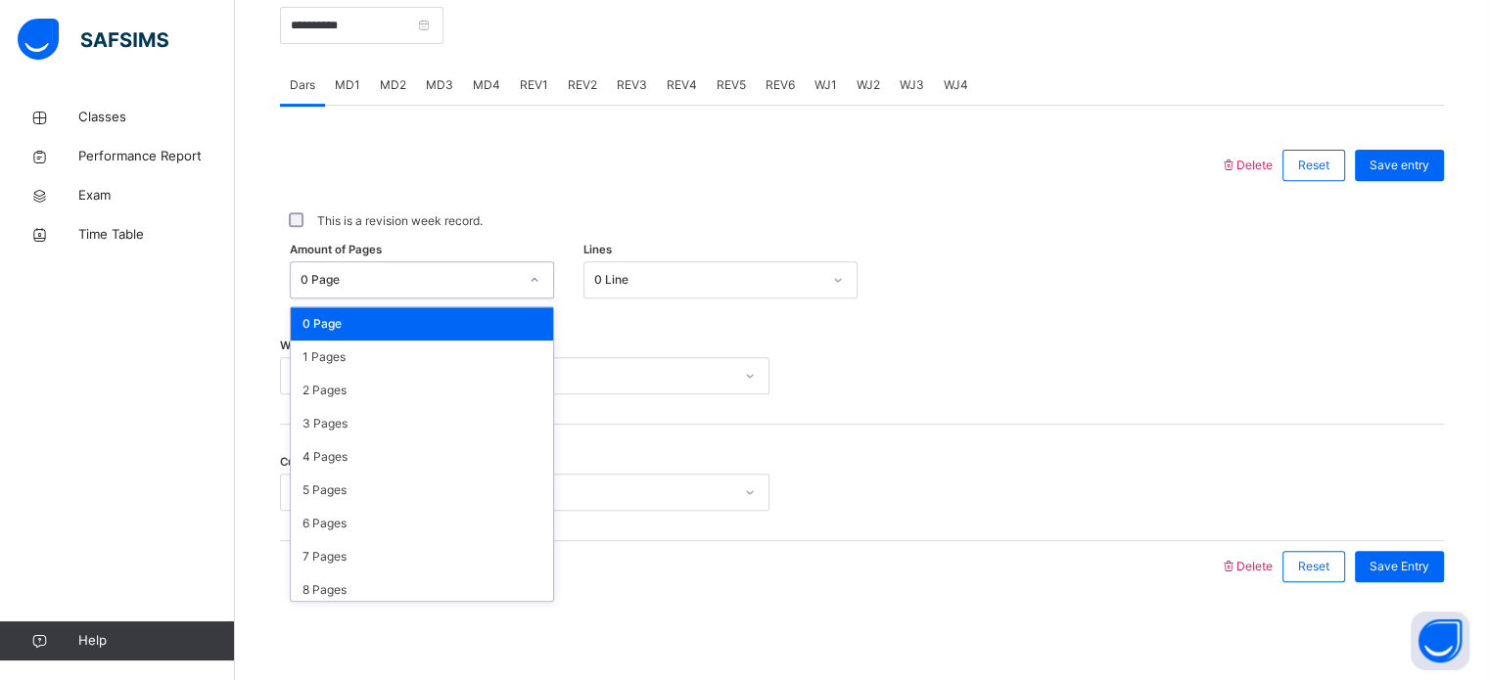
click at [386, 263] on div "0 Page" at bounding box center [422, 279] width 264 height 37
click at [388, 358] on div "1 Pages" at bounding box center [422, 357] width 262 height 33
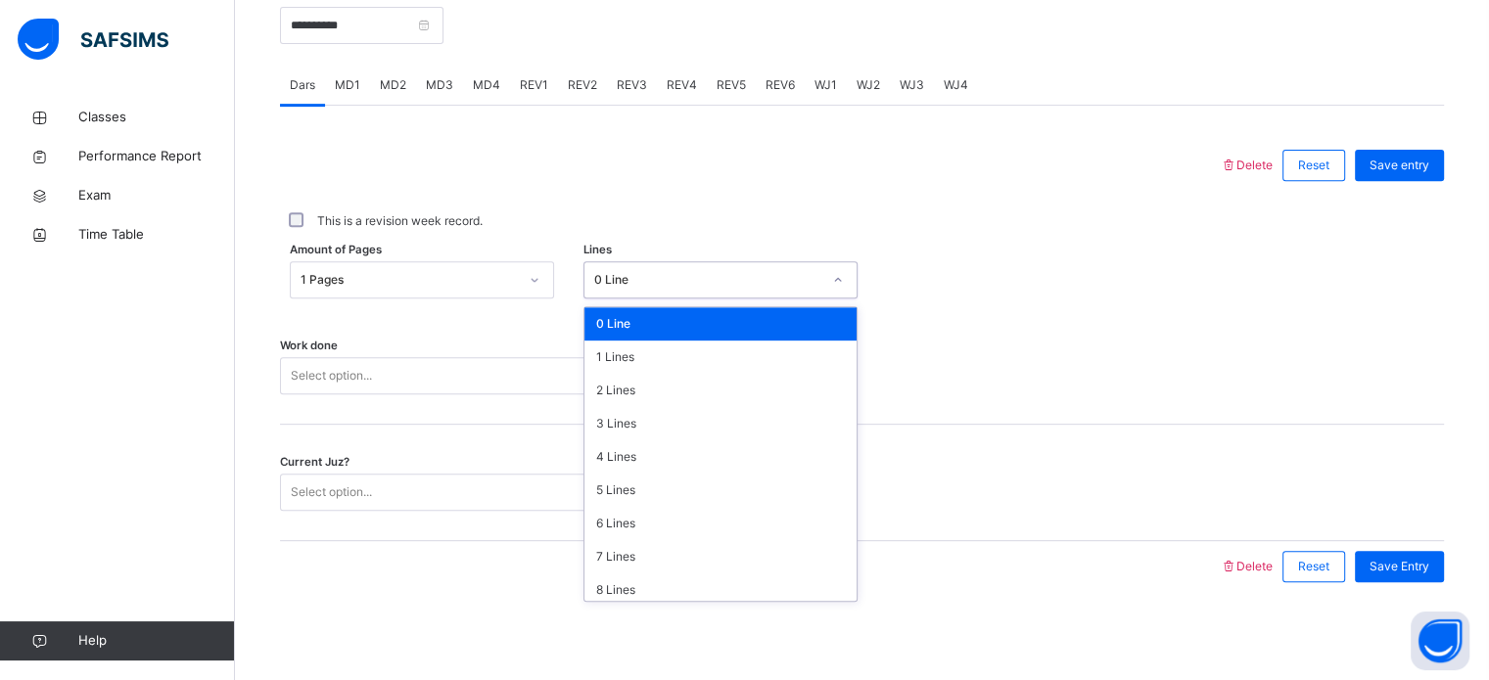
click at [744, 294] on div "0 Line" at bounding box center [701, 280] width 235 height 30
click at [678, 449] on div "4 Lines" at bounding box center [720, 456] width 272 height 33
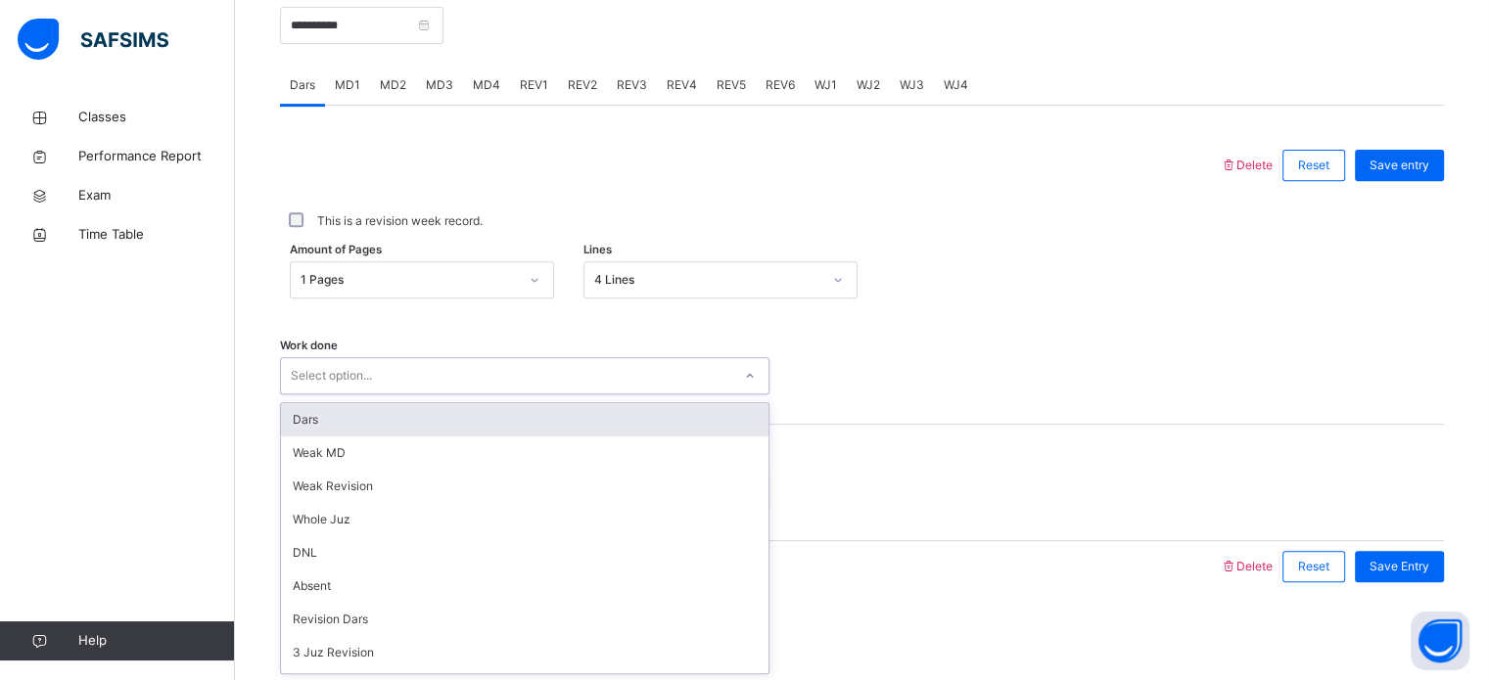
click at [683, 381] on div "Select option..." at bounding box center [506, 376] width 450 height 30
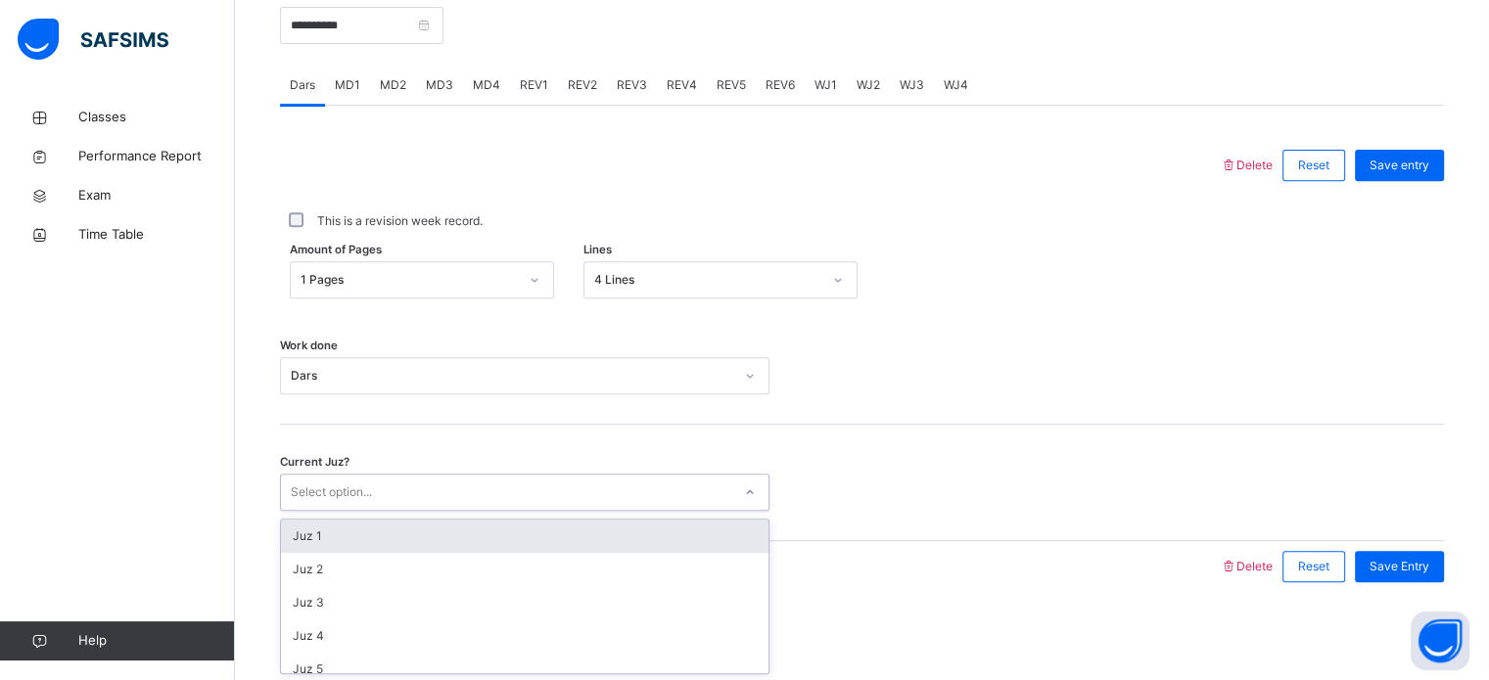
click at [655, 492] on div "Select option..." at bounding box center [506, 493] width 450 height 30
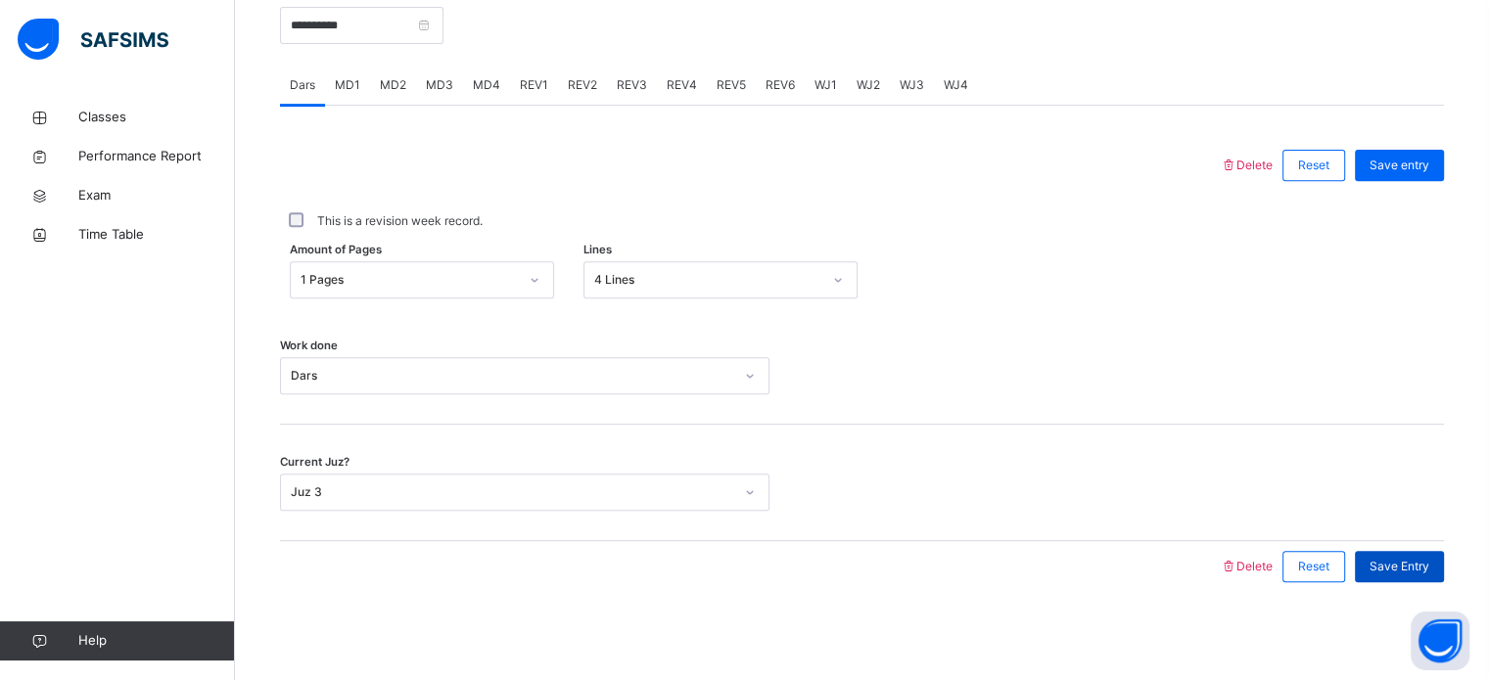
click at [1398, 568] on span "Save Entry" at bounding box center [1399, 567] width 60 height 18
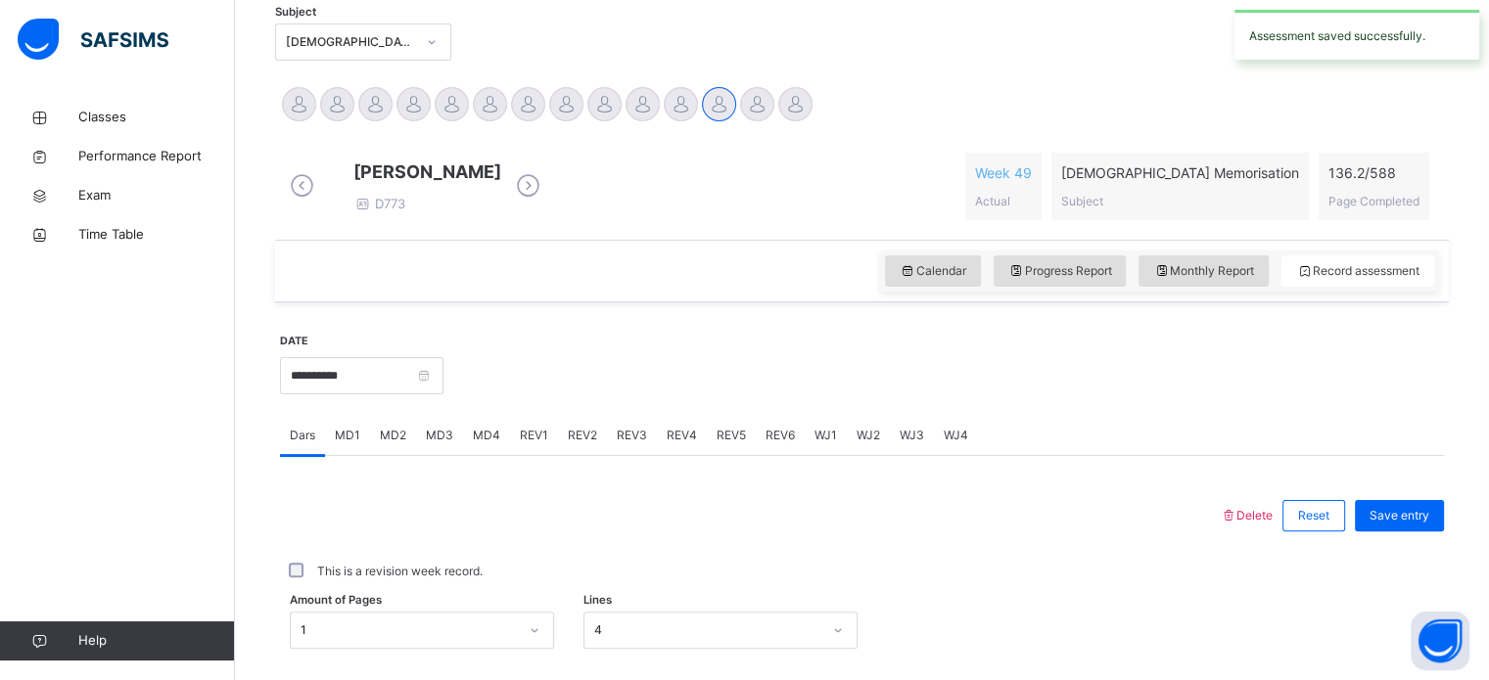
scroll to position [422, 0]
click at [443, 396] on input "**********" at bounding box center [361, 377] width 163 height 37
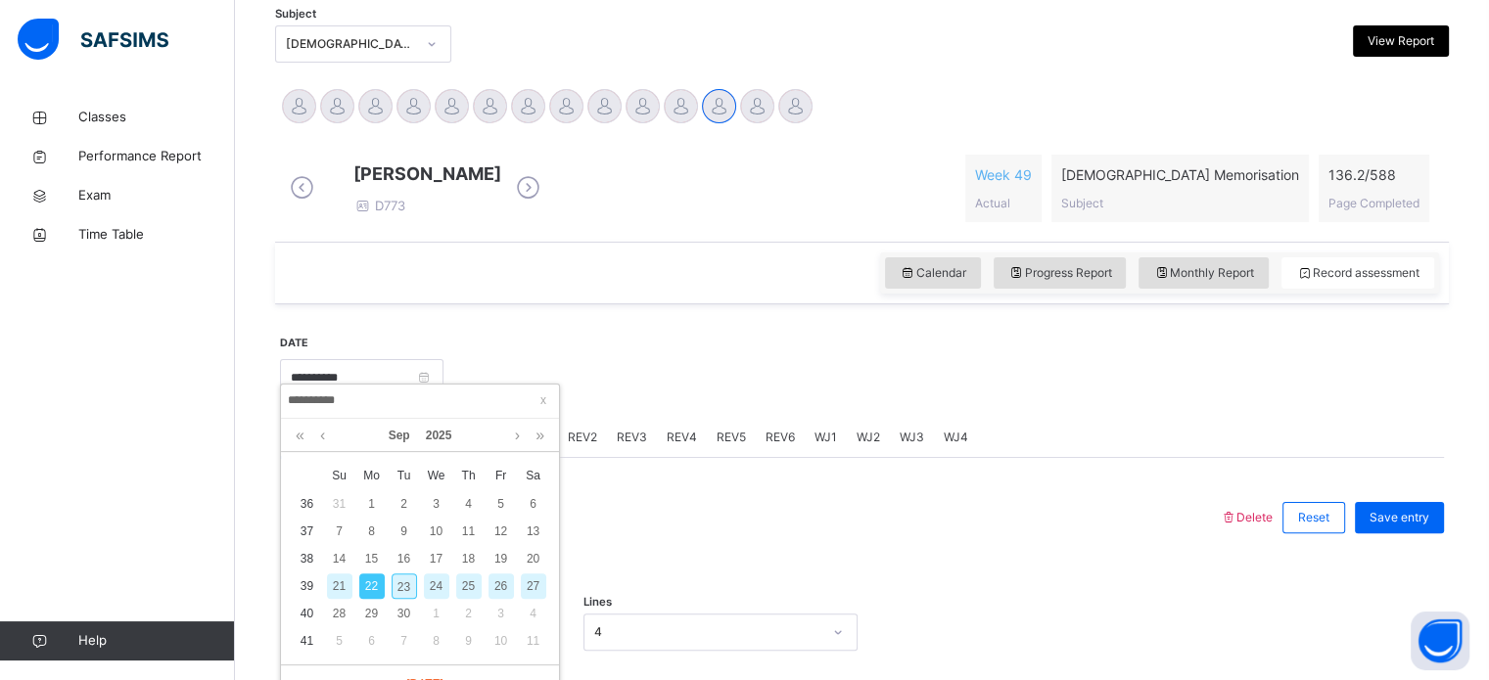
click at [395, 583] on div "23" at bounding box center [403, 586] width 25 height 25
type input "**********"
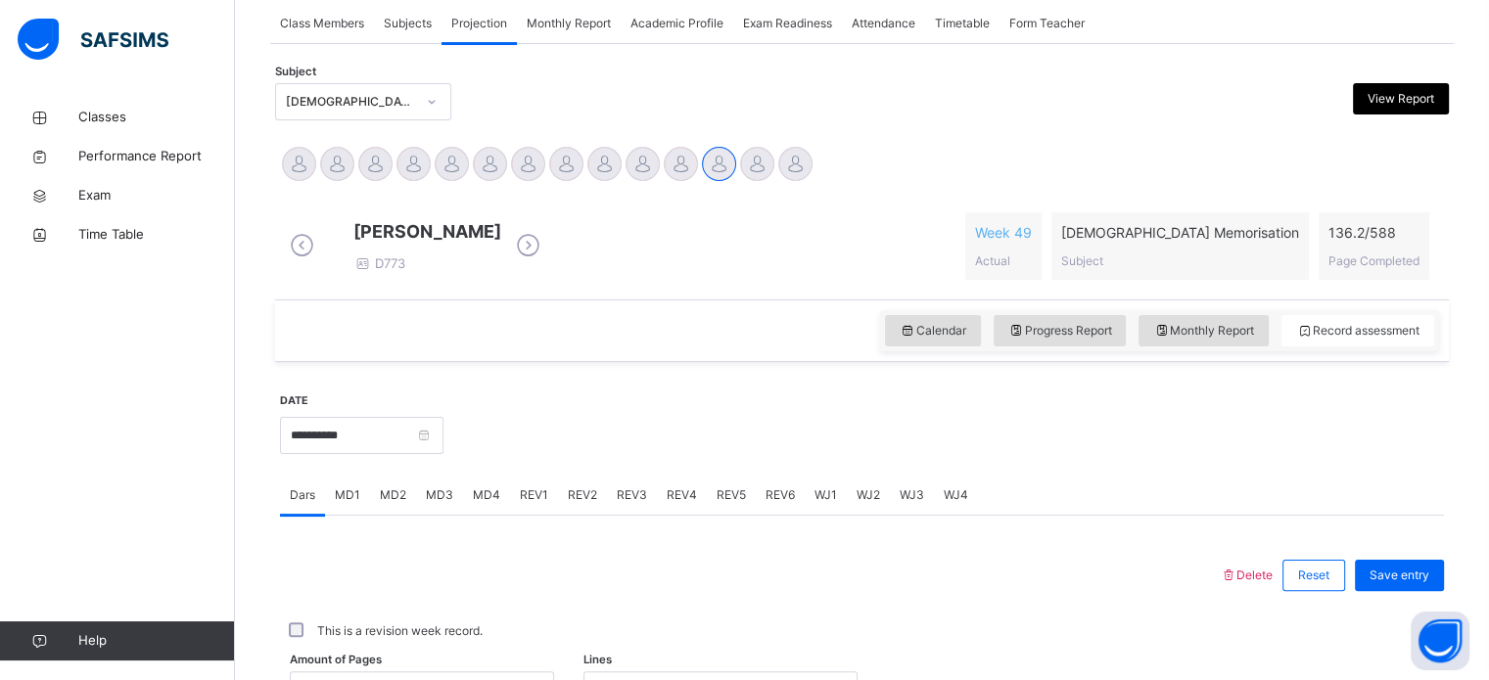
scroll to position [0, 0]
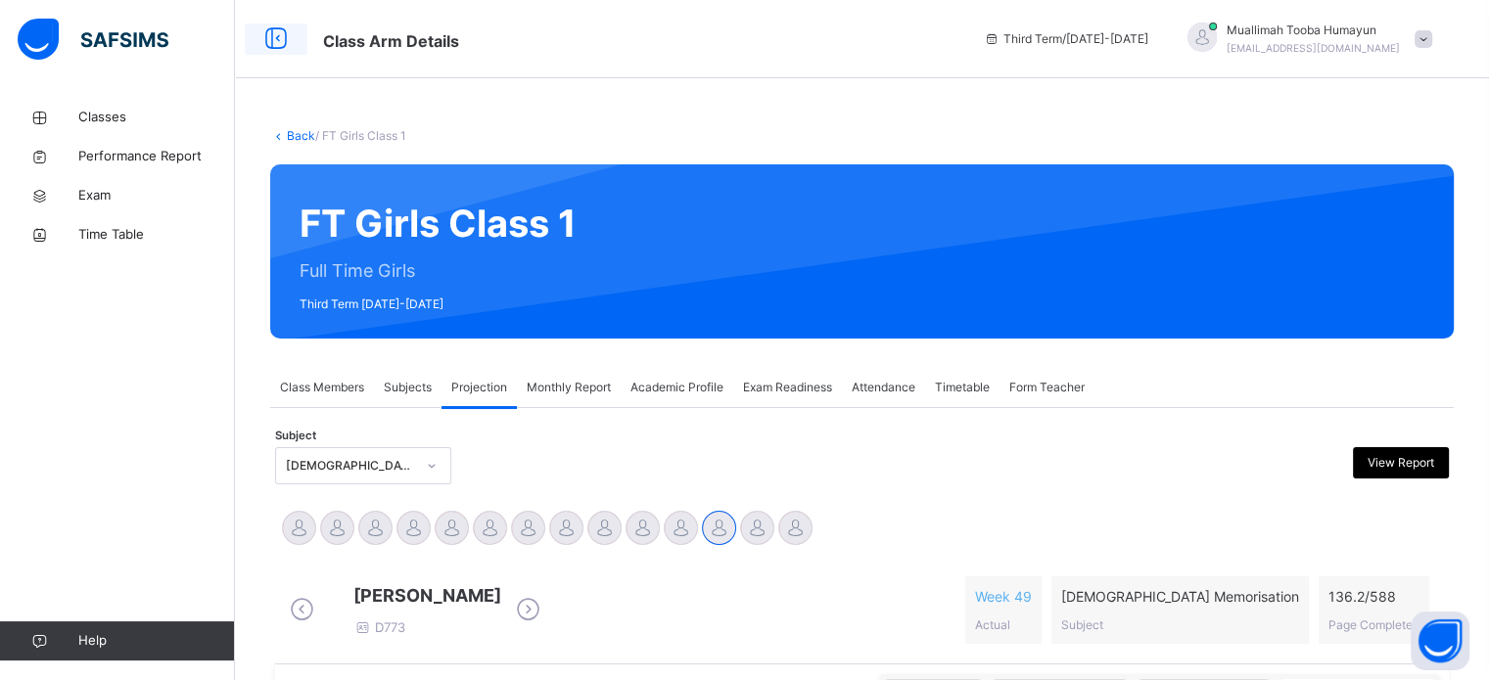
click at [278, 46] on icon at bounding box center [275, 39] width 33 height 35
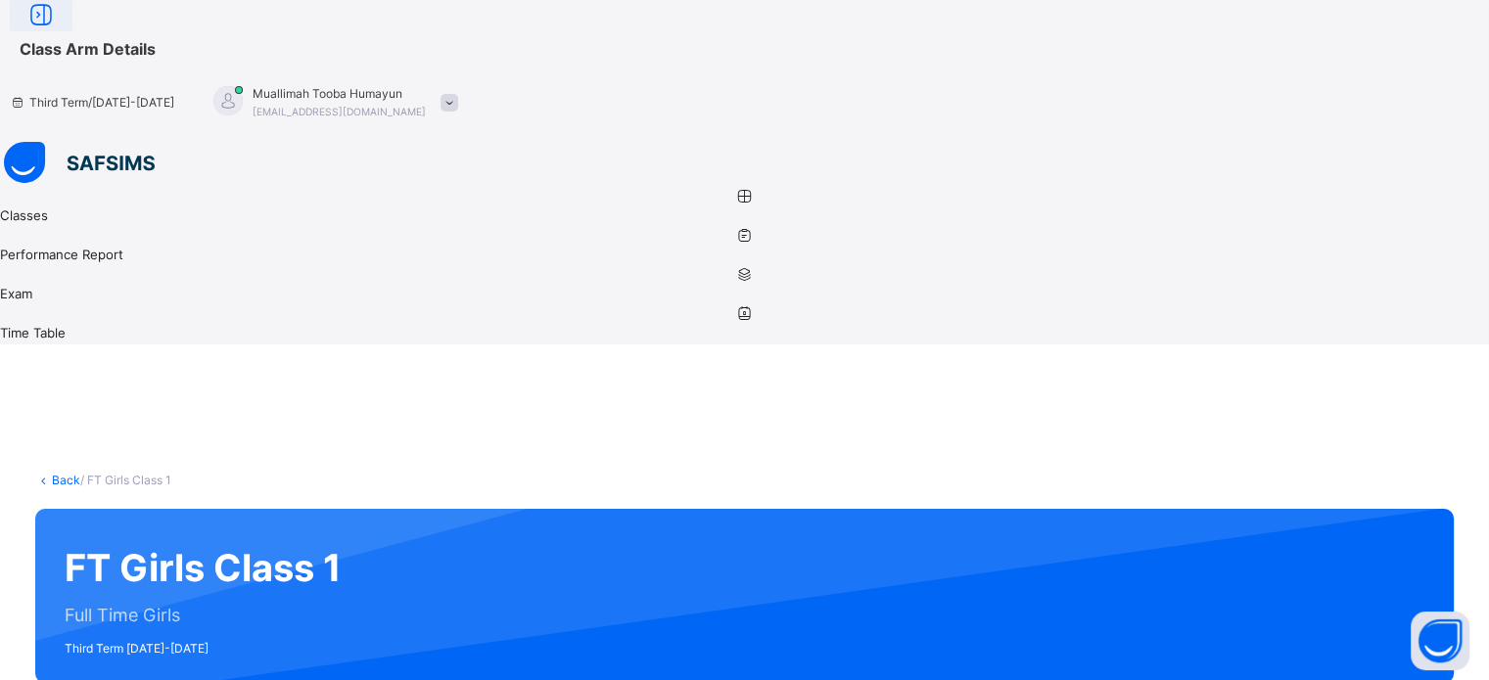
click at [58, 33] on icon at bounding box center [40, 15] width 33 height 35
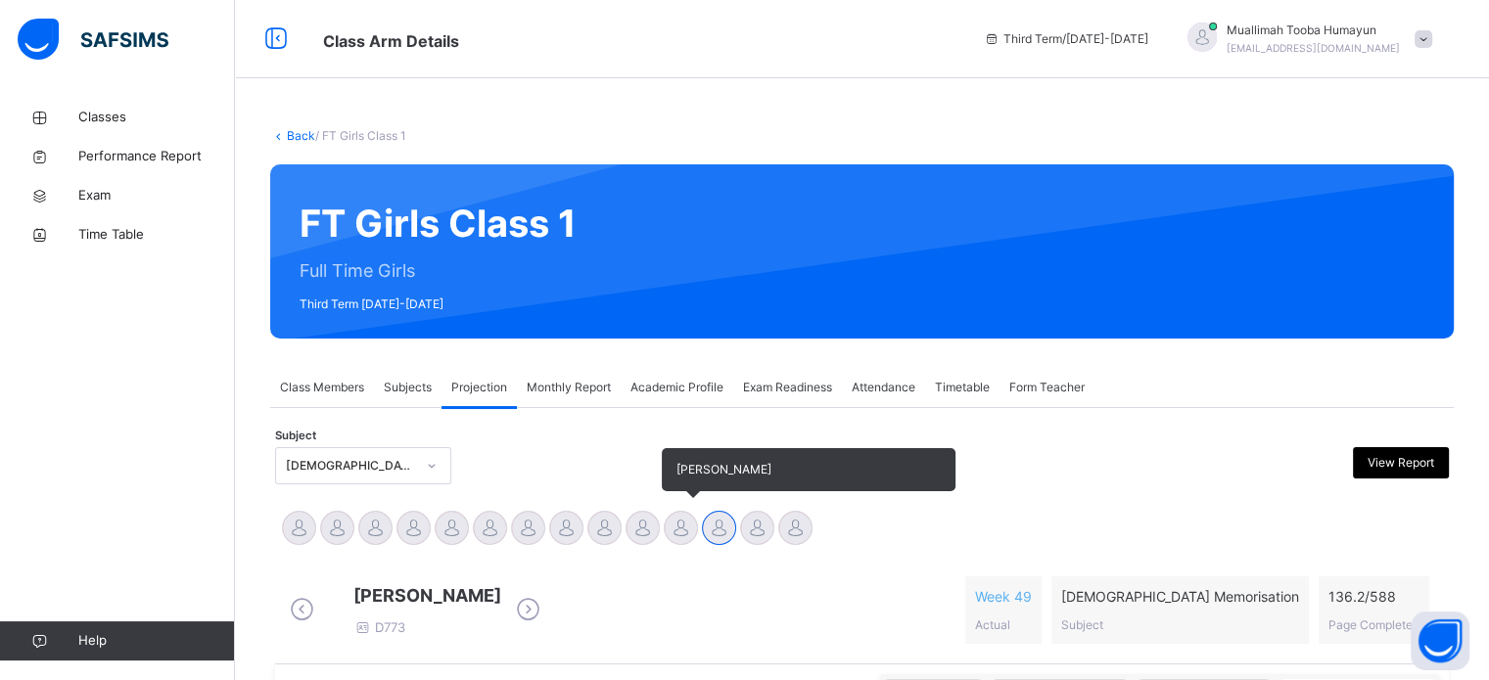
click at [675, 524] on div at bounding box center [681, 528] width 34 height 34
click at [713, 524] on div at bounding box center [719, 528] width 34 height 34
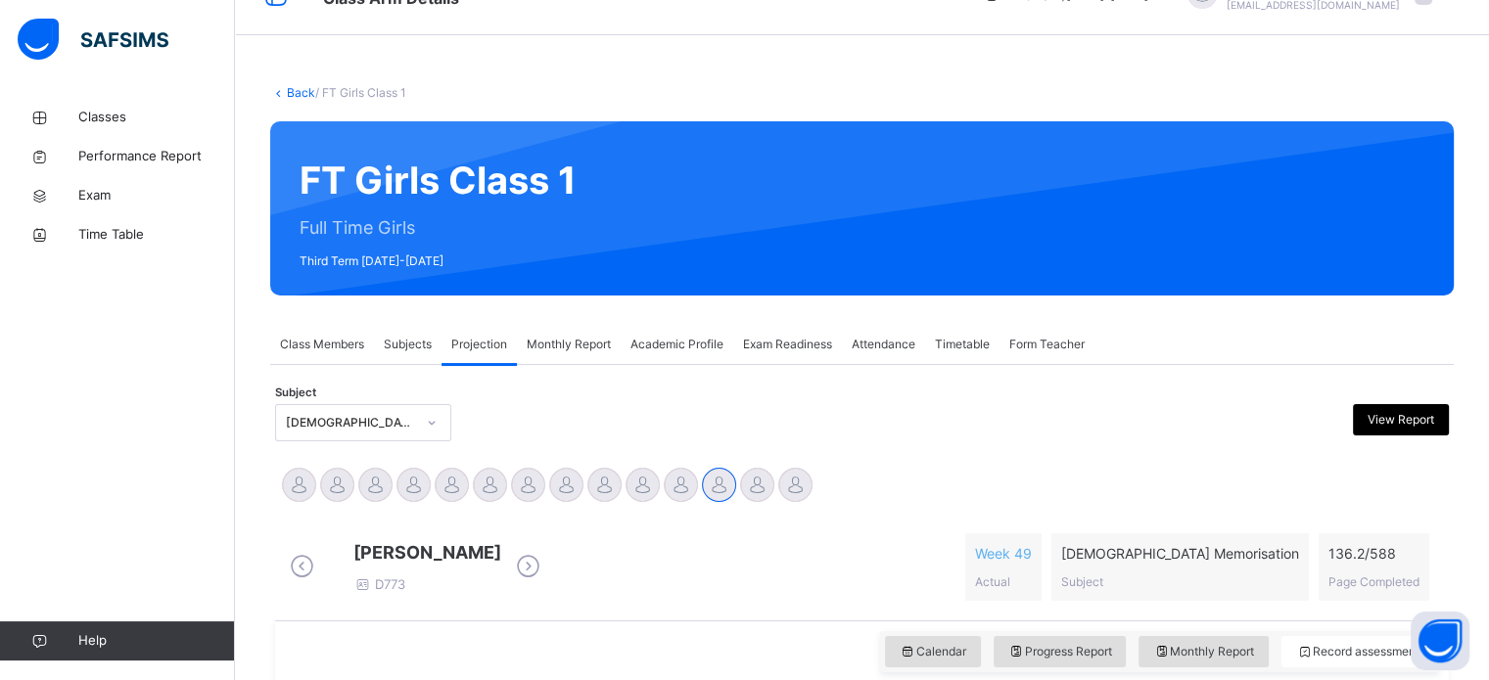
scroll to position [45, 0]
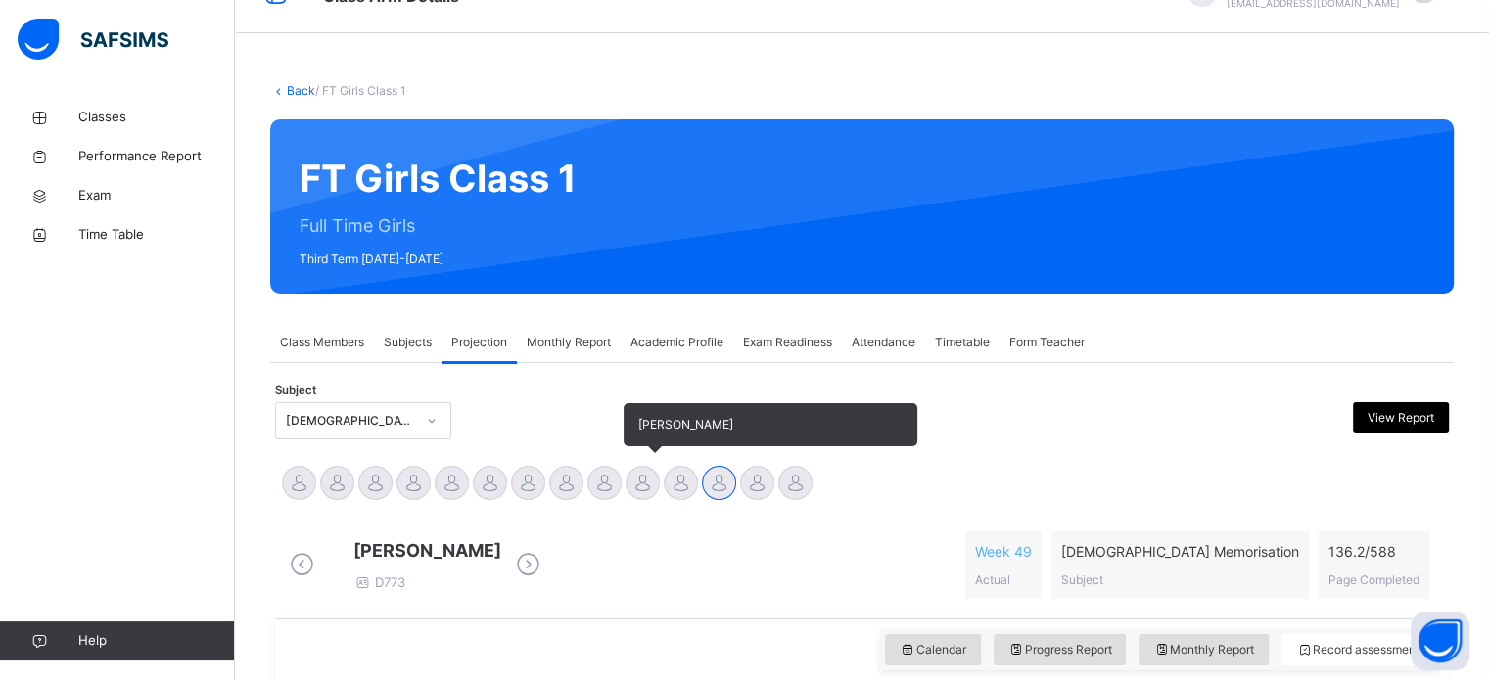
click at [647, 481] on div at bounding box center [642, 483] width 34 height 34
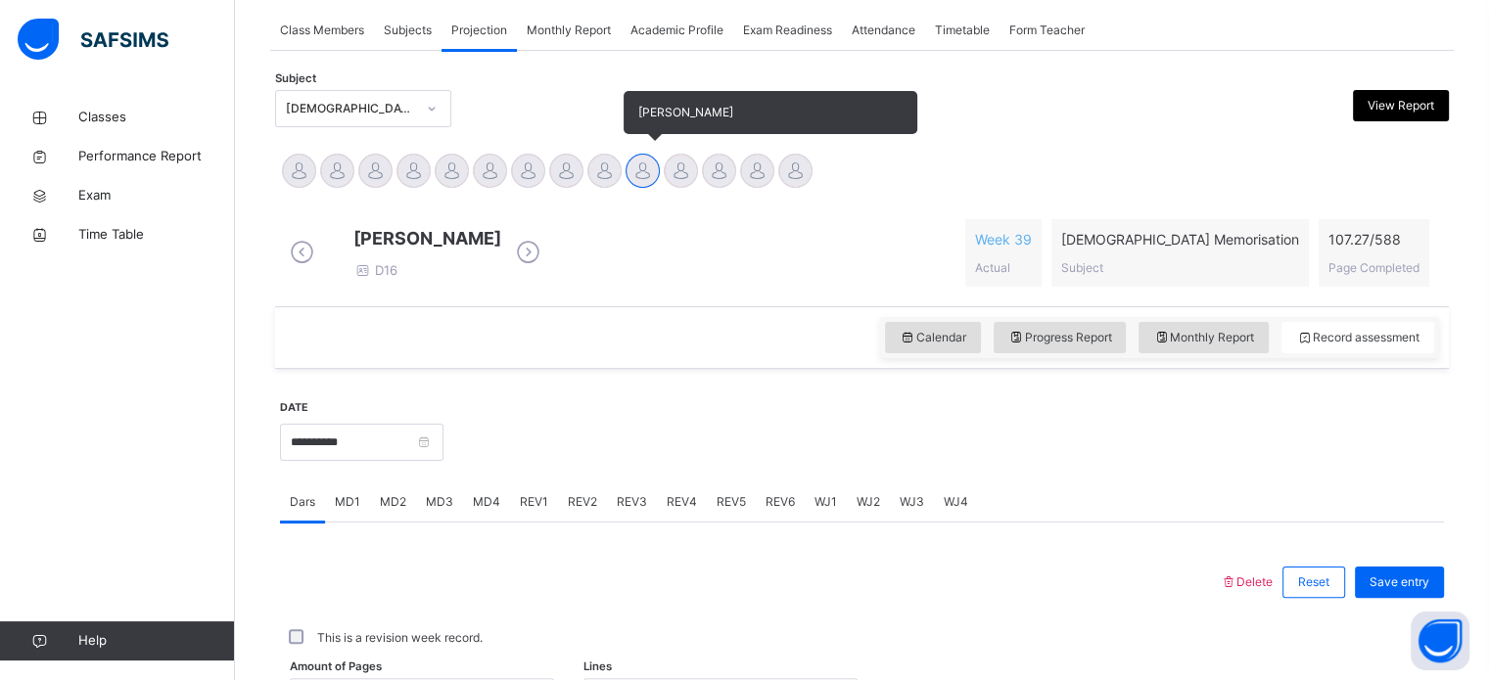
scroll to position [376, 0]
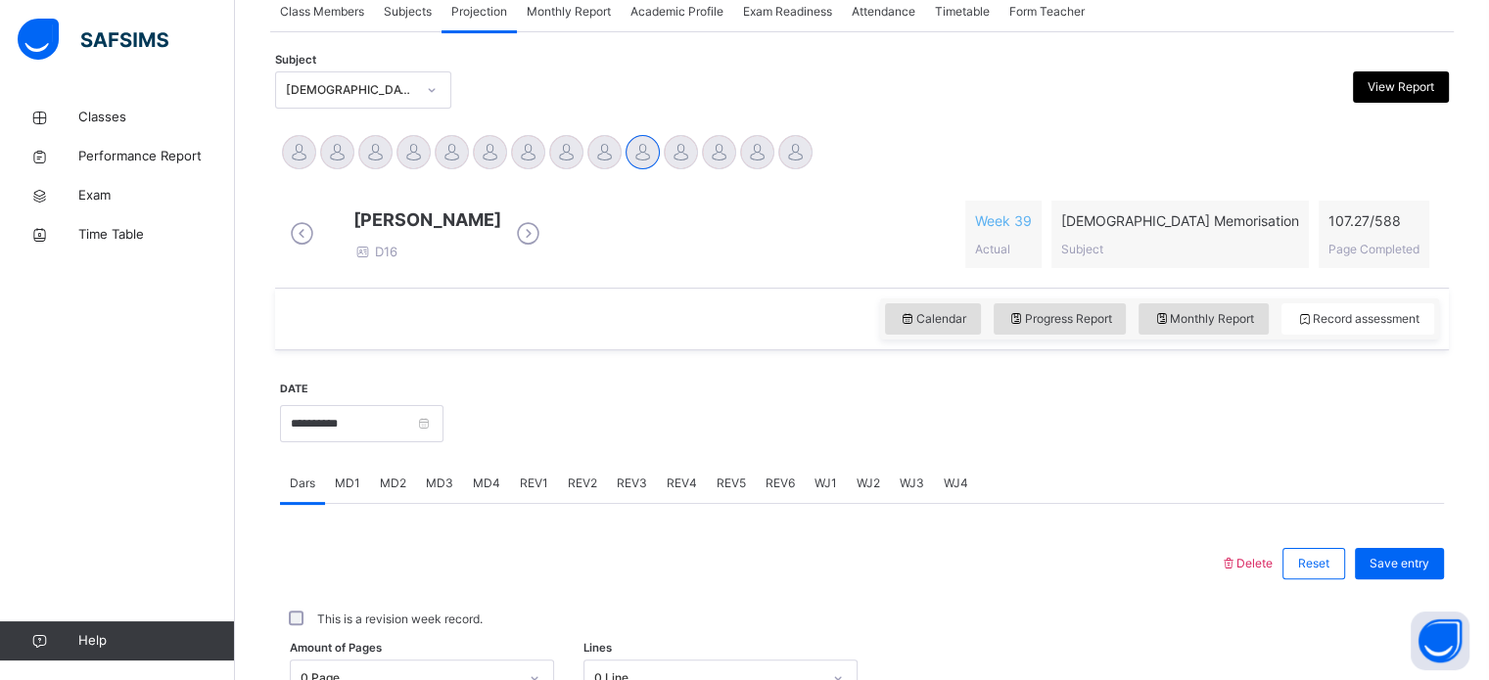
click at [680, 492] on span "REV4" at bounding box center [682, 484] width 30 height 18
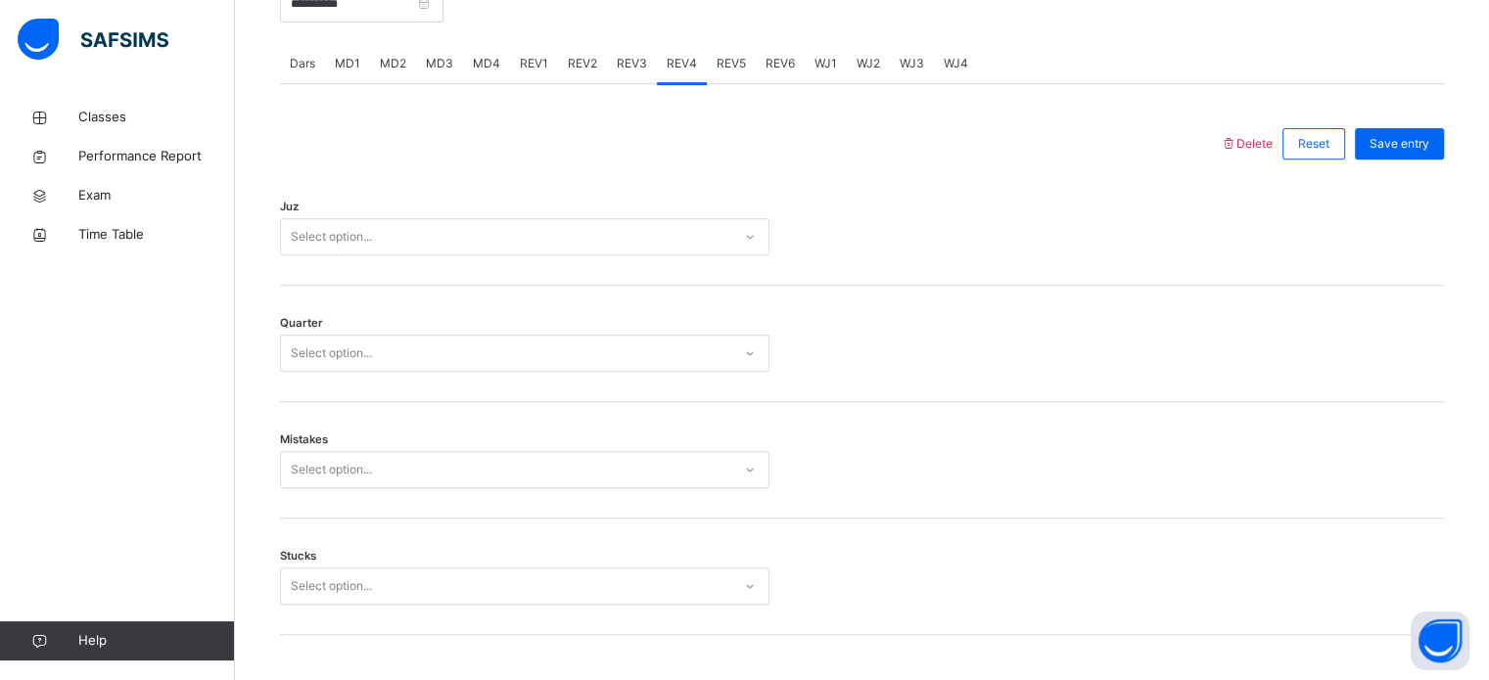
scroll to position [799, 0]
click at [695, 240] on div "Select option..." at bounding box center [506, 234] width 450 height 30
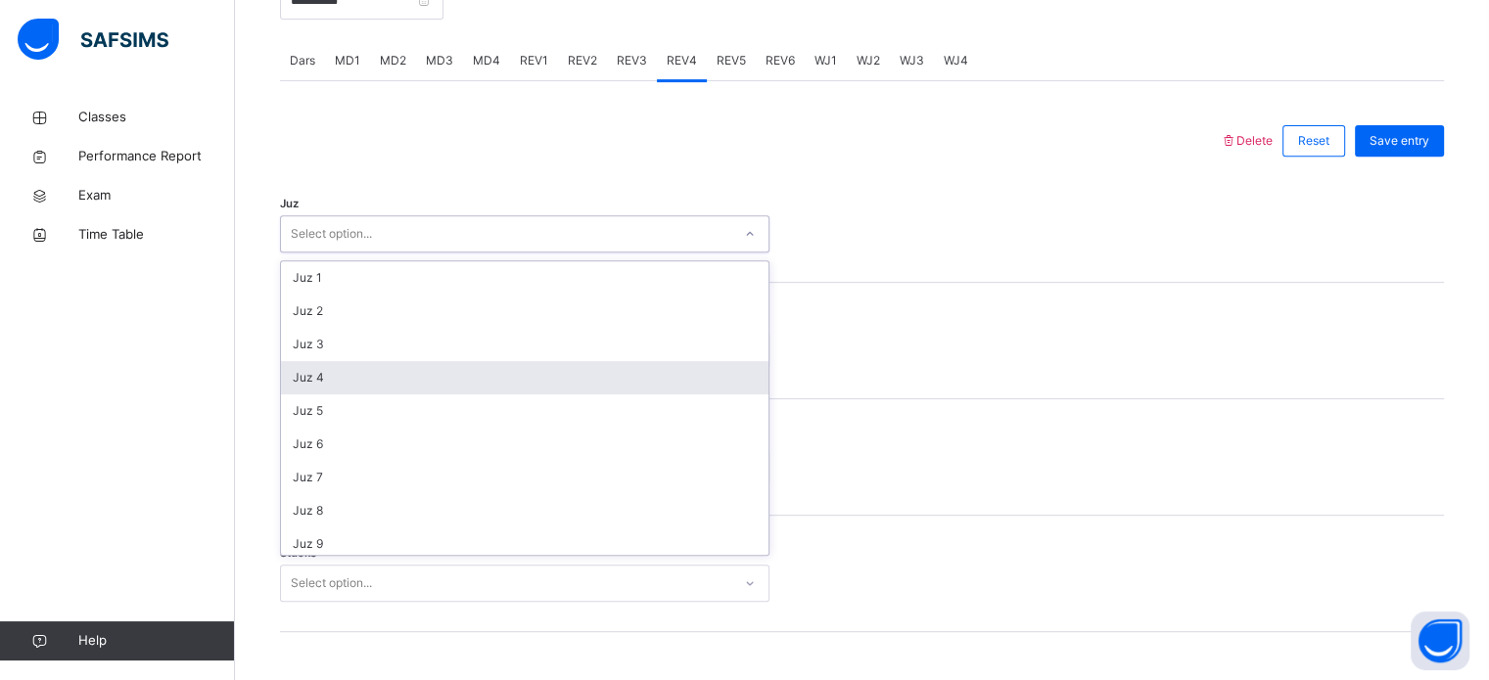
scroll to position [705, 0]
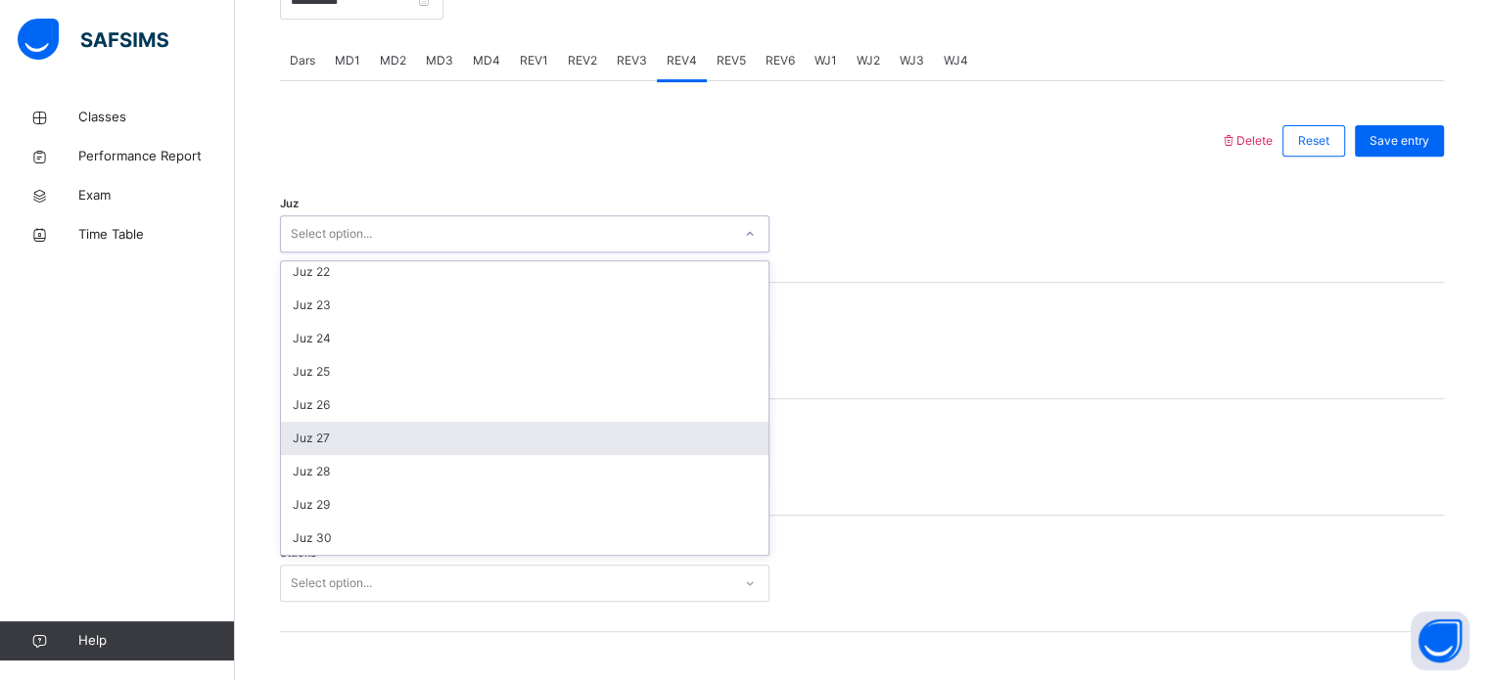
click at [491, 446] on div "Juz 27" at bounding box center [524, 438] width 487 height 33
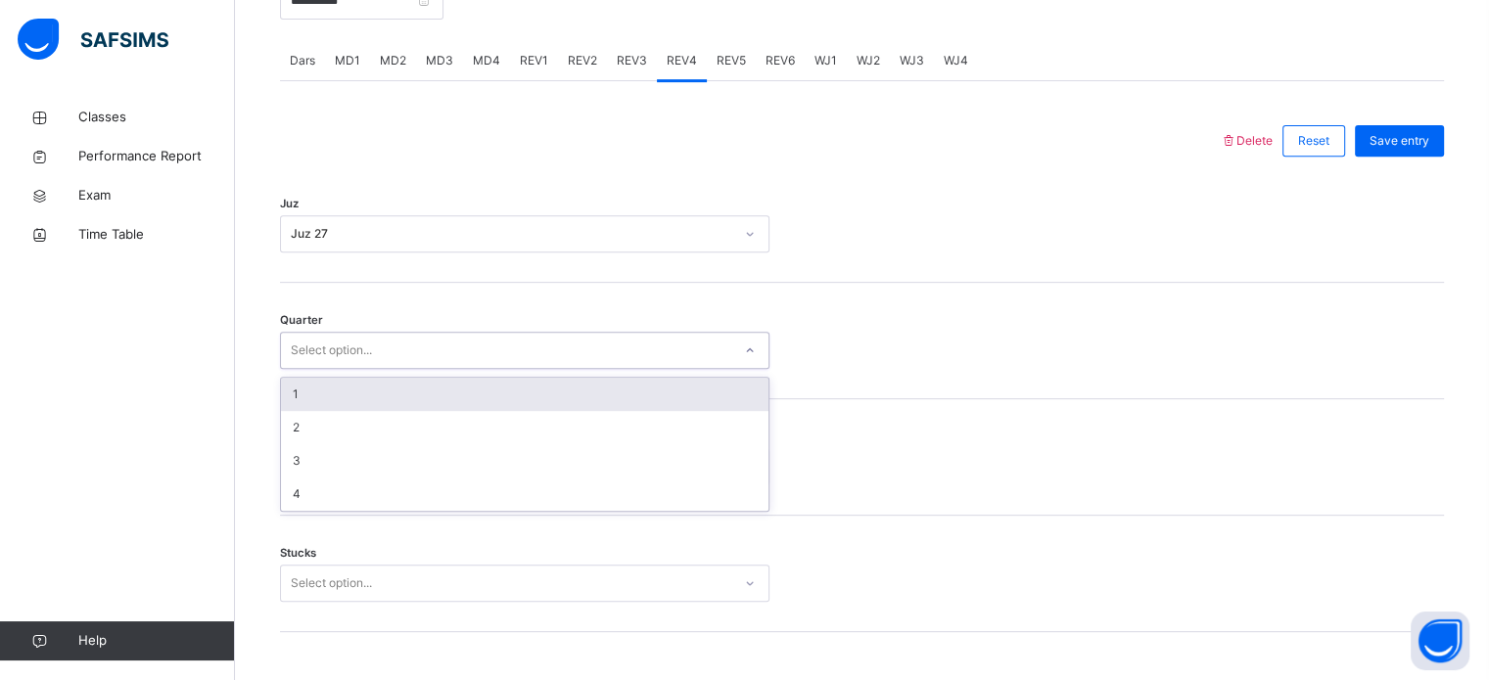
click at [536, 359] on div "Select option..." at bounding box center [506, 351] width 450 height 30
click at [430, 409] on div "1" at bounding box center [524, 394] width 487 height 33
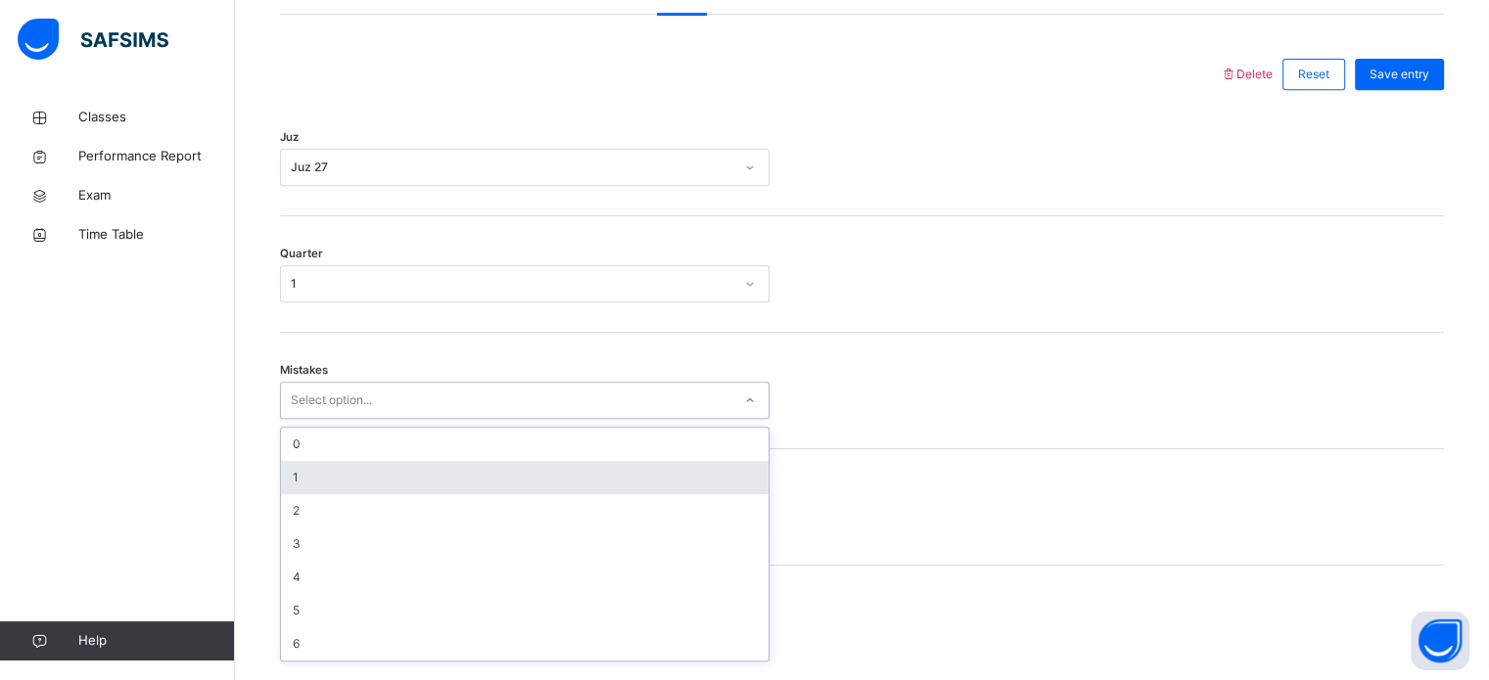
scroll to position [869, 0]
click at [423, 415] on div "option 1 focused, 2 of 7. 7 results available. Use Up and Down to choose option…" at bounding box center [524, 396] width 489 height 37
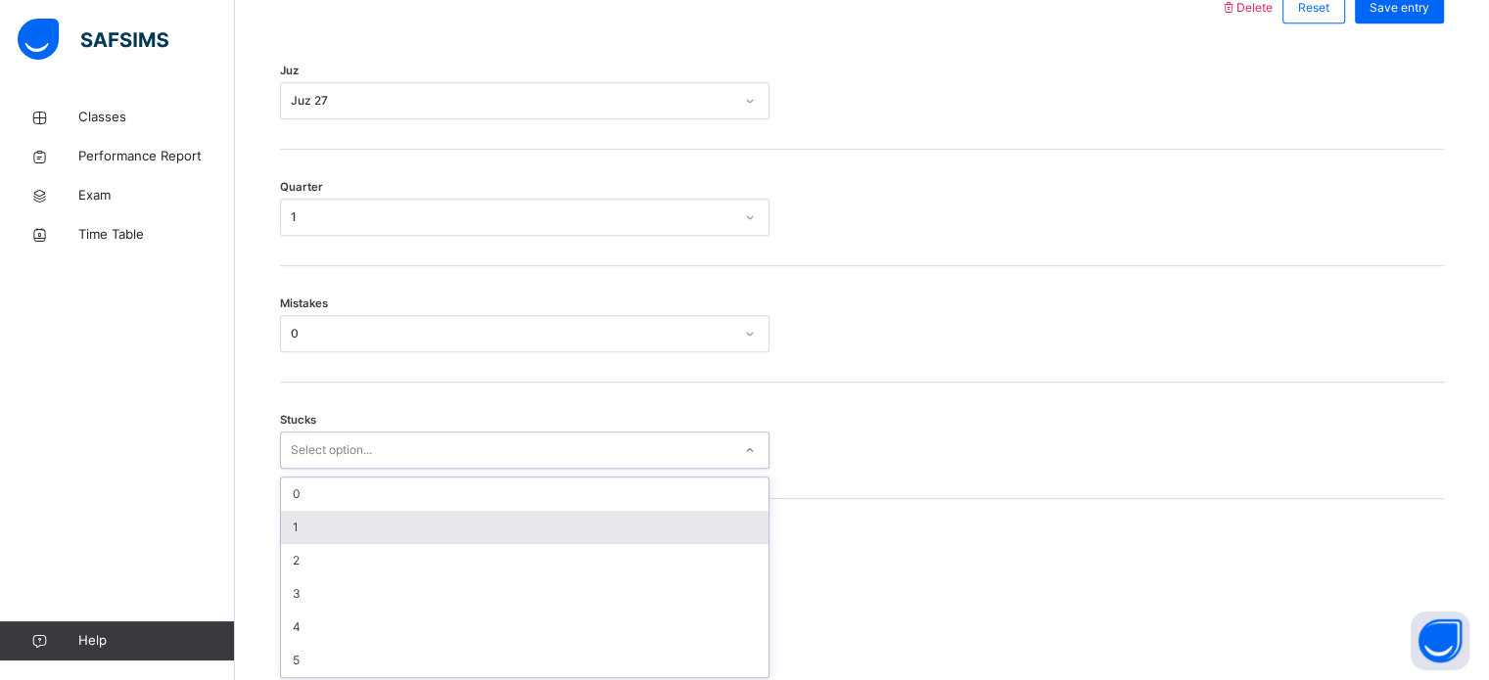
scroll to position [951, 0]
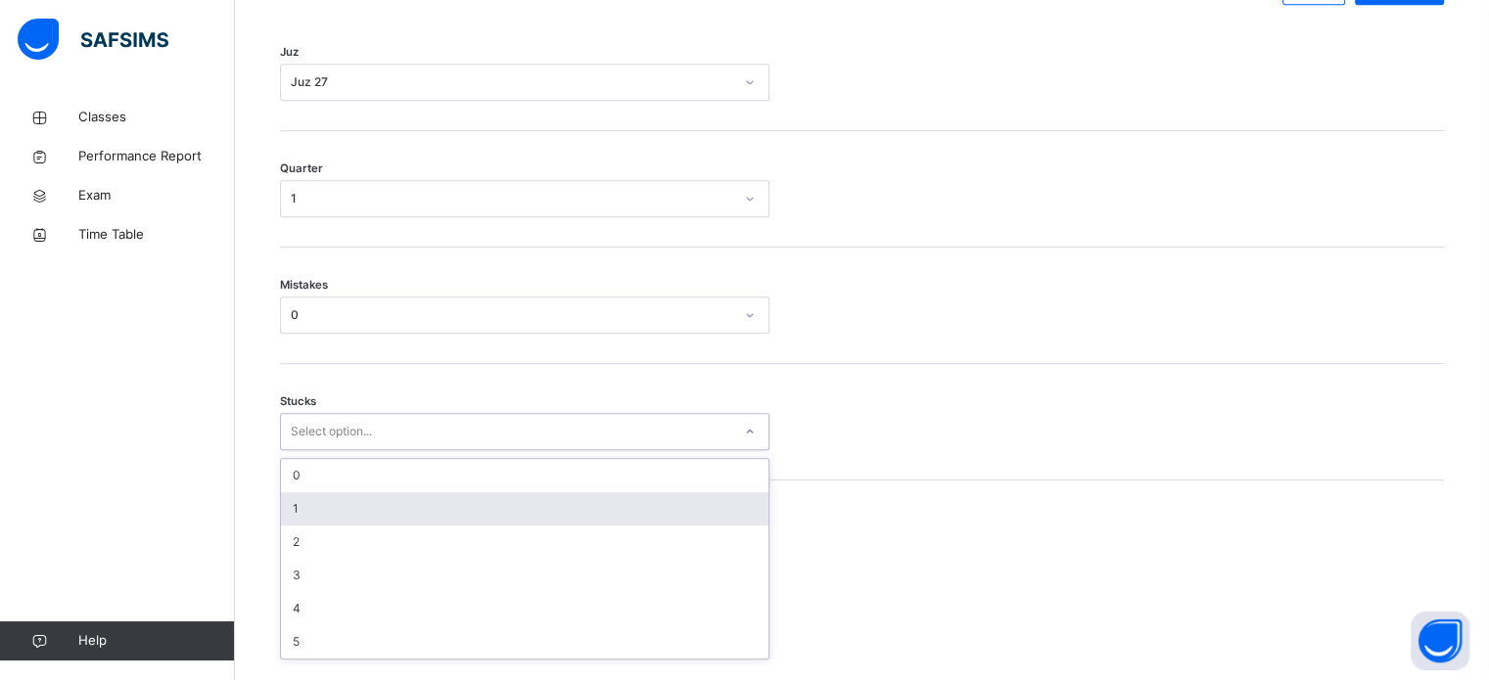
click at [408, 450] on div "option 1 focused, 2 of 6. 6 results available. Use Up and Down to choose option…" at bounding box center [524, 431] width 489 height 37
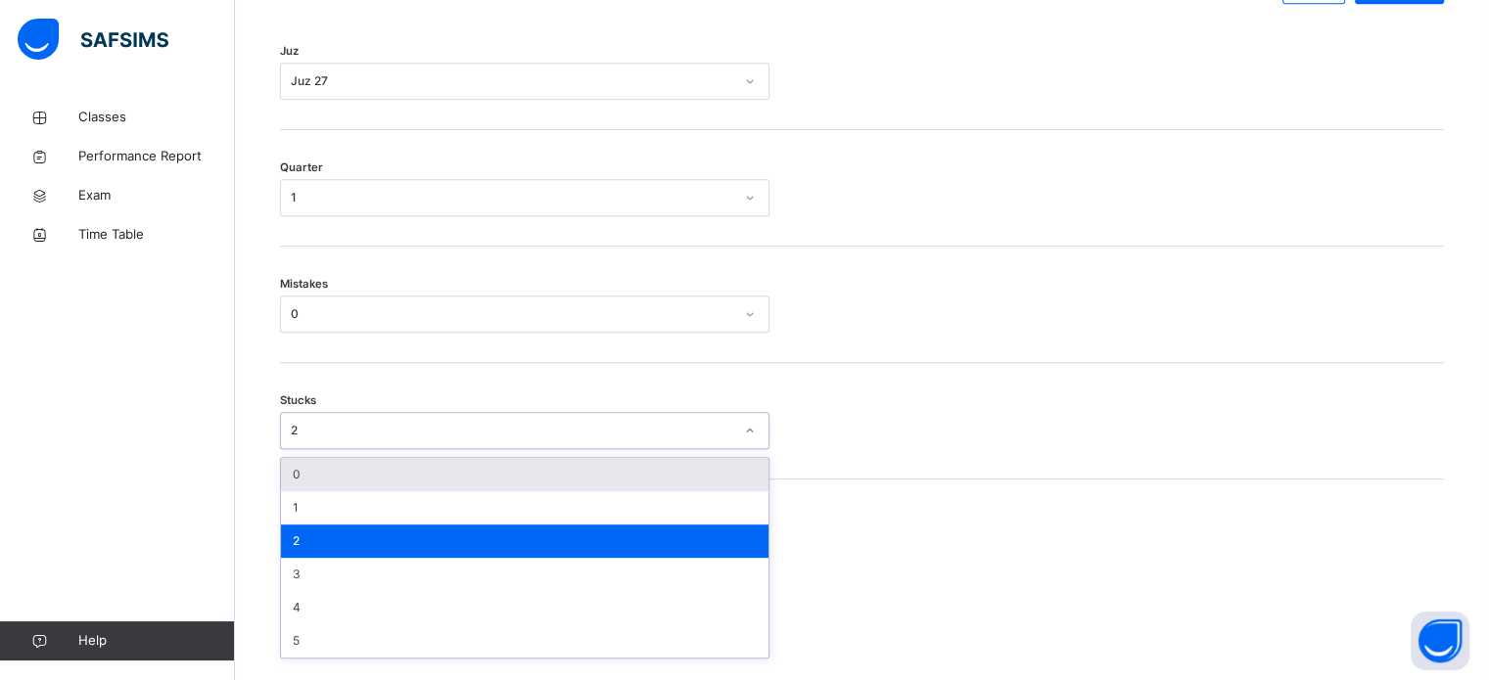
click at [447, 426] on div "2" at bounding box center [524, 430] width 489 height 37
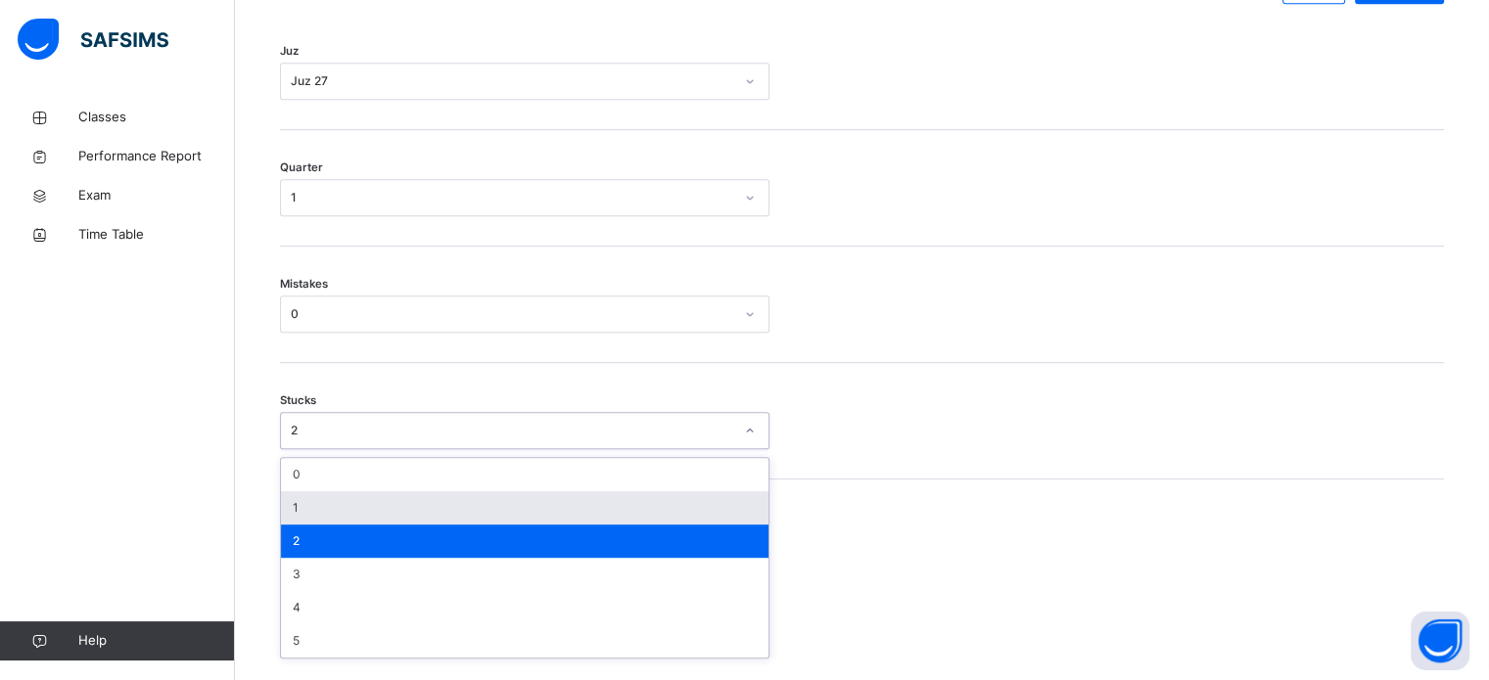
click at [391, 525] on div "1" at bounding box center [524, 507] width 487 height 33
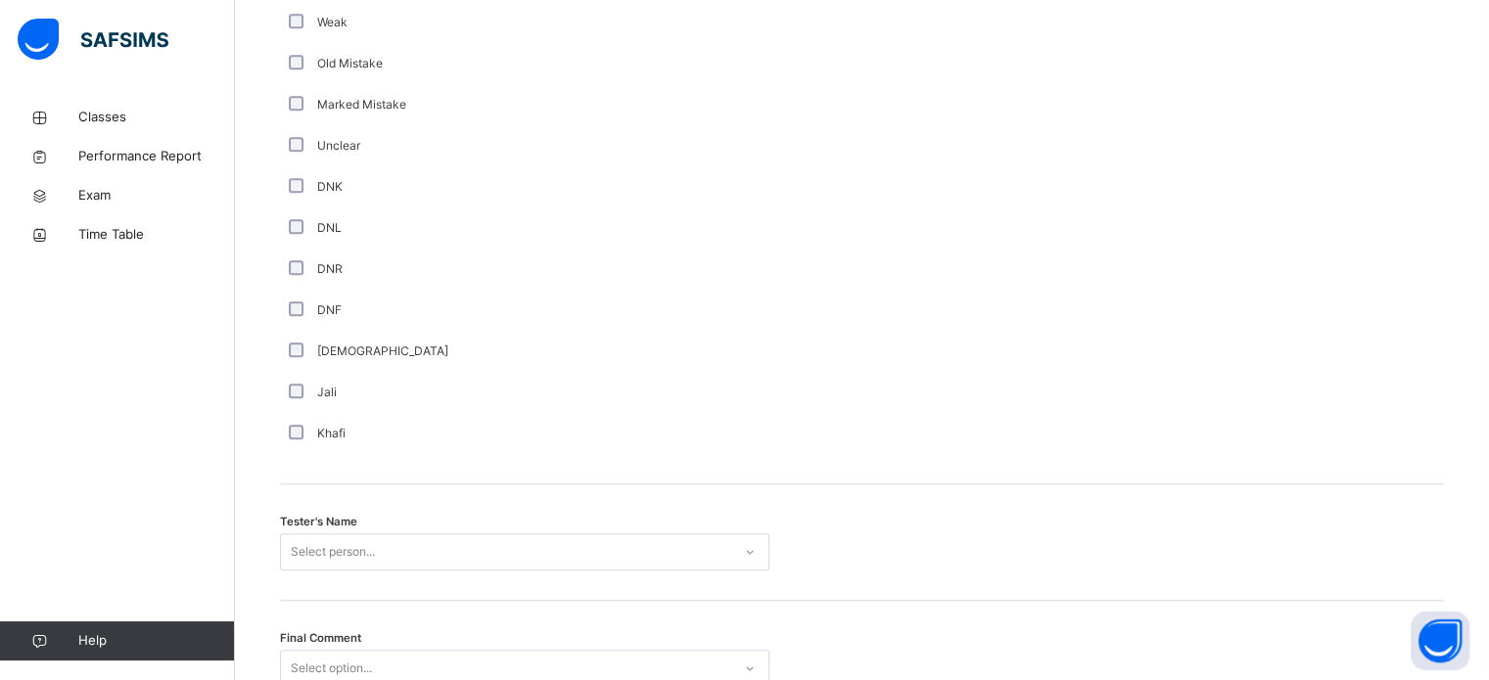
scroll to position [1579, 0]
click at [385, 535] on div "Tester's Name Select person..." at bounding box center [862, 541] width 1164 height 116
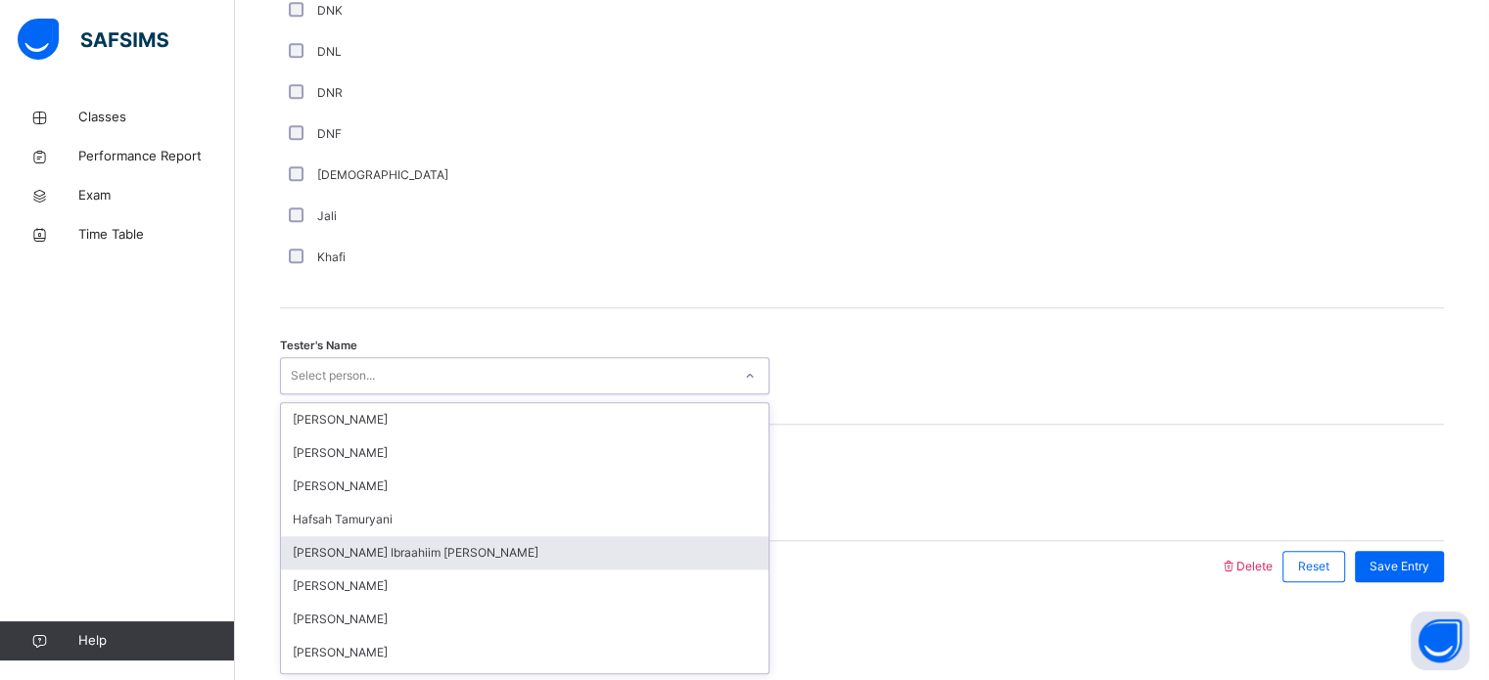
click at [385, 394] on div "option [PERSON_NAME] Ibraahiim [PERSON_NAME] focused, 5 of 45. 45 results avail…" at bounding box center [524, 375] width 489 height 37
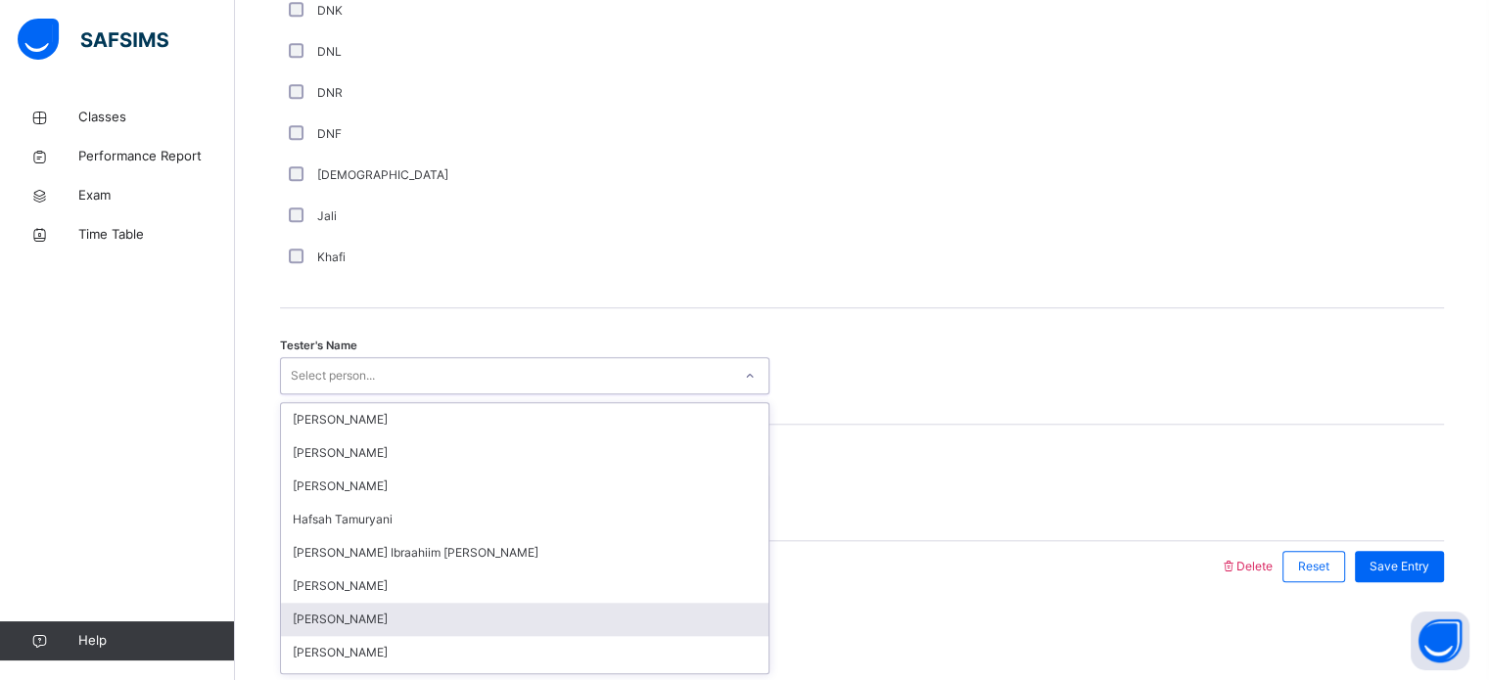
click at [427, 620] on div "[PERSON_NAME]" at bounding box center [524, 619] width 487 height 33
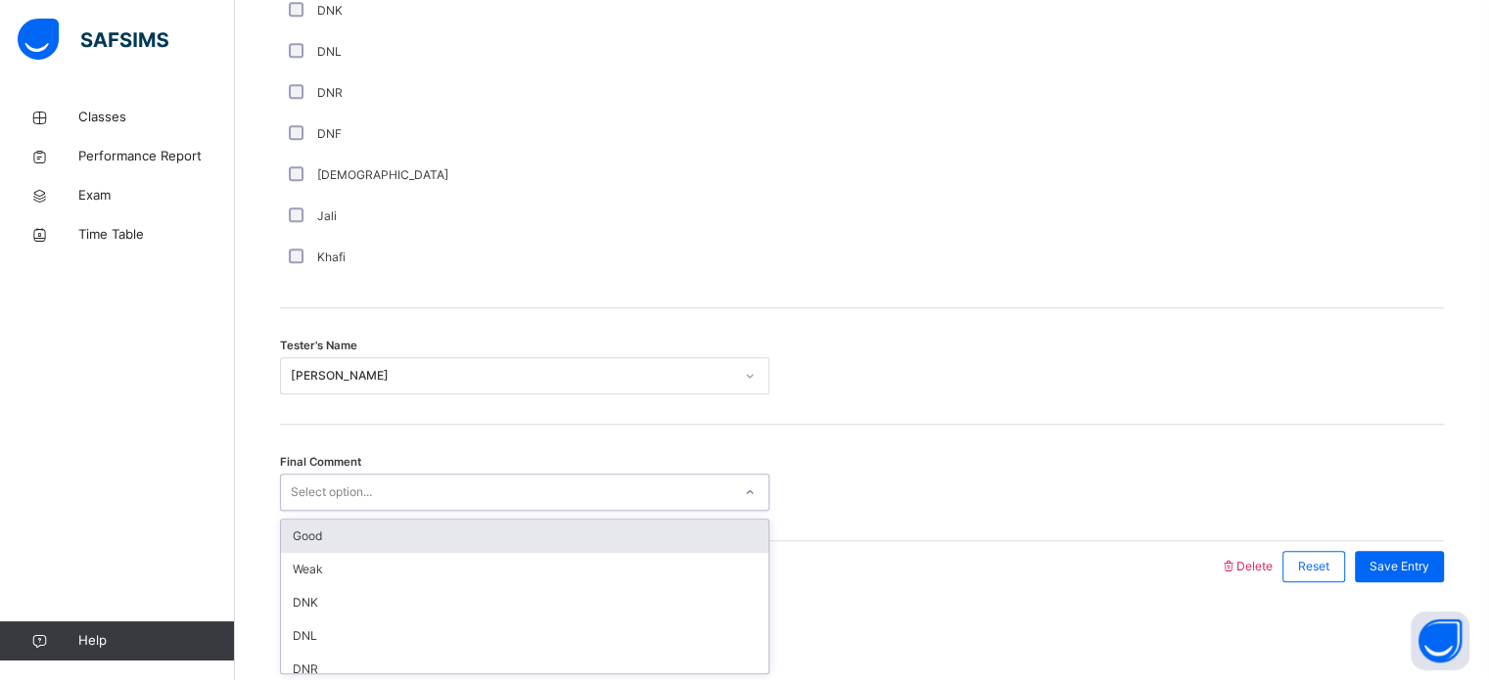
click at [573, 495] on div "Select option..." at bounding box center [506, 493] width 450 height 30
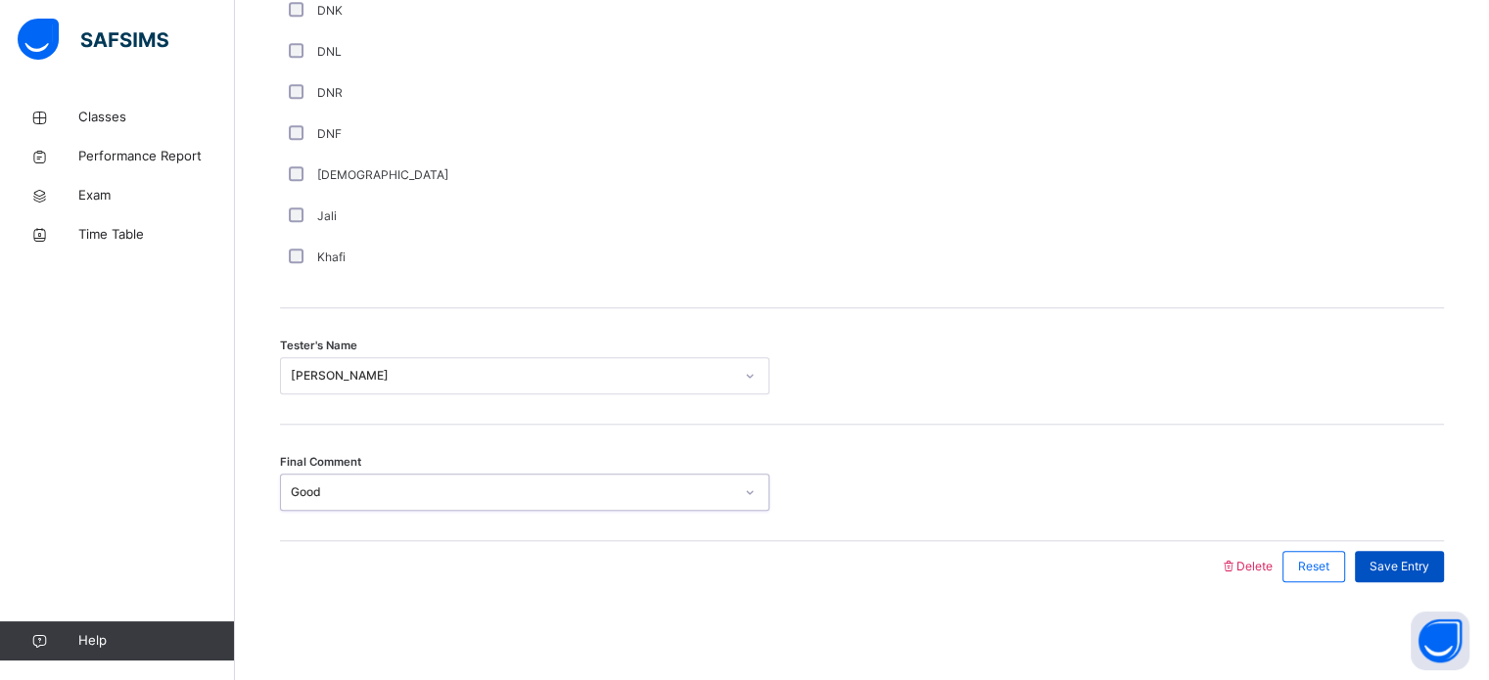
click at [1409, 563] on span "Save Entry" at bounding box center [1399, 567] width 60 height 18
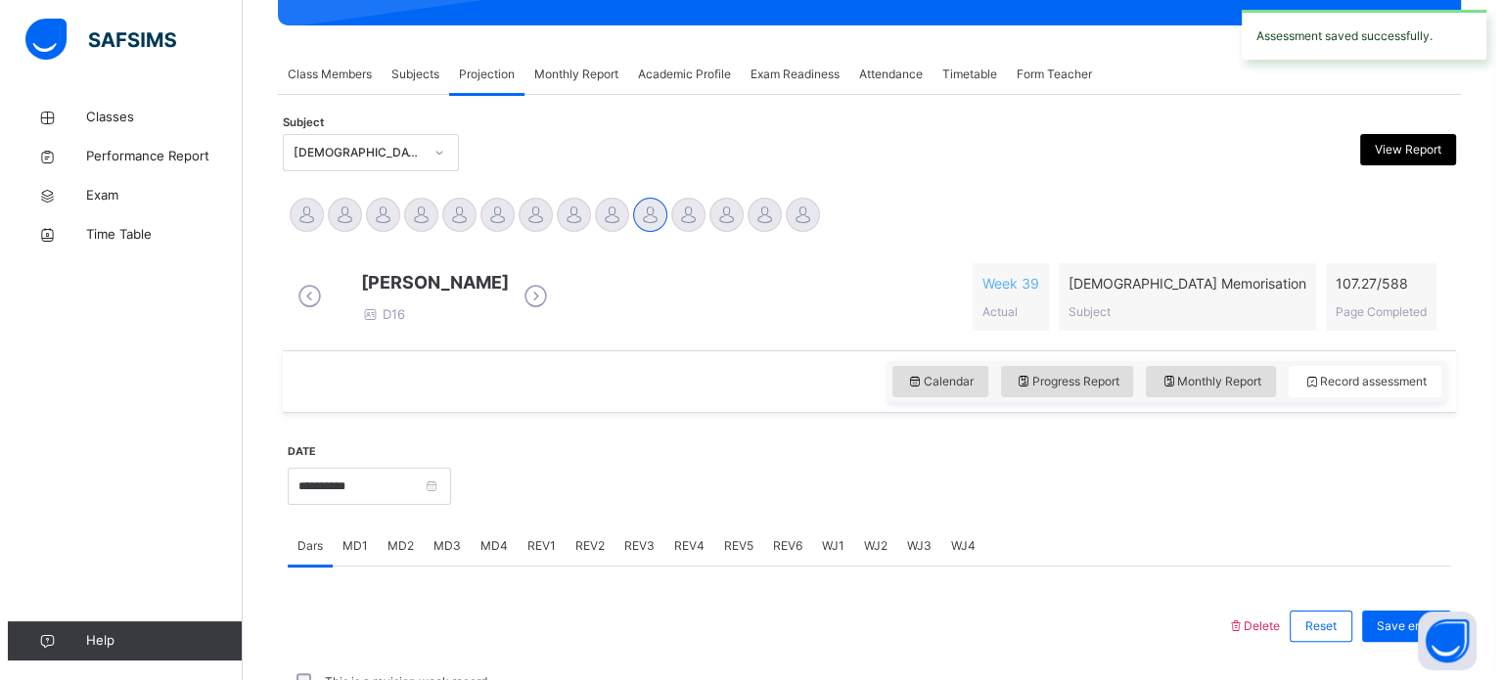
scroll to position [0, 0]
